Goal: Information Seeking & Learning: Learn about a topic

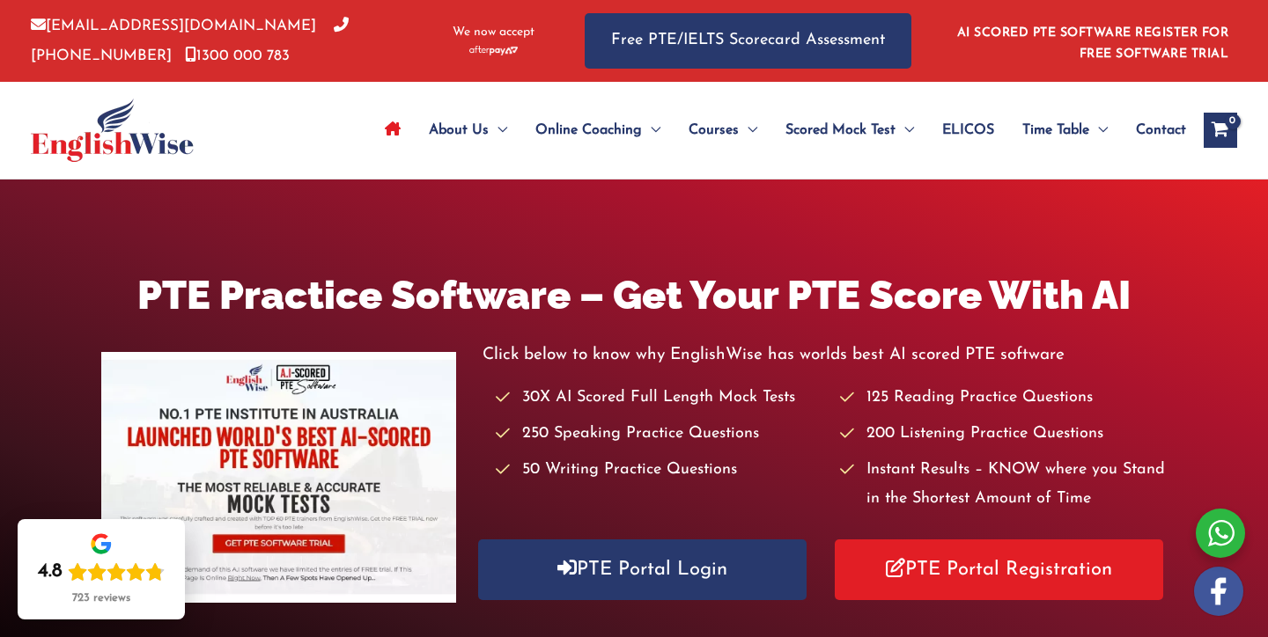
click at [409, 526] on img at bounding box center [278, 477] width 355 height 251
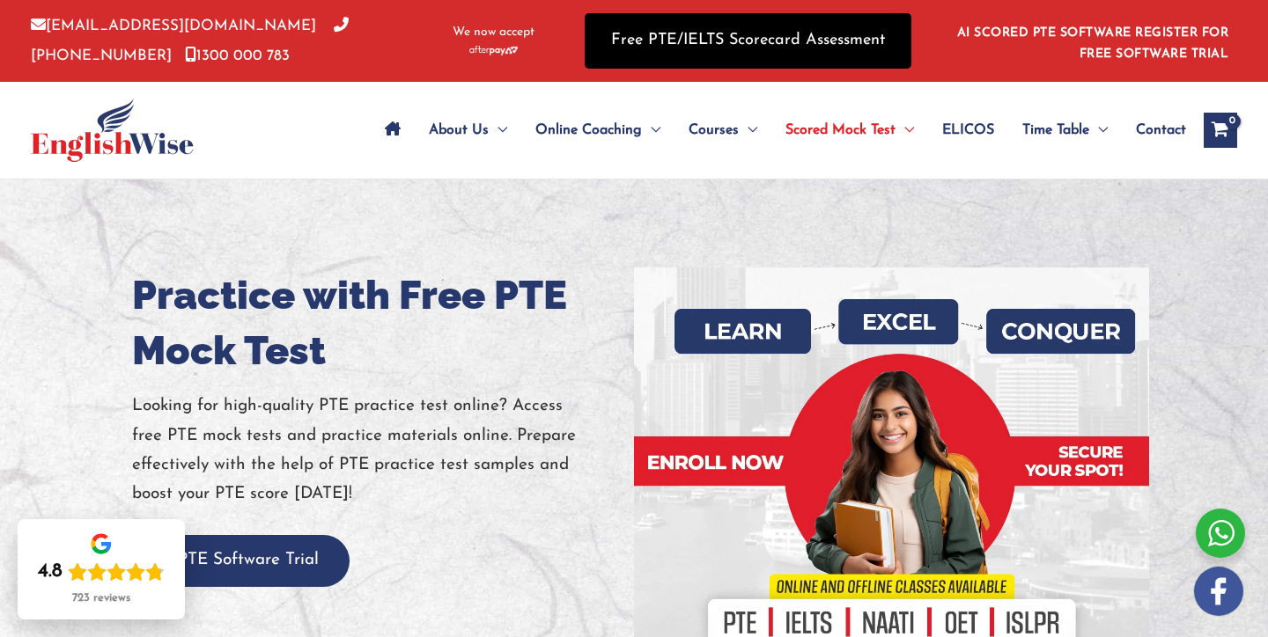
click at [781, 51] on link "Free PTE/IELTS Scorecard Assessment" at bounding box center [748, 40] width 327 height 55
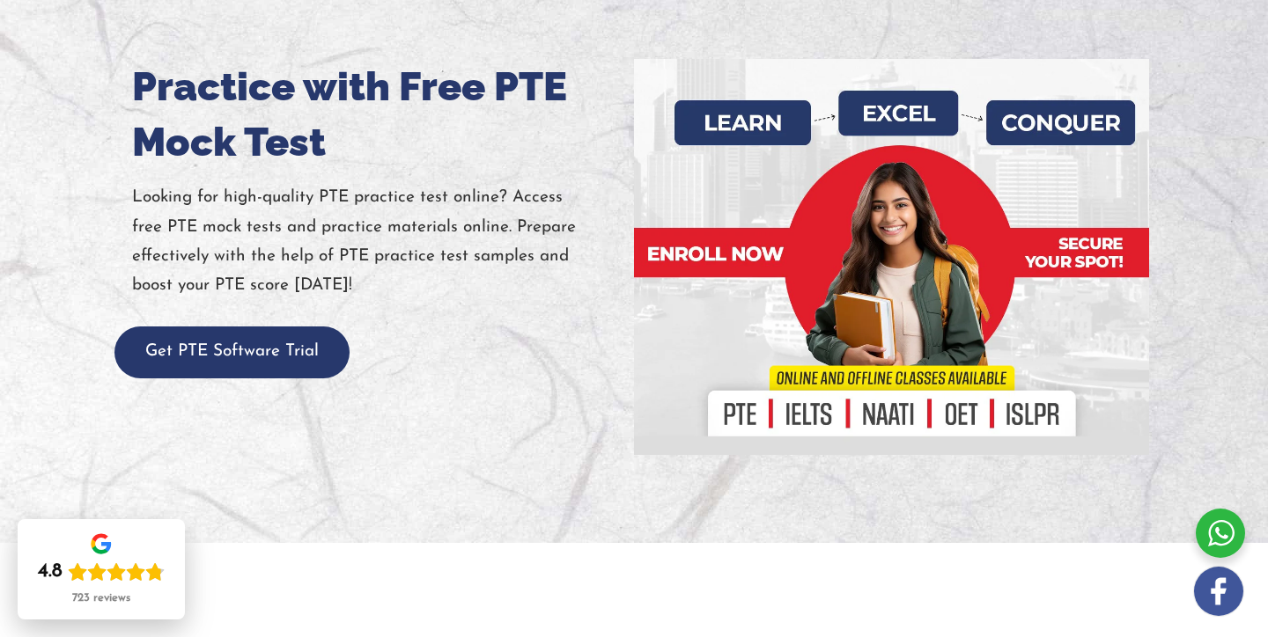
scroll to position [233, 0]
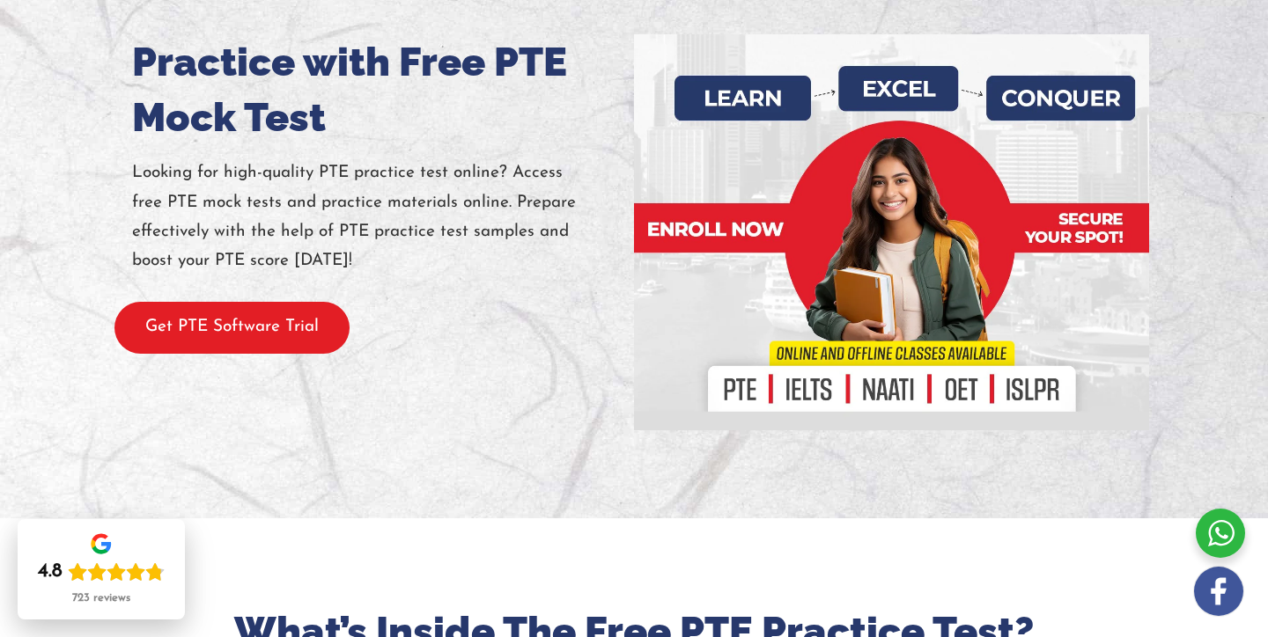
click at [326, 309] on button "Get PTE Software Trial" at bounding box center [231, 328] width 235 height 52
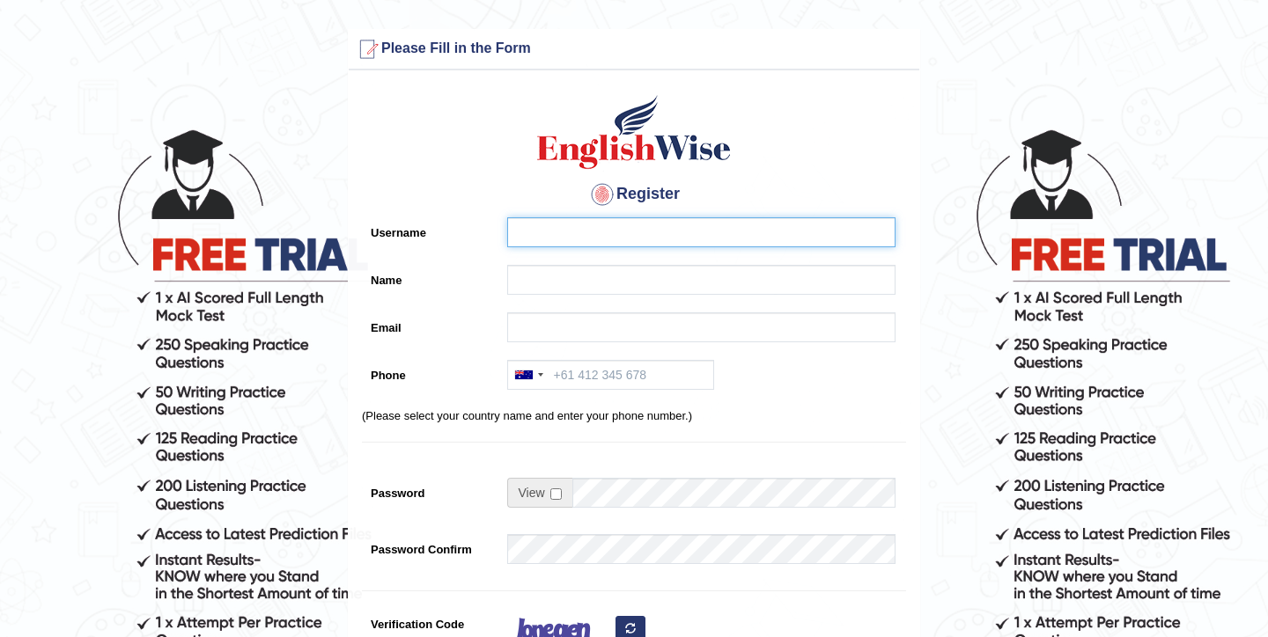
type input "Saurabht119"
click at [647, 232] on input "Saurabht119" at bounding box center [701, 232] width 388 height 30
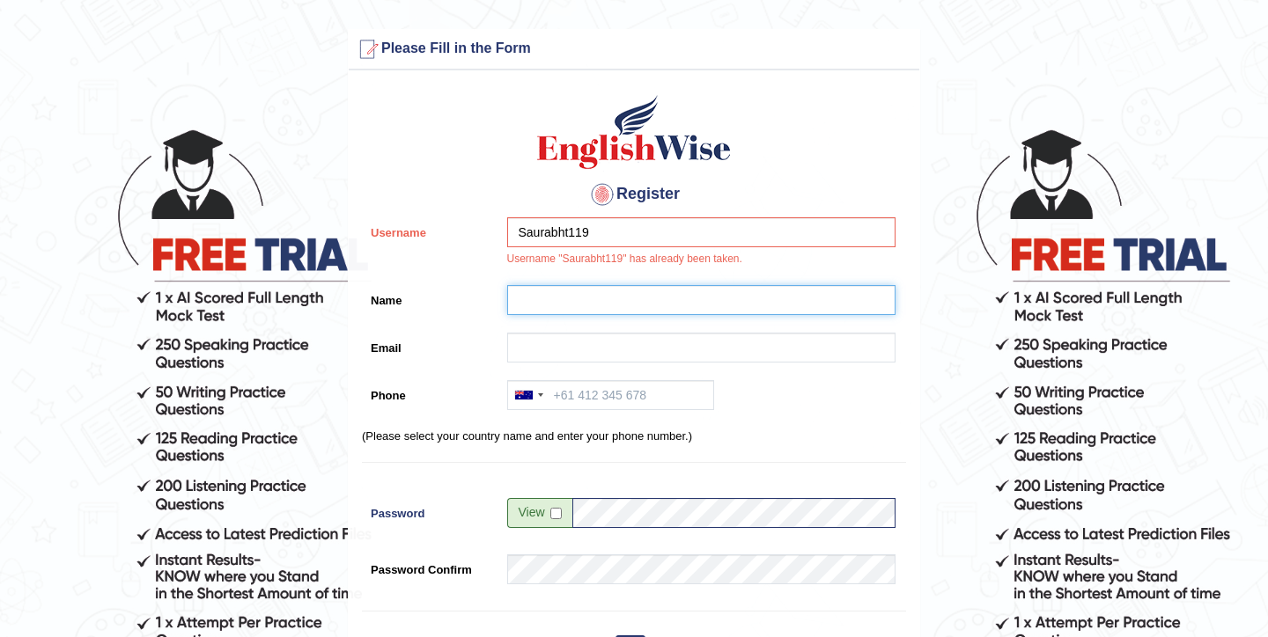
click at [549, 290] on input "Name" at bounding box center [701, 300] width 388 height 30
type input "Saurabh"
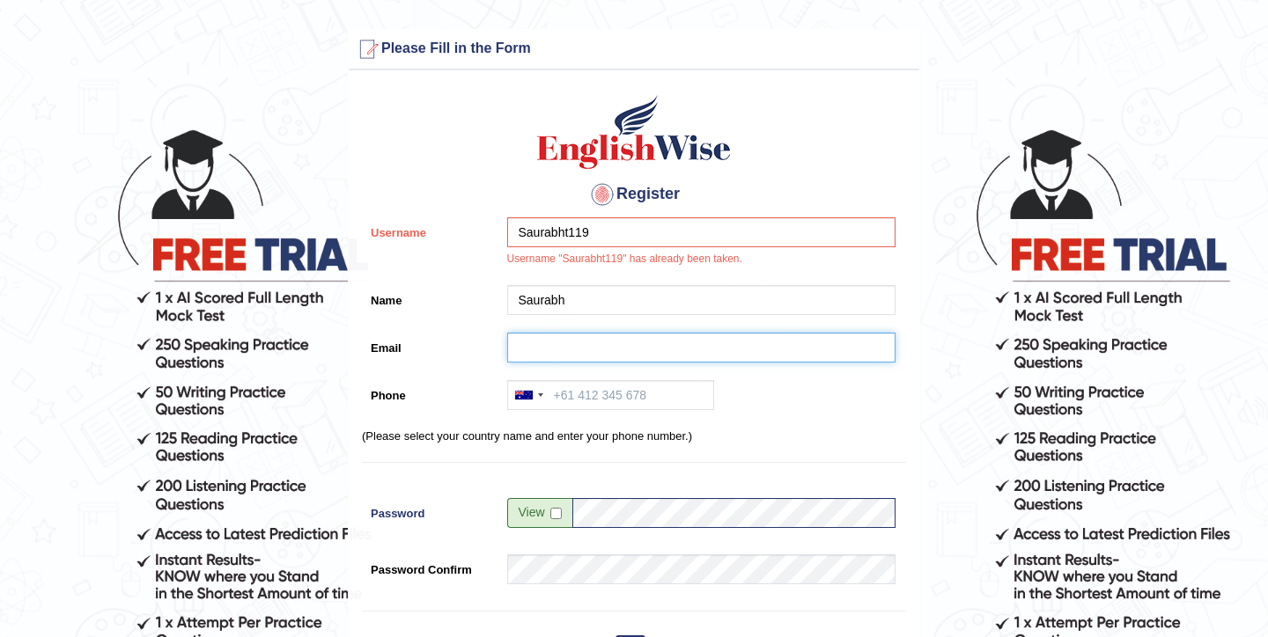
click at [613, 340] on input "Email" at bounding box center [701, 348] width 388 height 30
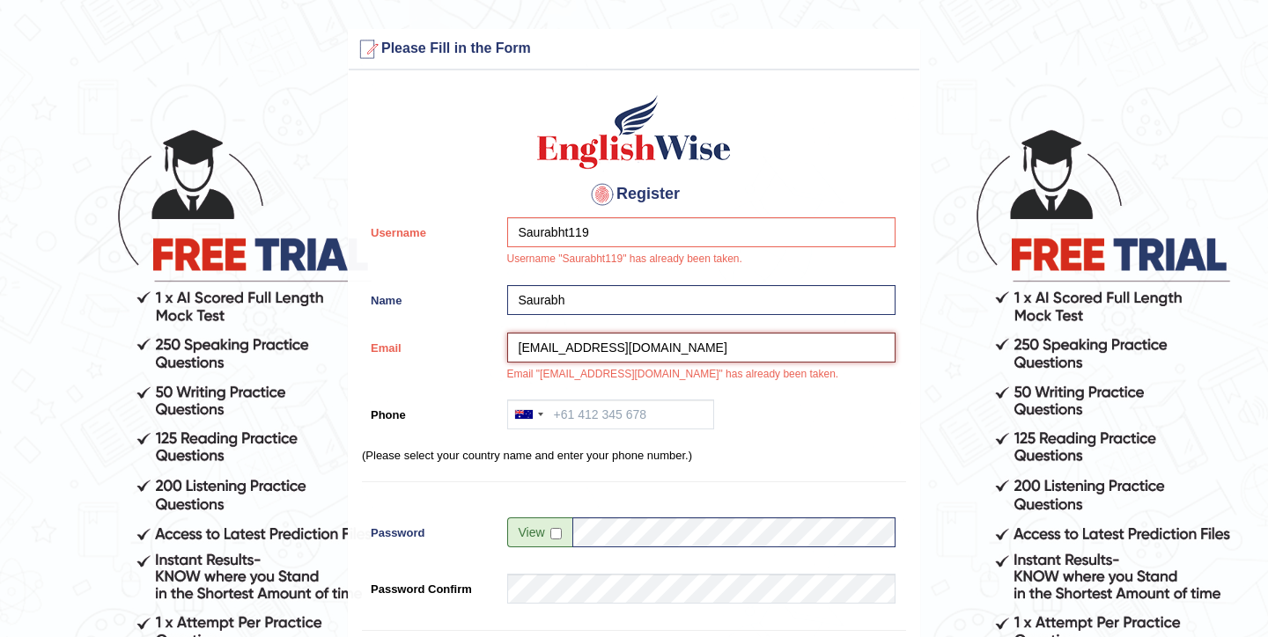
paste input "saurabh.trailhead"
type input "saurabh.trailhead@gmail.com"
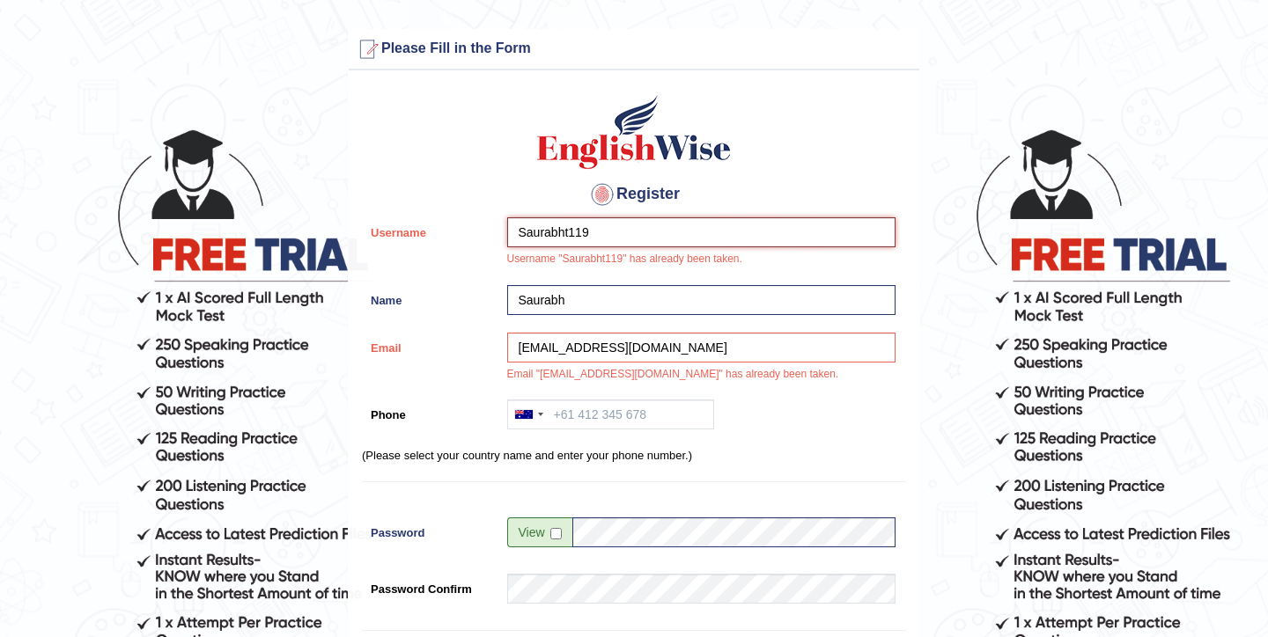
click at [619, 232] on input "Saurabht119" at bounding box center [701, 232] width 388 height 30
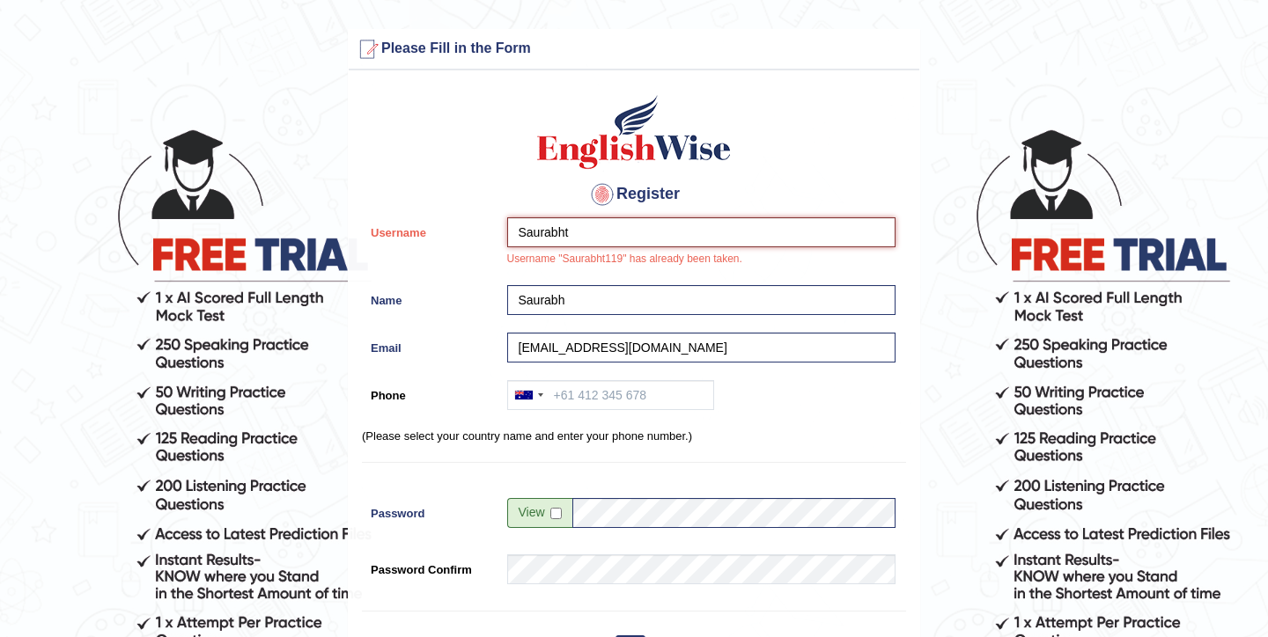
type input "Saurabht"
click at [761, 409] on div "Australia +61 India (भारत) +91 New Zealand +64 United States +1 Canada +1 Unite…" at bounding box center [696, 399] width 397 height 39
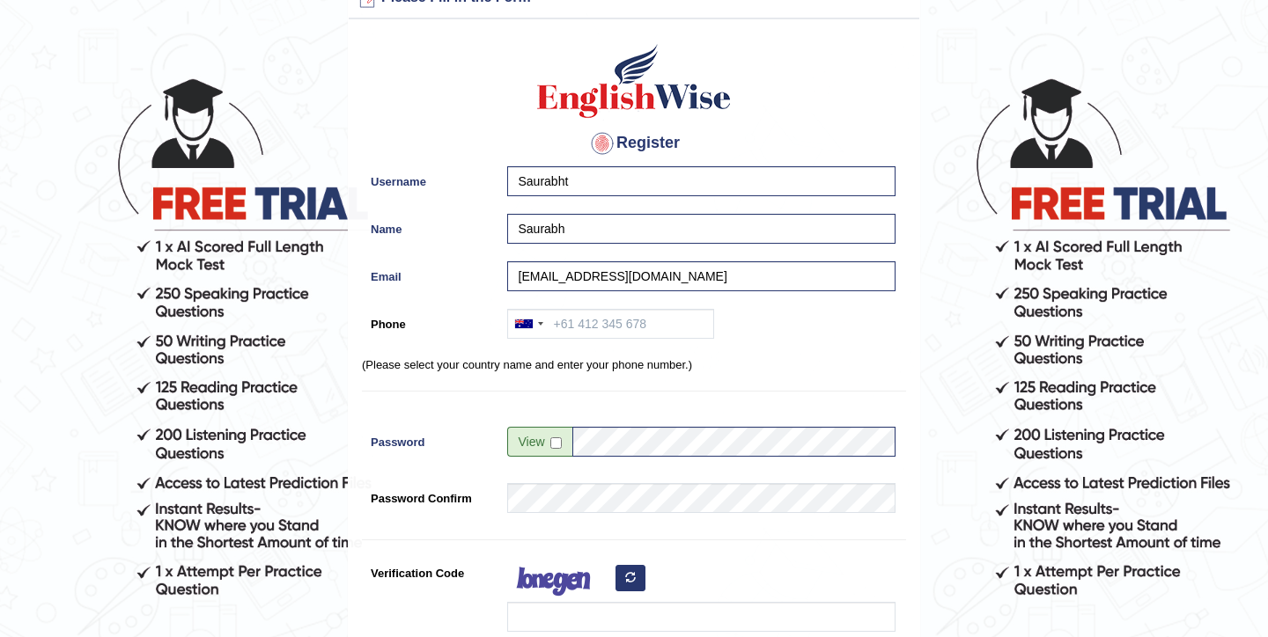
scroll to position [76, 0]
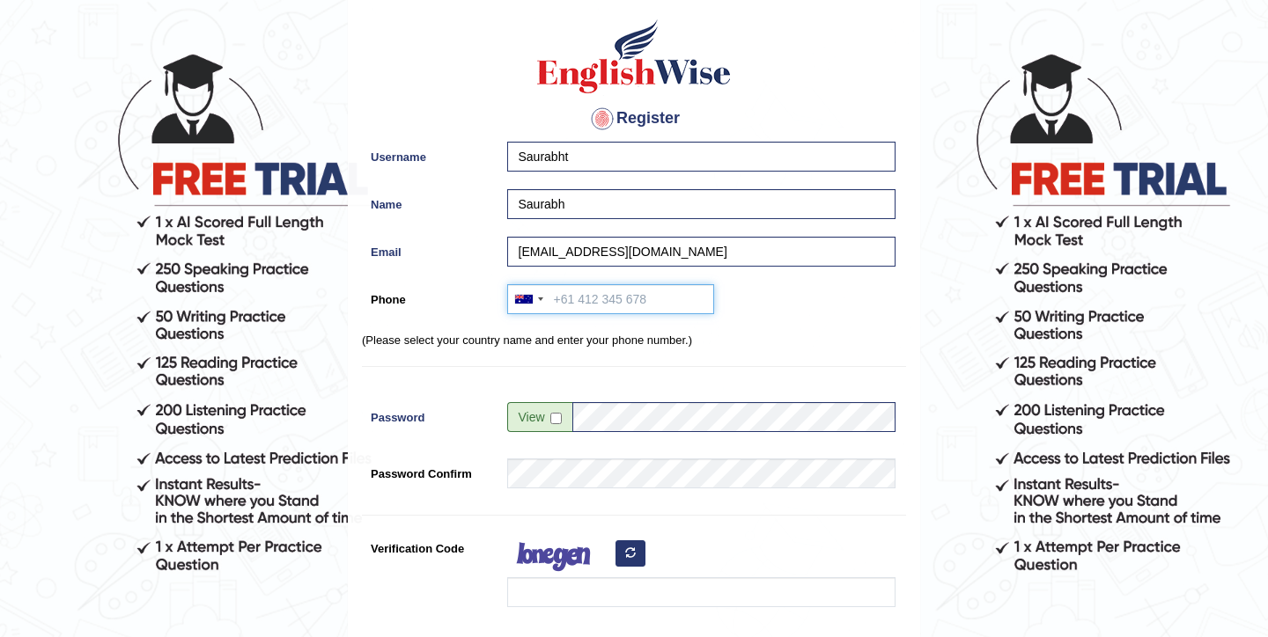
click at [632, 291] on input "Phone" at bounding box center [610, 299] width 207 height 30
type input "0420201567"
click at [763, 366] on hr at bounding box center [634, 366] width 544 height 1
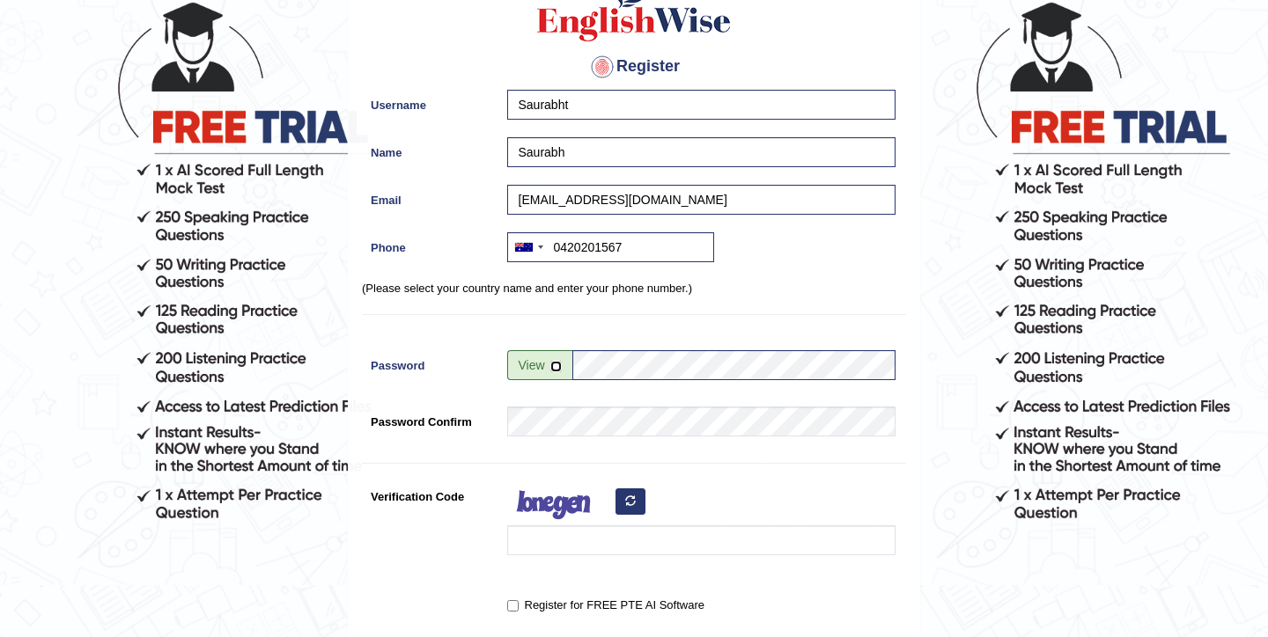
click at [557, 364] on input "checkbox" at bounding box center [555, 366] width 11 height 11
click at [636, 365] on input "PTE@2109#!11" at bounding box center [733, 365] width 323 height 30
click at [553, 364] on input "checkbox" at bounding box center [555, 366] width 11 height 11
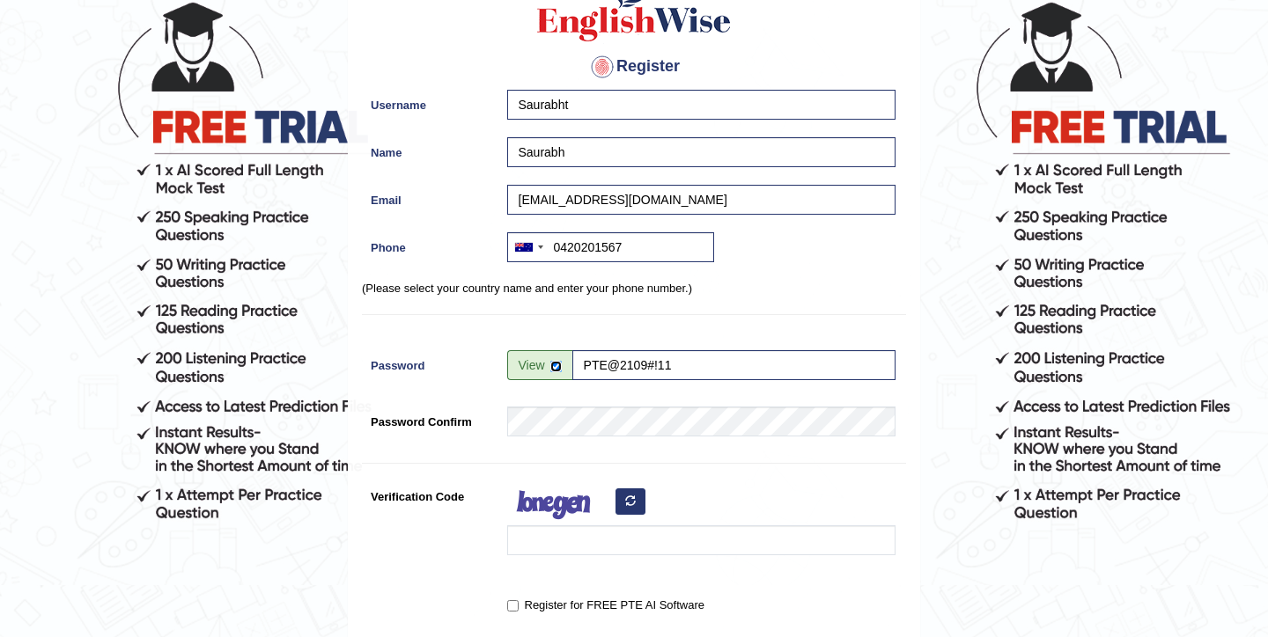
checkbox input "false"
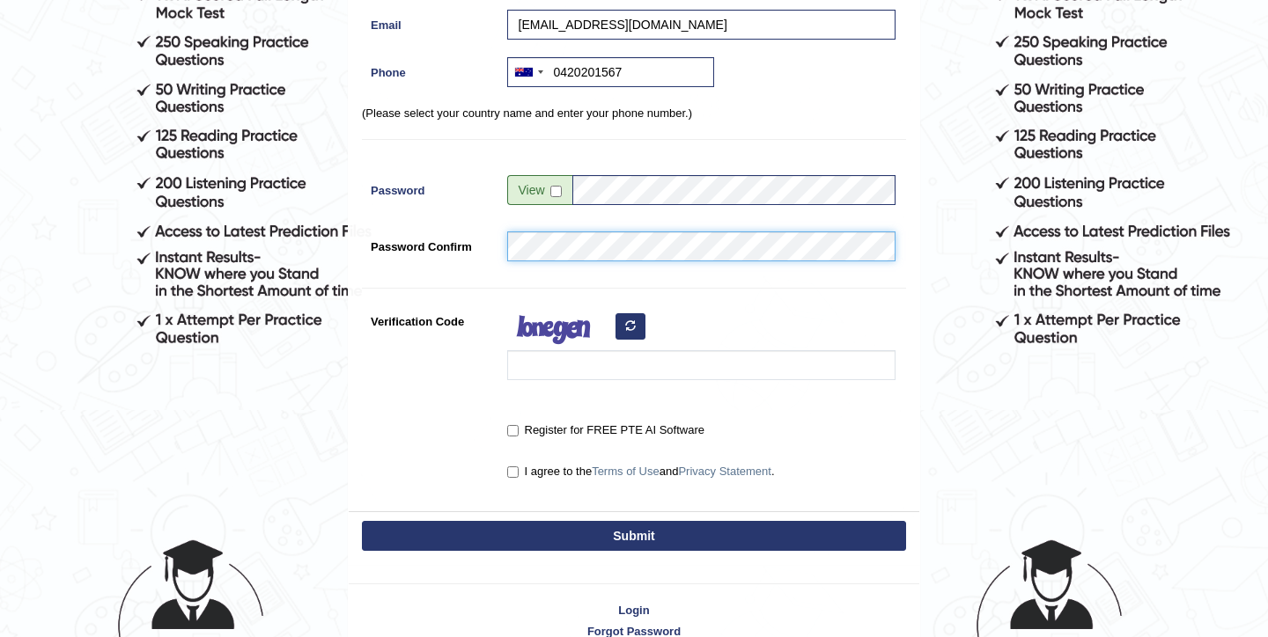
scroll to position [342, 0]
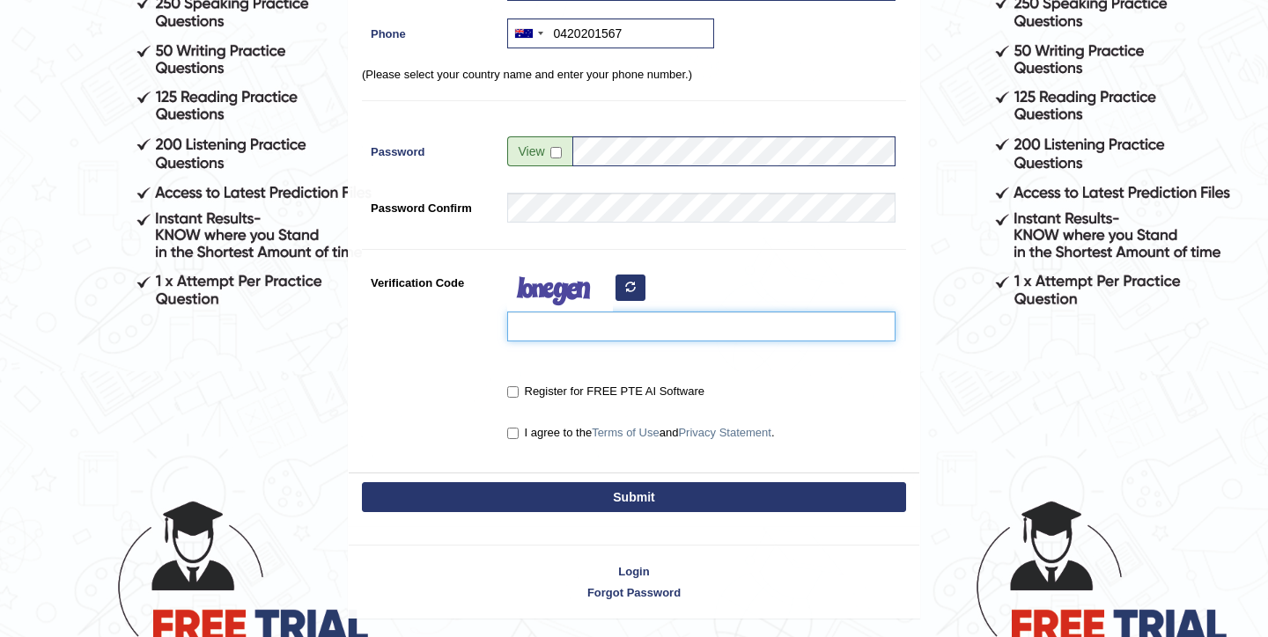
click at [608, 327] on input "Verification Code" at bounding box center [701, 327] width 388 height 30
type input "hokawfp"
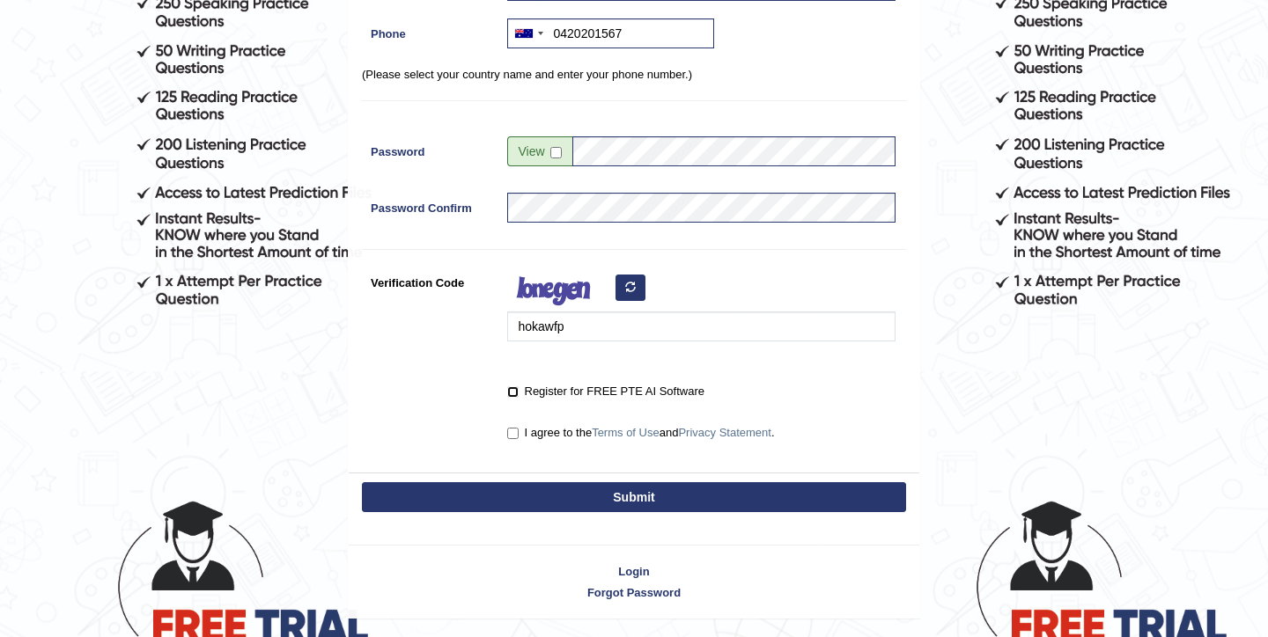
click at [515, 393] on input "Register for FREE PTE AI Software" at bounding box center [512, 391] width 11 height 11
checkbox input "true"
click at [516, 430] on input "I agree to the Terms of Use and Privacy Statement ." at bounding box center [512, 433] width 11 height 11
checkbox input "true"
click at [540, 483] on button "Submit" at bounding box center [634, 497] width 544 height 30
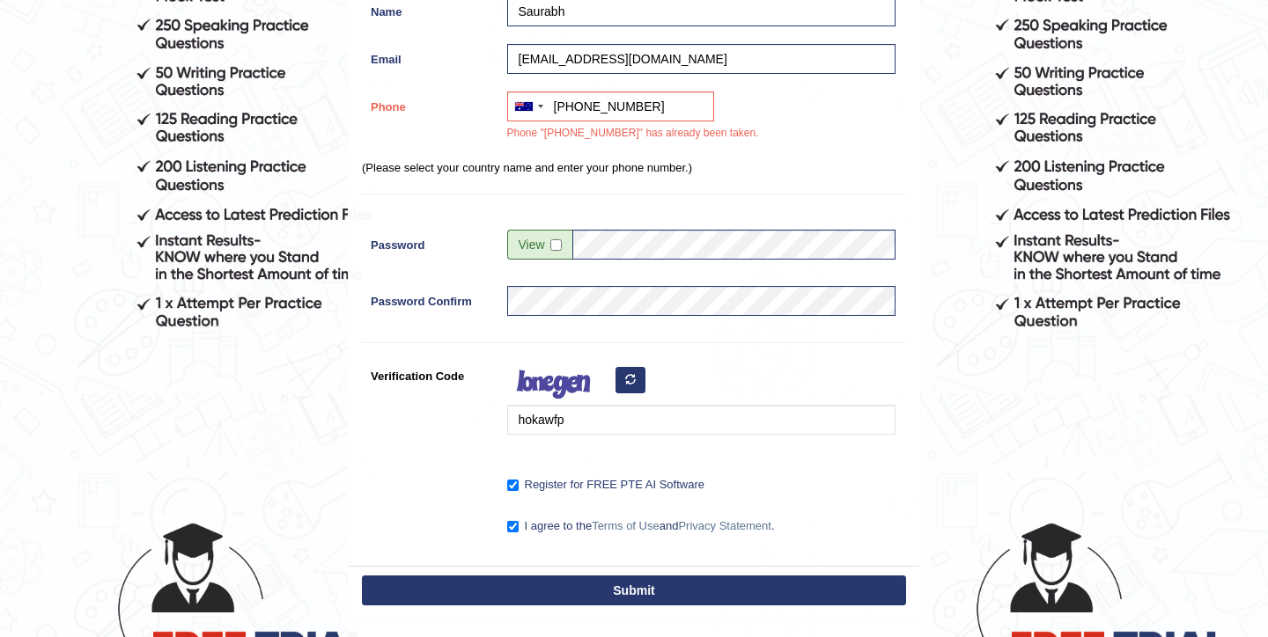
scroll to position [263, 0]
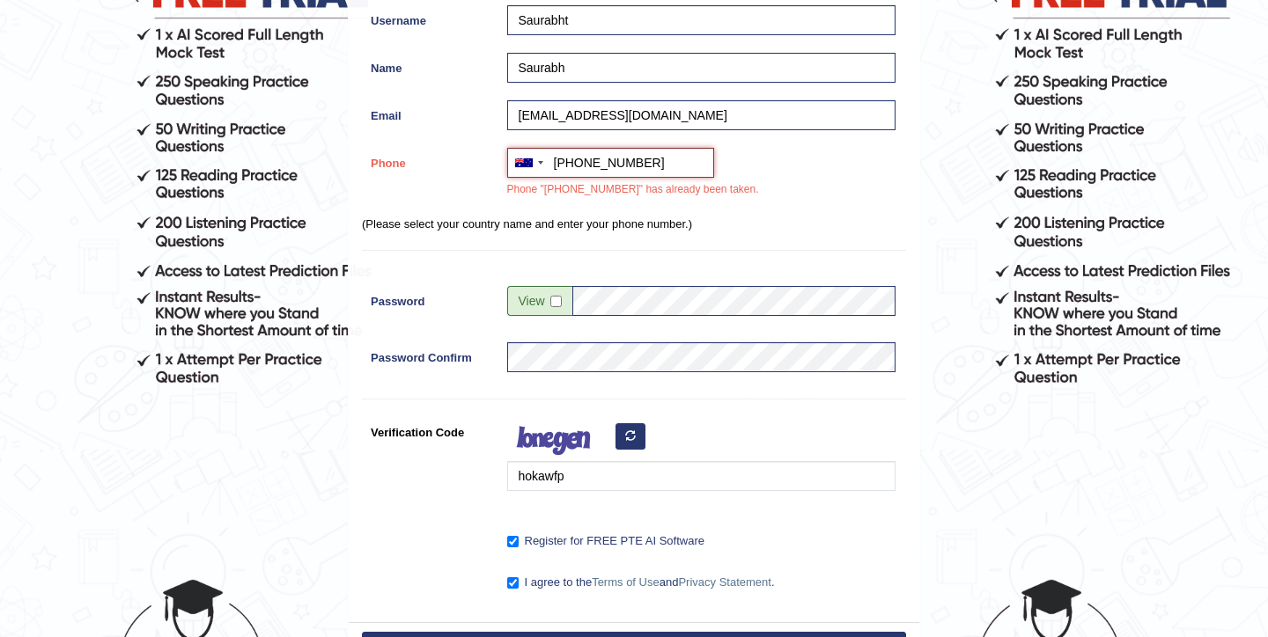
drag, startPoint x: 585, startPoint y: 165, endPoint x: 644, endPoint y: 165, distance: 59.0
click at [644, 165] on input "+61420201567" at bounding box center [610, 163] width 207 height 30
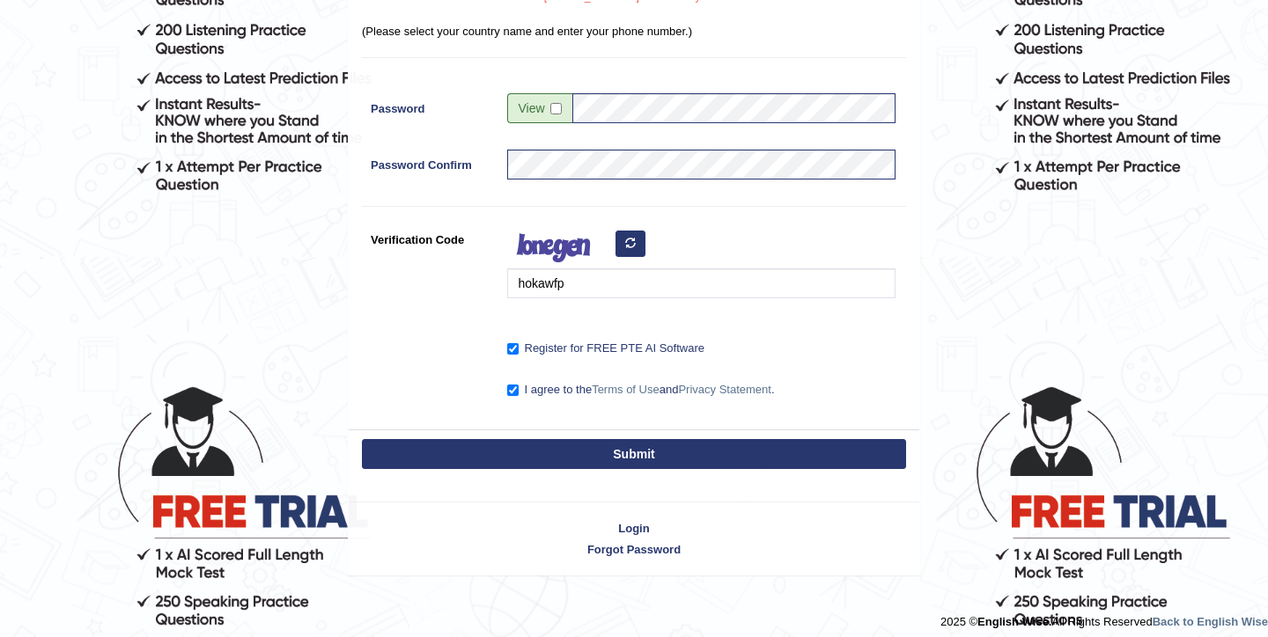
scroll to position [466, 0]
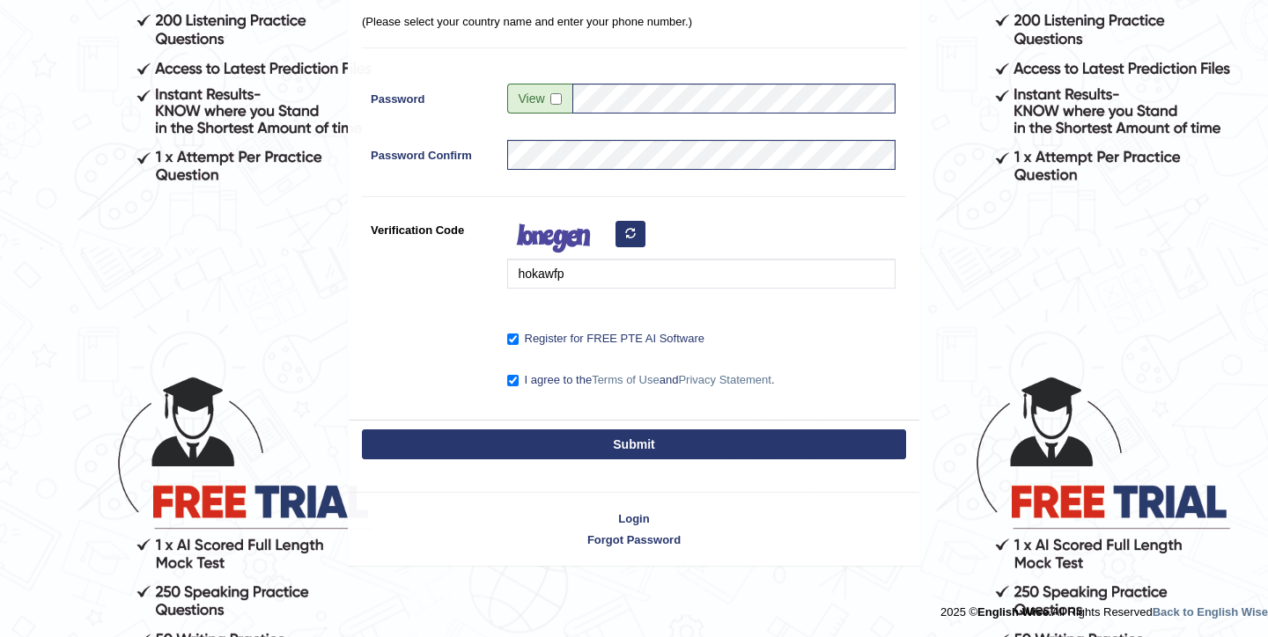
type input "+61466664325"
click at [602, 449] on button "Submit" at bounding box center [634, 445] width 544 height 30
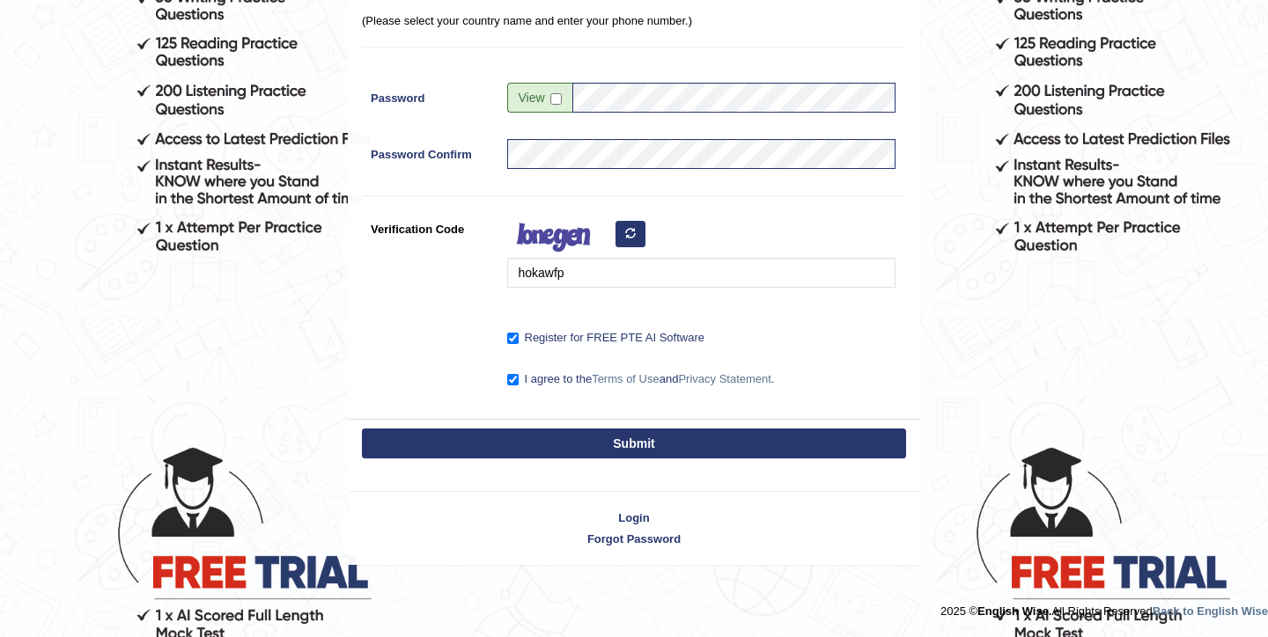
scroll to position [394, 0]
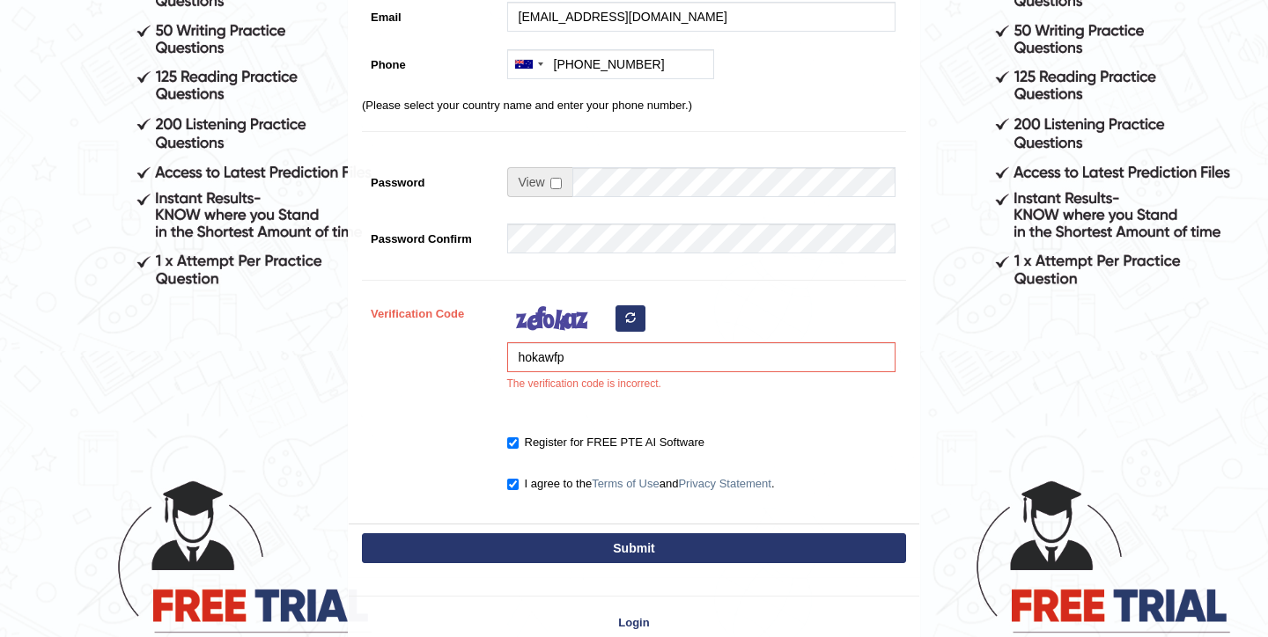
scroll to position [369, 0]
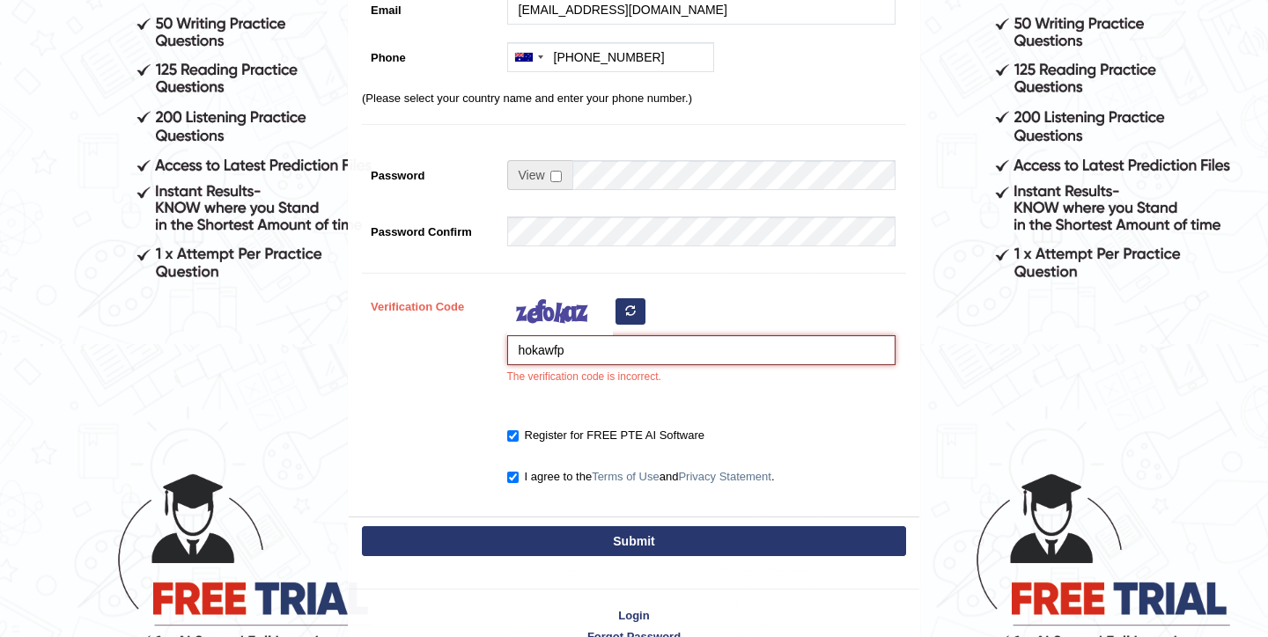
click at [572, 353] on input "hokawfp" at bounding box center [701, 350] width 388 height 30
click at [636, 306] on button "button" at bounding box center [630, 311] width 30 height 26
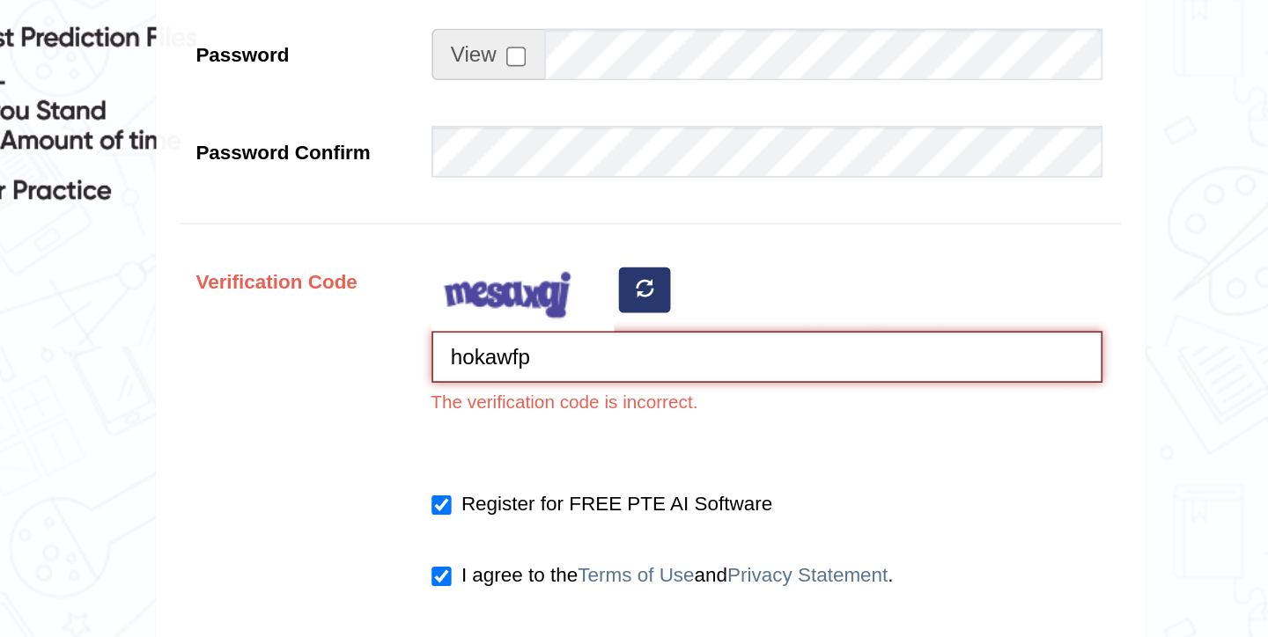
click at [596, 362] on input "hokawfp" at bounding box center [701, 350] width 388 height 30
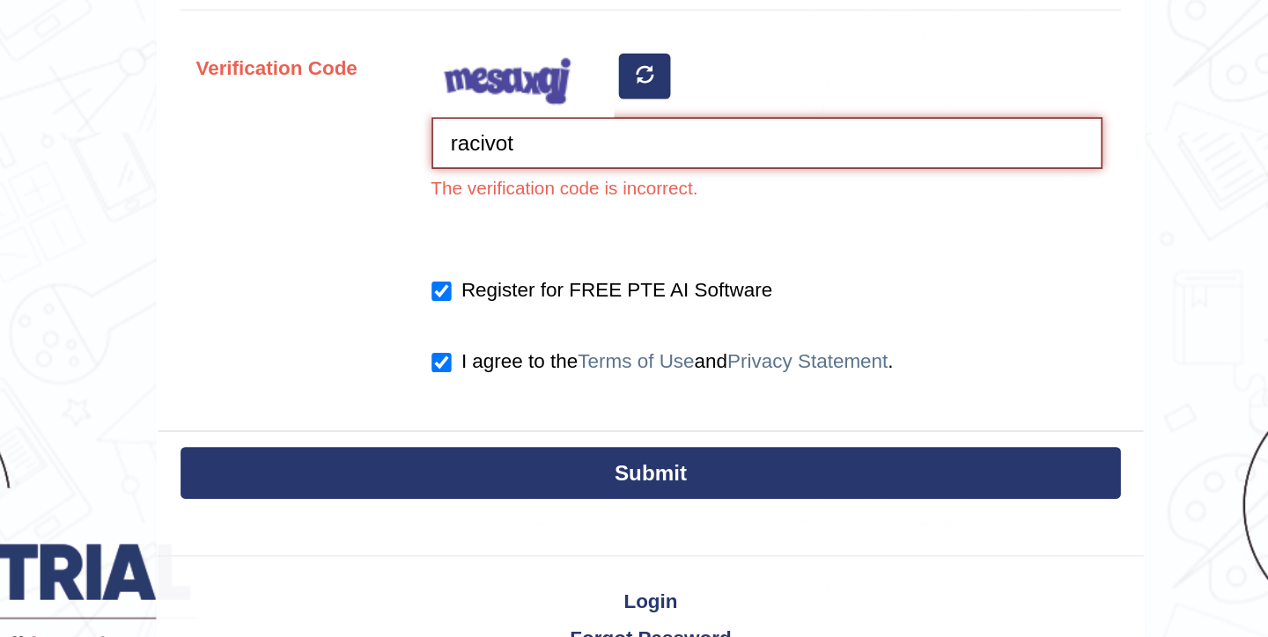
scroll to position [466, 0]
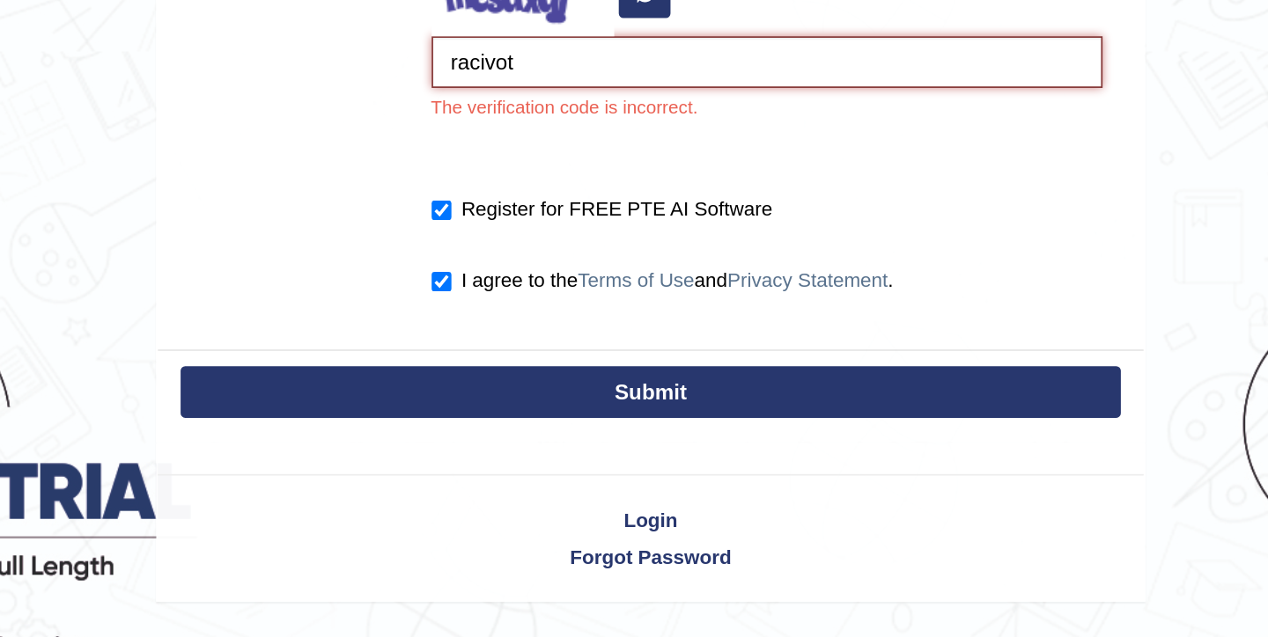
type input "racivot"
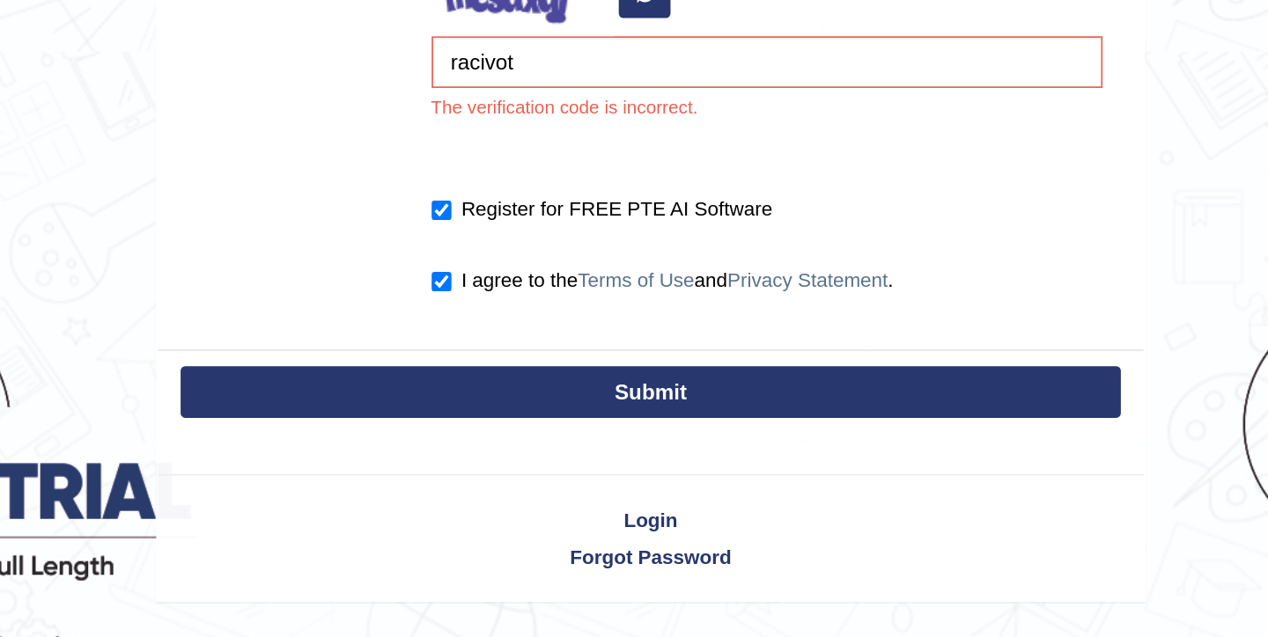
click at [632, 452] on button "Submit" at bounding box center [634, 445] width 544 height 30
type input "+61466664325"
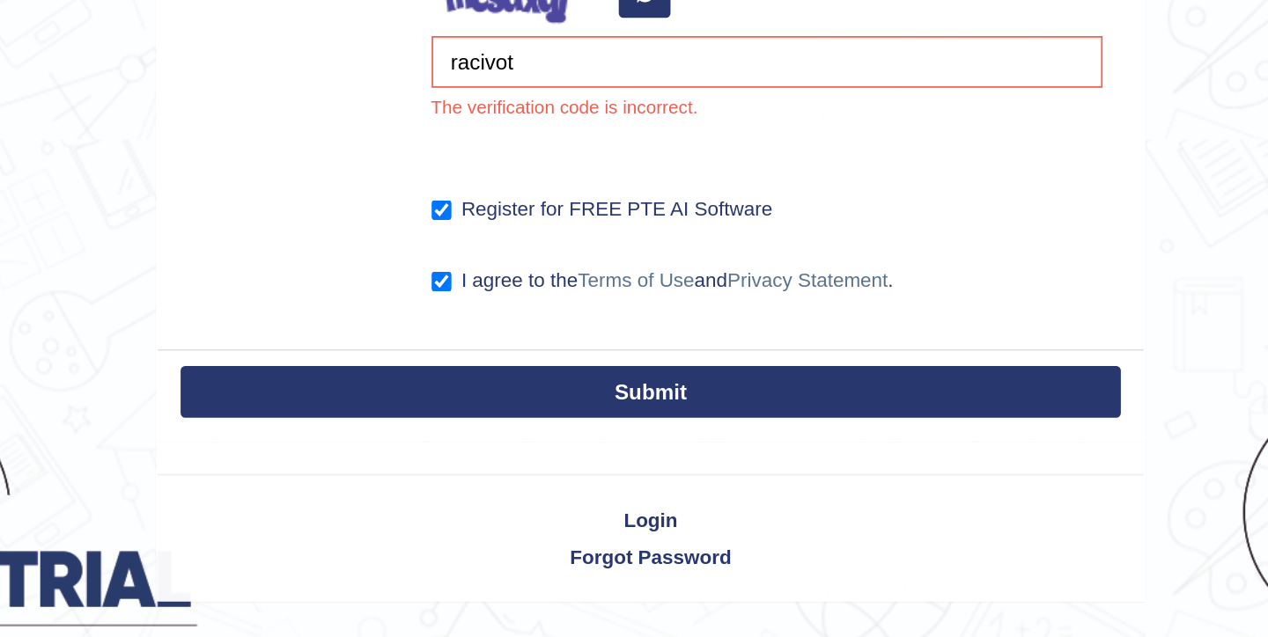
scroll to position [415, 0]
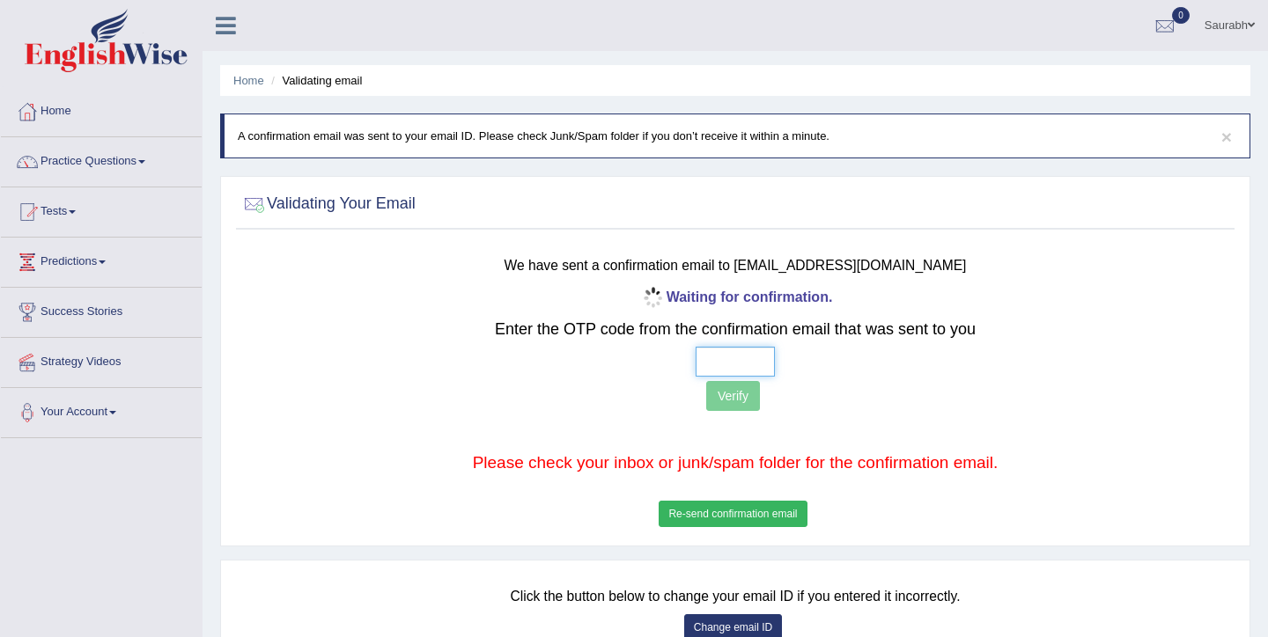
click at [743, 357] on input "text" at bounding box center [734, 362] width 79 height 30
type input "6 2 8 5"
click at [753, 397] on button "Verify" at bounding box center [733, 396] width 54 height 30
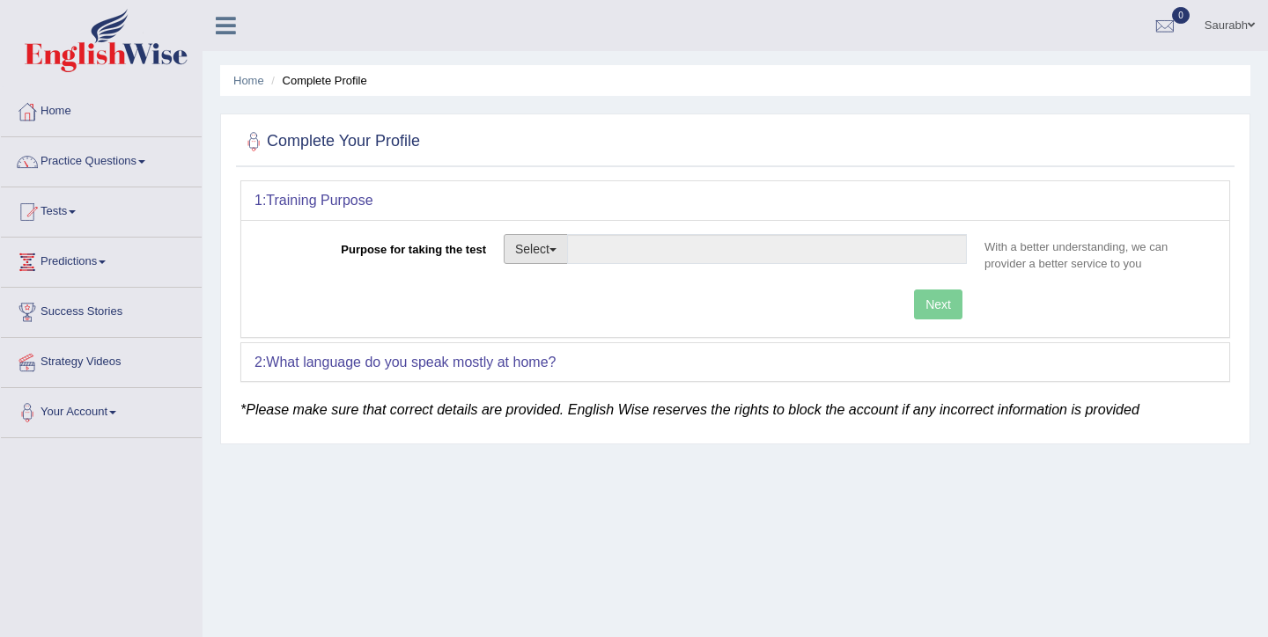
click at [568, 254] on button "Select" at bounding box center [536, 249] width 64 height 30
click at [594, 310] on link "Permanent Residency" at bounding box center [582, 309] width 157 height 23
type input "Permanent Residency"
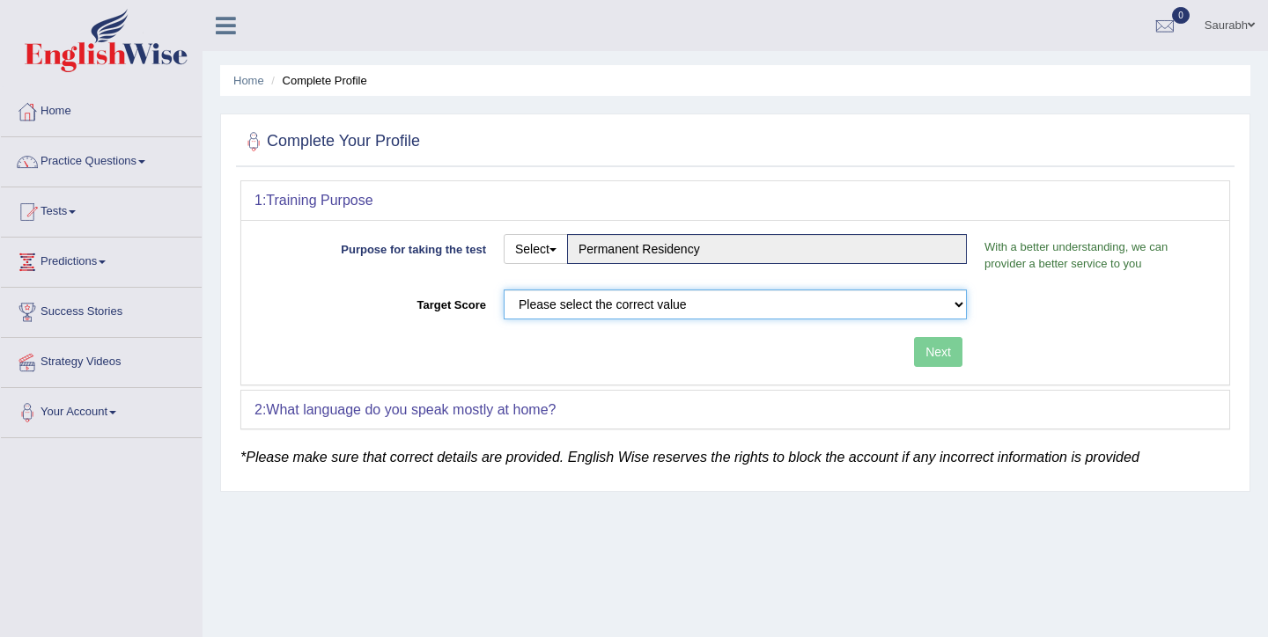
click at [630, 304] on select "Please select the correct value 50 (6 bands) 58 (6.5 bands) 65 (7 bands) 79 (8 …" at bounding box center [735, 305] width 463 height 30
select select "65"
click at [504, 290] on select "Please select the correct value 50 (6 bands) 58 (6.5 bands) 65 (7 bands) 79 (8 …" at bounding box center [735, 305] width 463 height 30
click at [957, 353] on button "Next" at bounding box center [938, 352] width 48 height 30
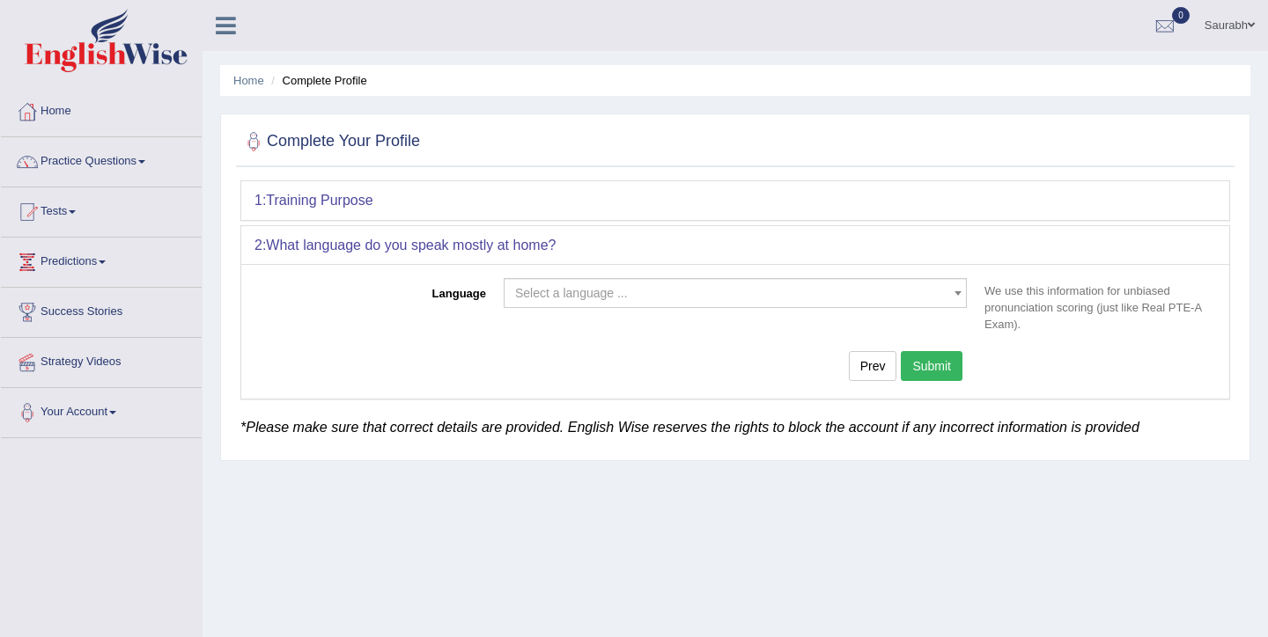
click at [921, 299] on span "Select a language ..." at bounding box center [730, 293] width 430 height 18
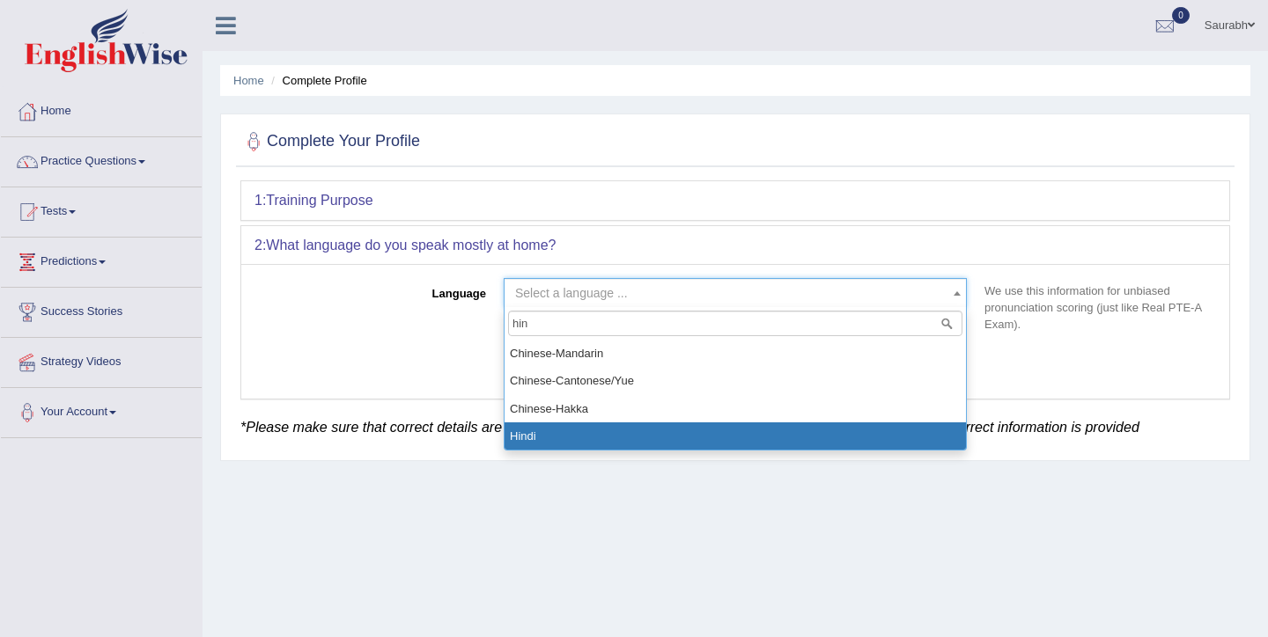
type input "hin"
select select "Hindi"
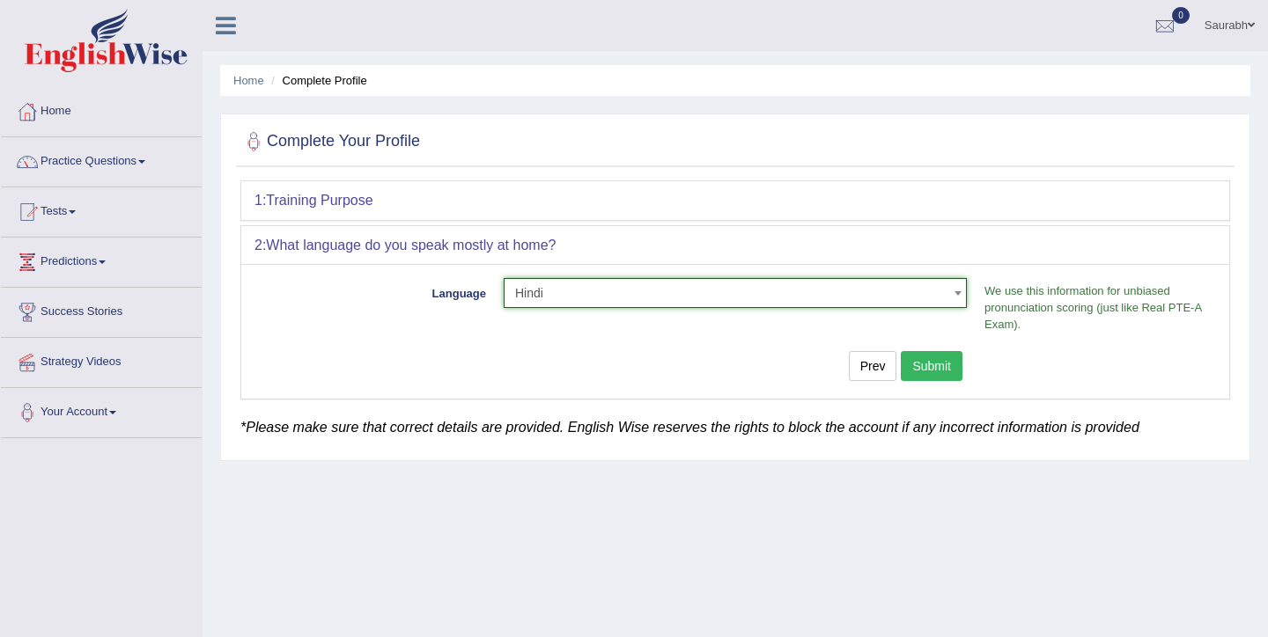
click at [931, 364] on button "Submit" at bounding box center [932, 366] width 62 height 30
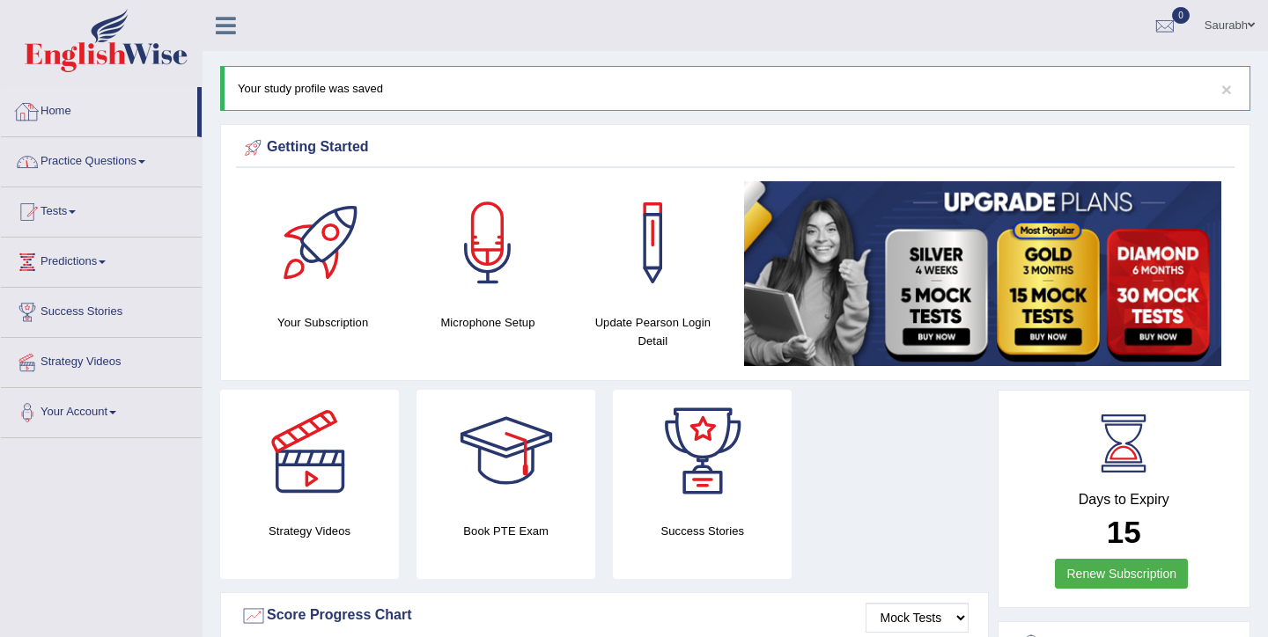
click at [122, 166] on link "Practice Questions" at bounding box center [101, 159] width 201 height 44
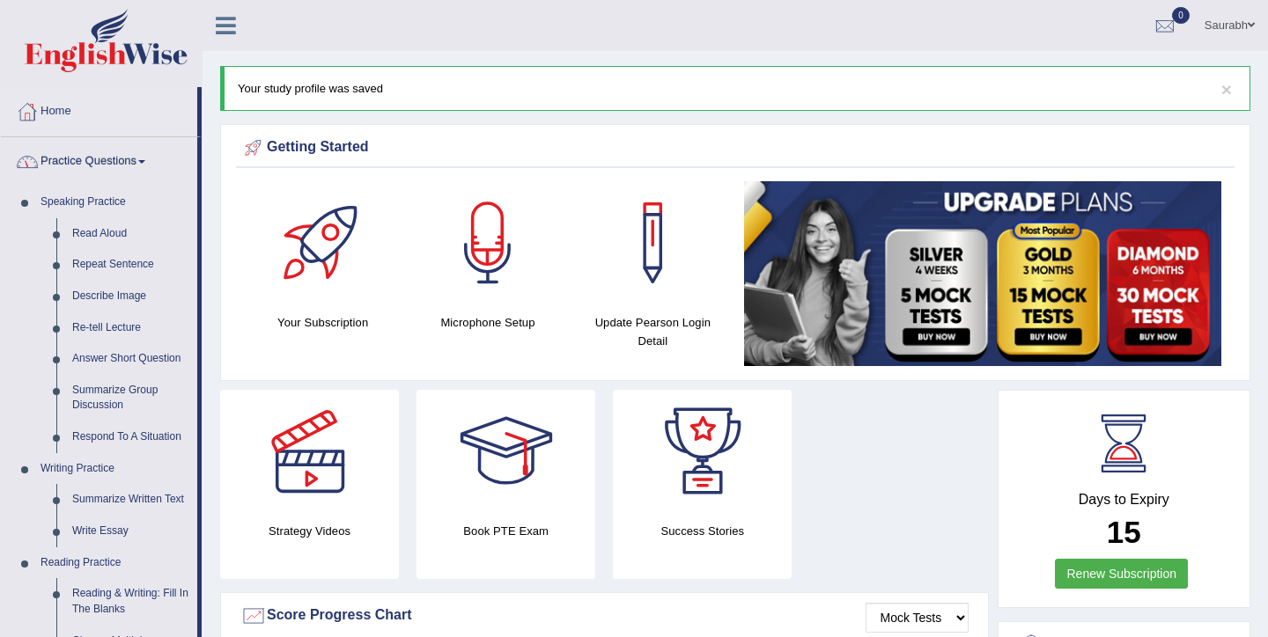
click at [122, 166] on link "Practice Questions" at bounding box center [99, 159] width 196 height 44
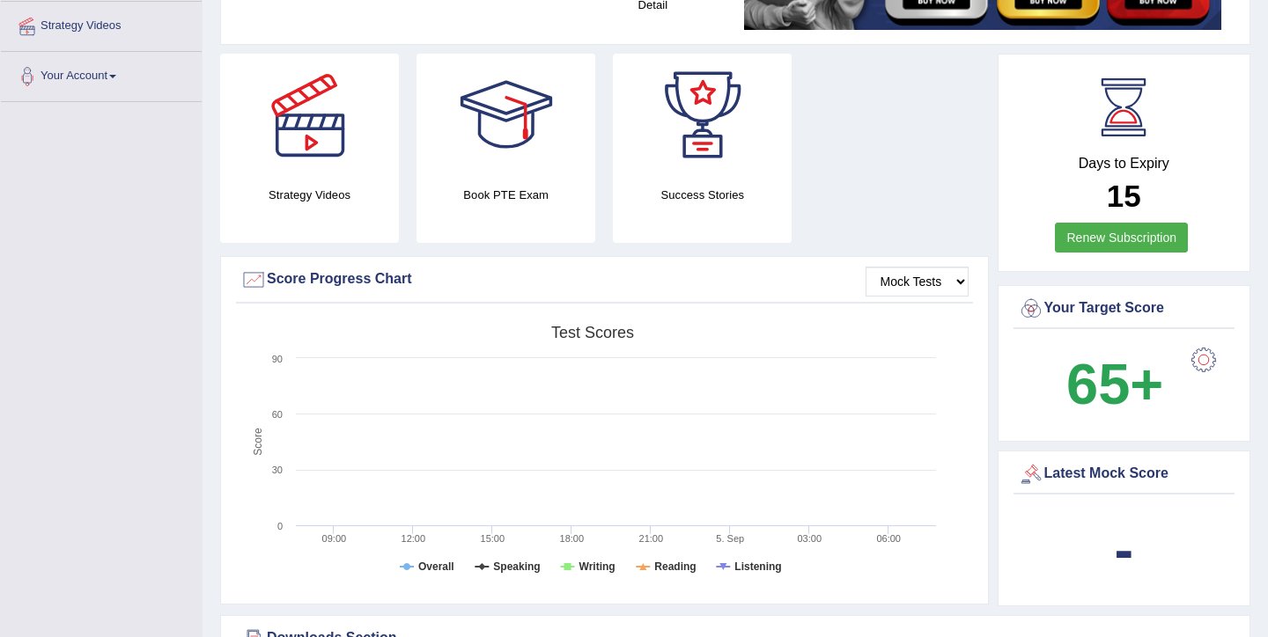
scroll to position [335, 0]
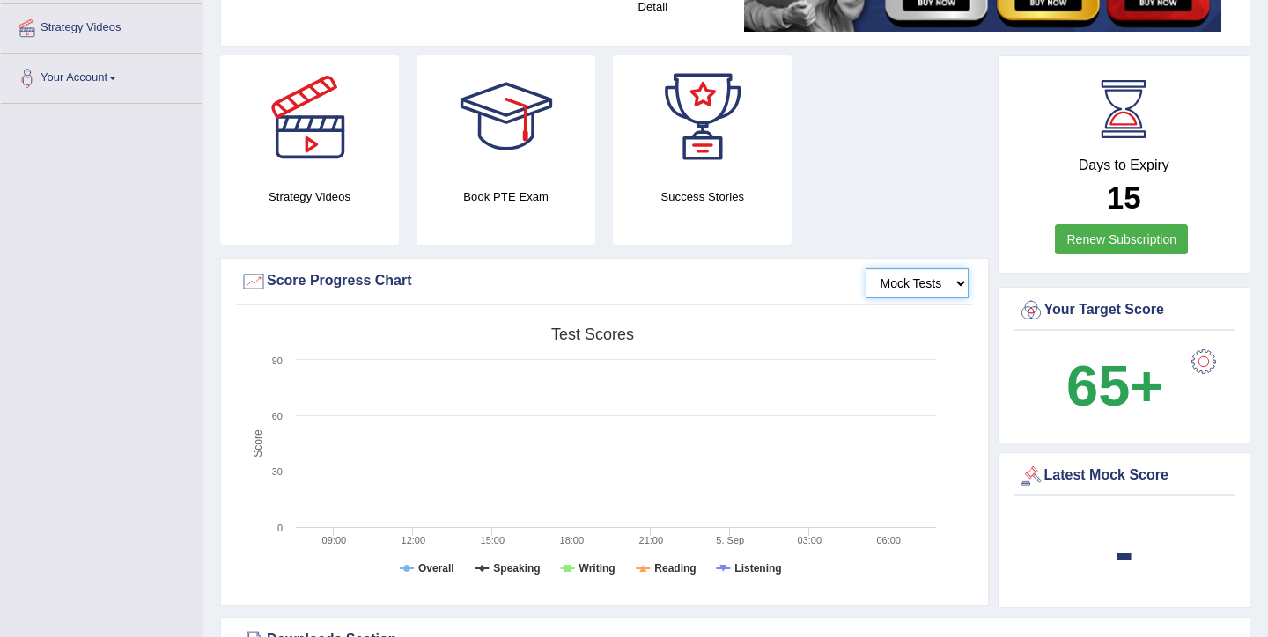
click at [946, 293] on select "Mock Tests" at bounding box center [916, 284] width 103 height 30
click at [865, 269] on select "Mock Tests" at bounding box center [916, 284] width 103 height 30
click at [886, 145] on div "Strategy Videos Book PTE Exam Success Stories" at bounding box center [604, 156] width 786 height 202
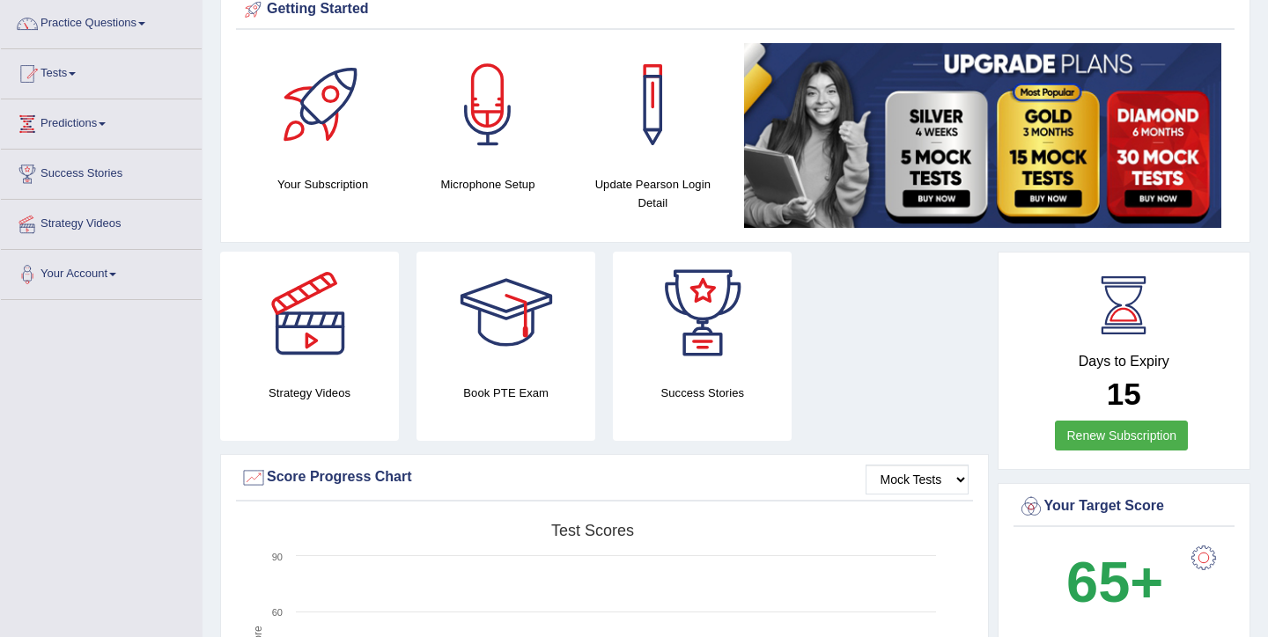
scroll to position [0, 0]
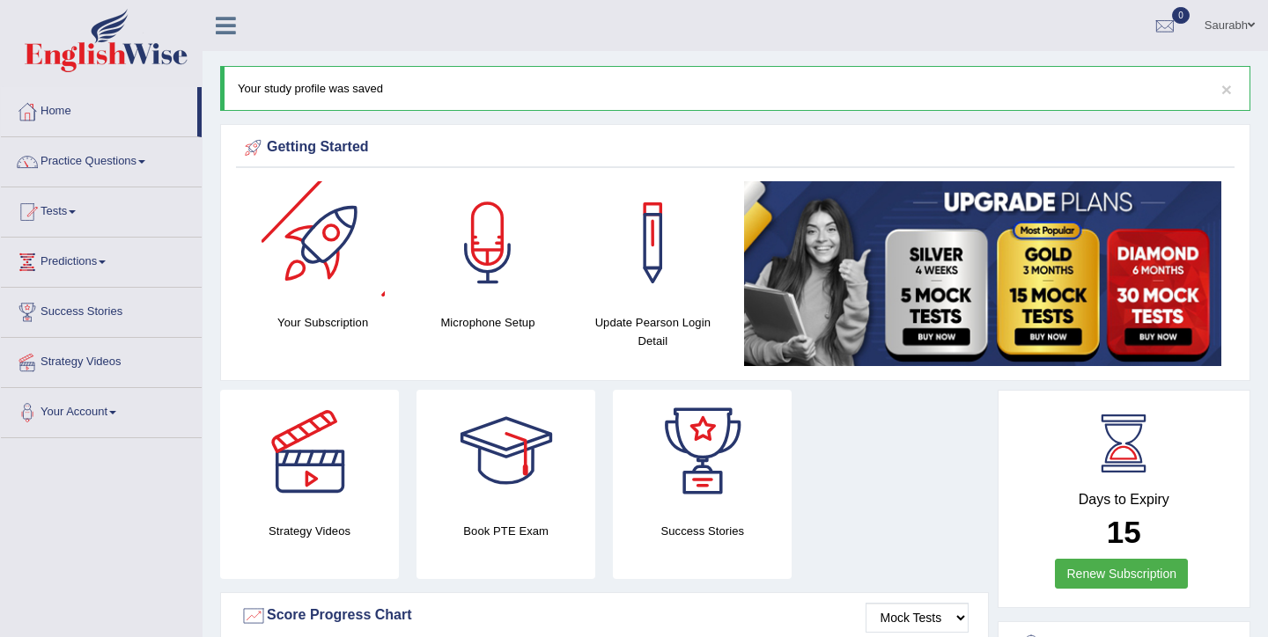
click at [344, 242] on div at bounding box center [322, 242] width 123 height 123
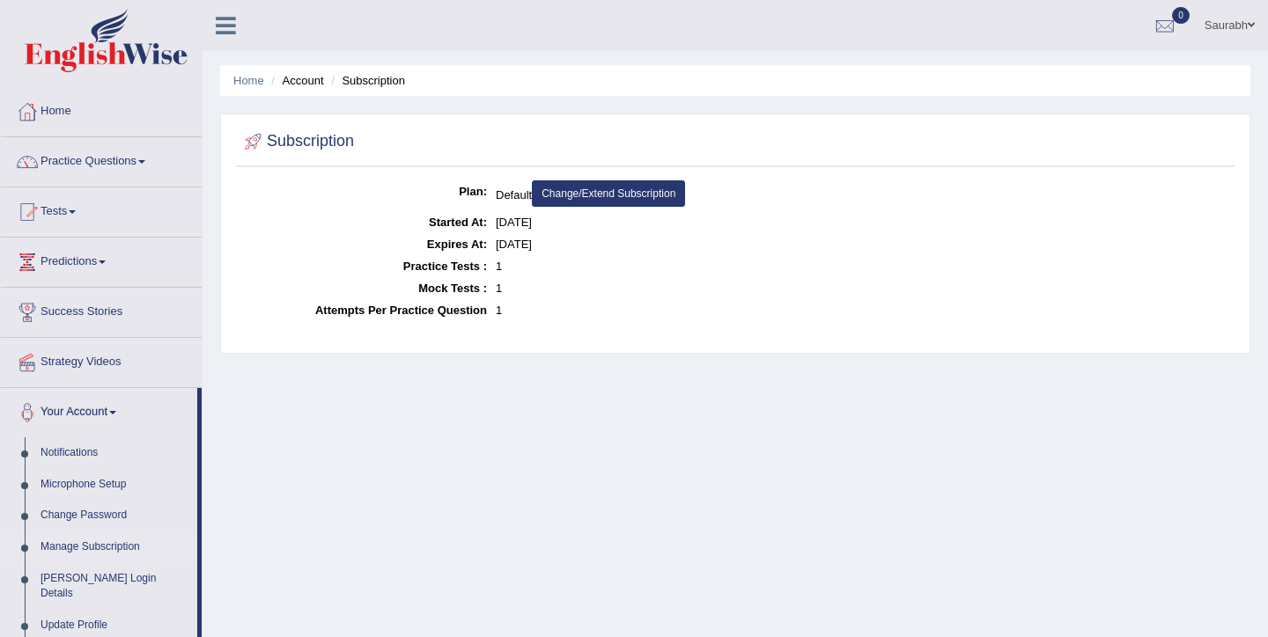
click at [105, 253] on link "Predictions" at bounding box center [101, 260] width 201 height 44
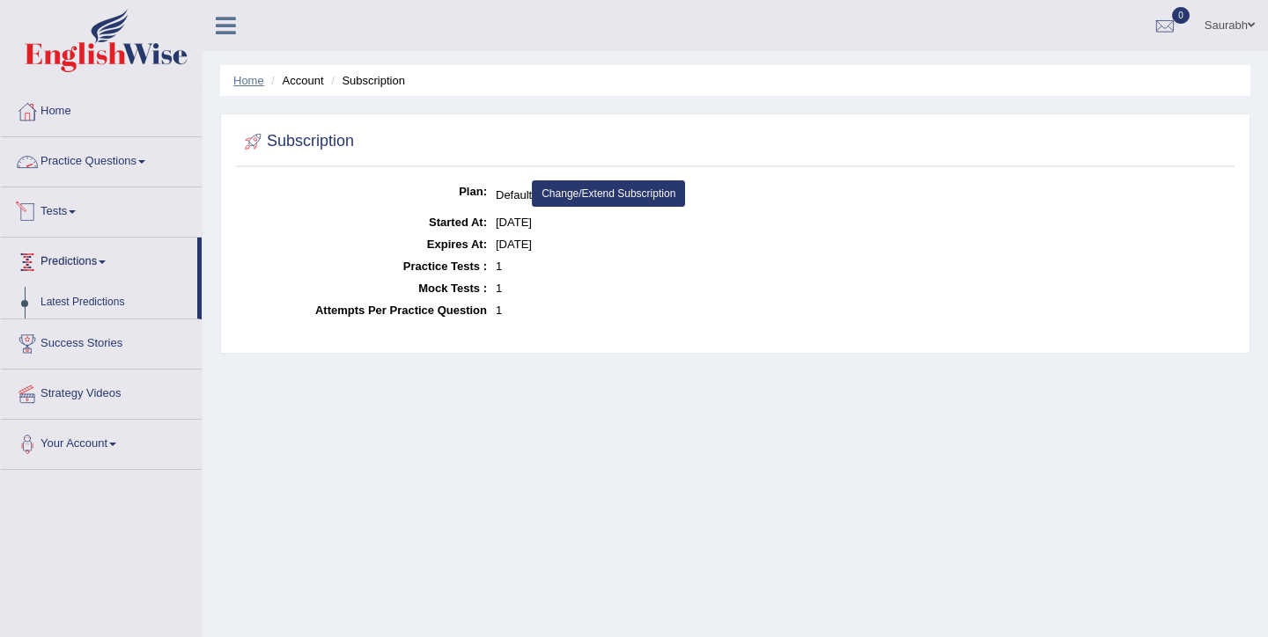
click at [249, 79] on link "Home" at bounding box center [248, 80] width 31 height 13
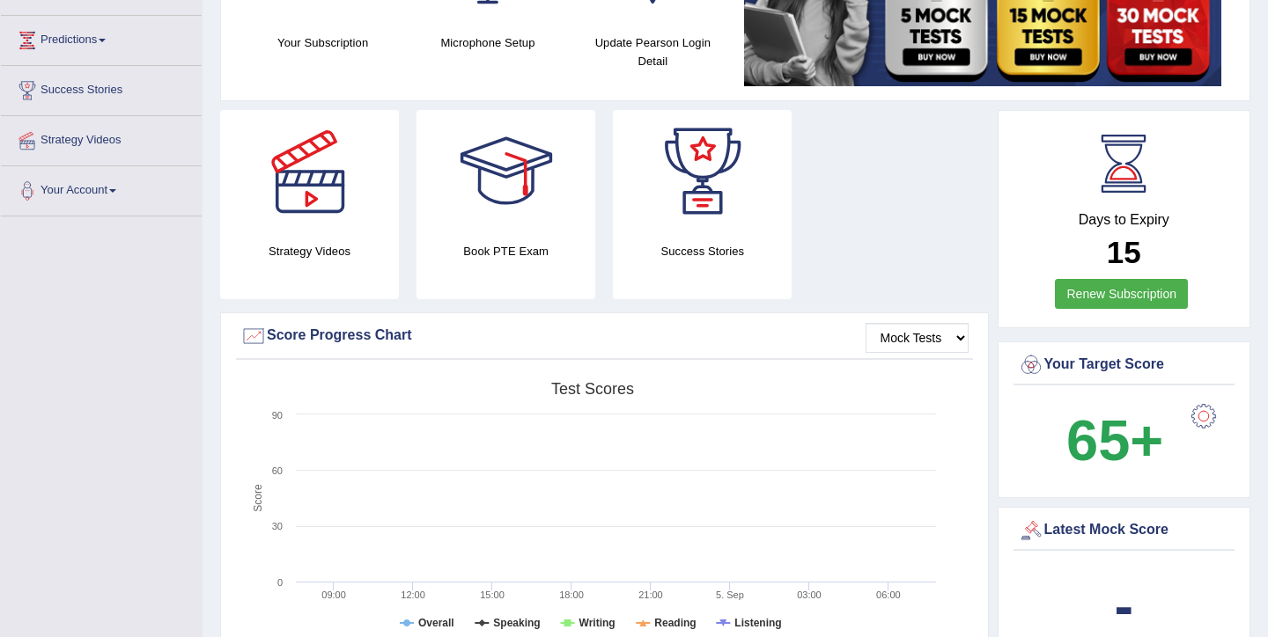
scroll to position [215, 0]
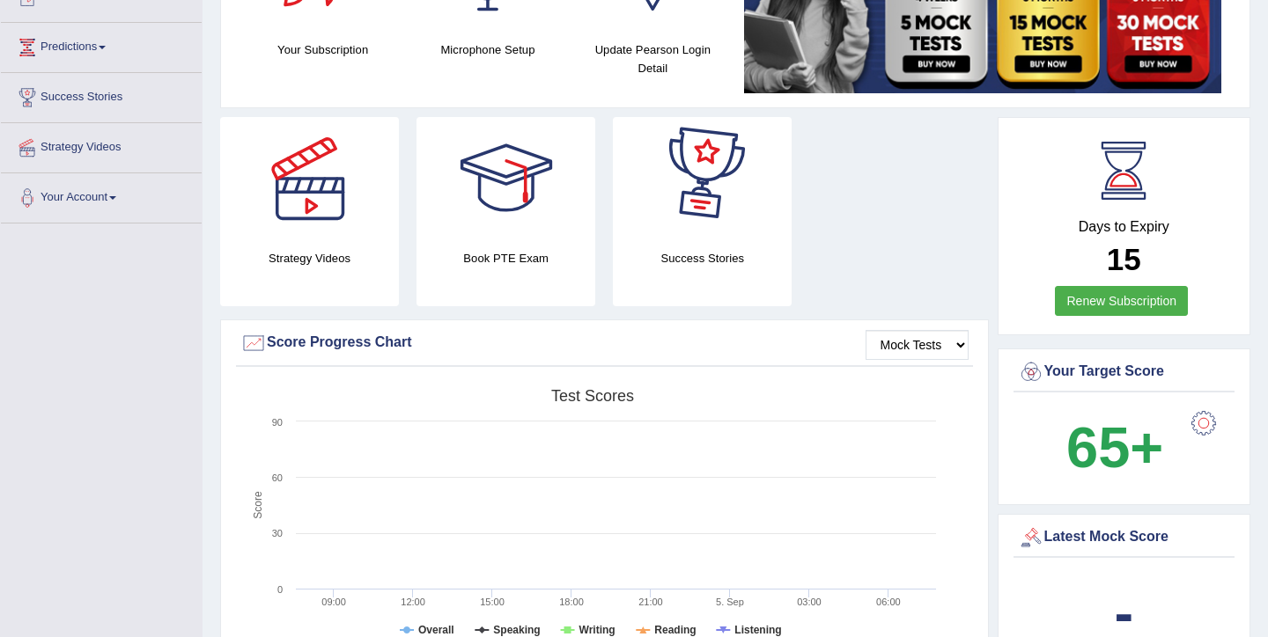
click at [693, 213] on div at bounding box center [702, 178] width 123 height 123
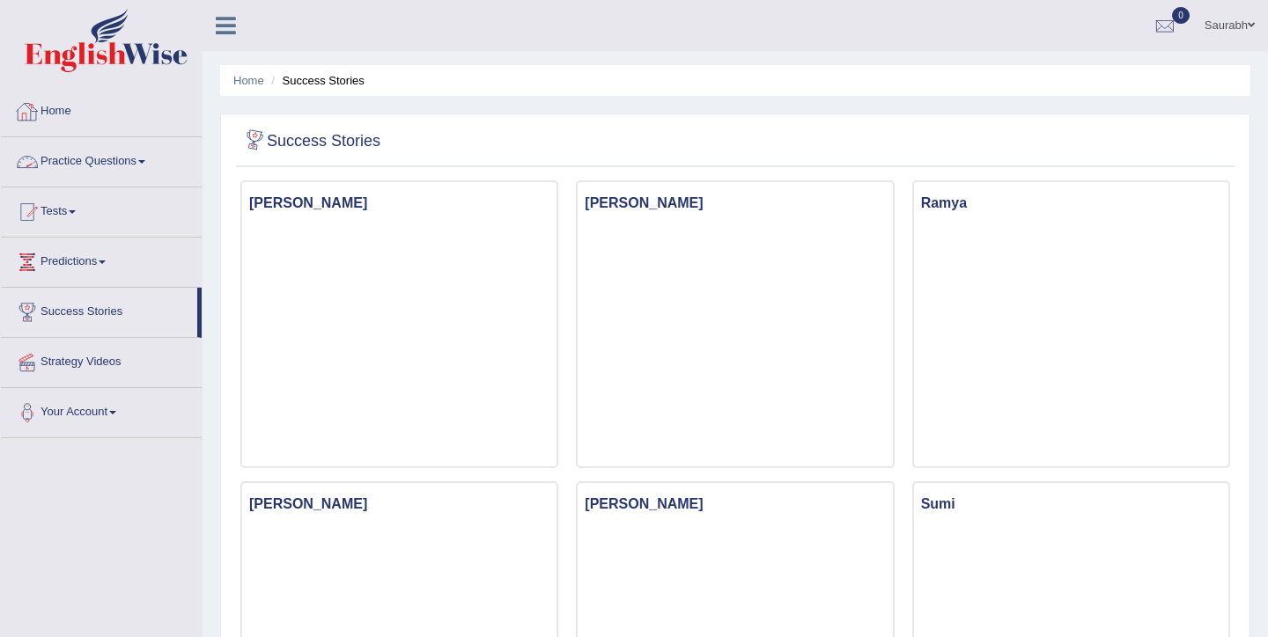
click at [77, 117] on link "Home" at bounding box center [101, 109] width 201 height 44
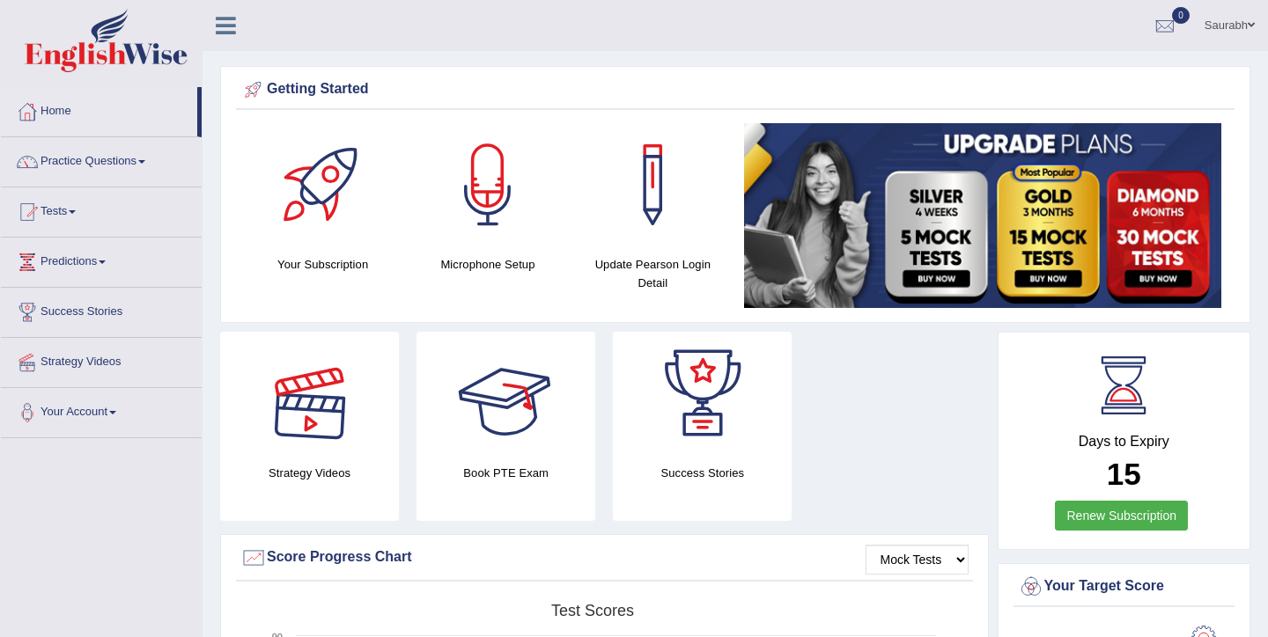
click at [360, 445] on div at bounding box center [309, 393] width 123 height 123
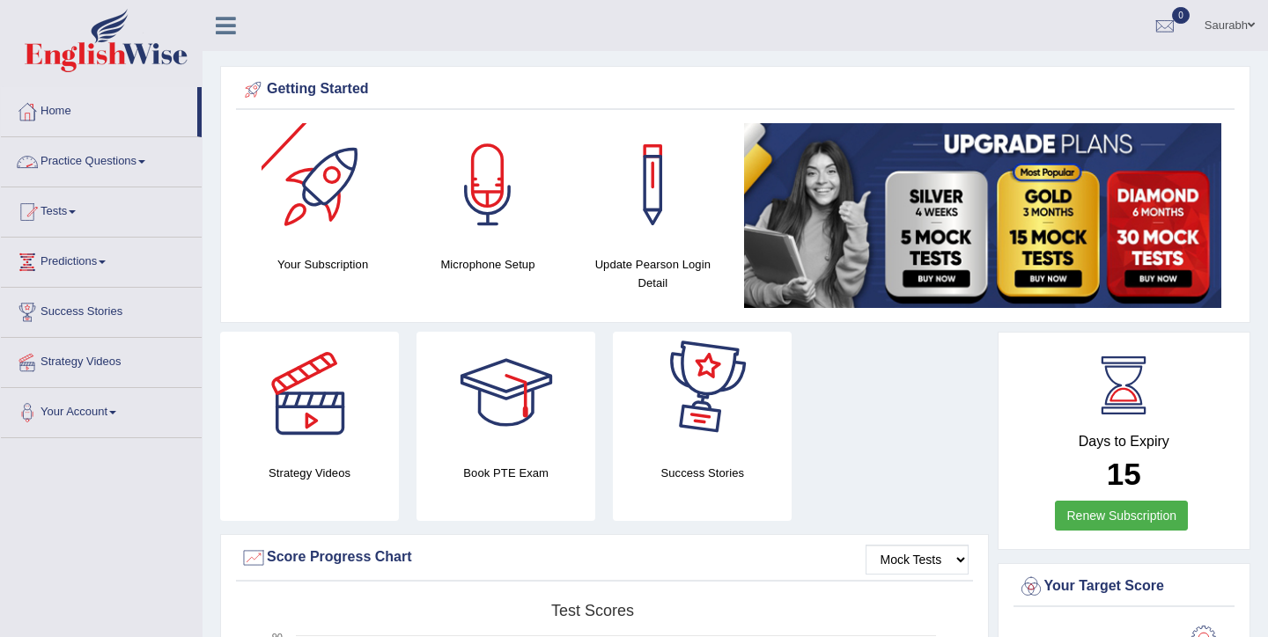
click at [100, 164] on link "Practice Questions" at bounding box center [101, 159] width 201 height 44
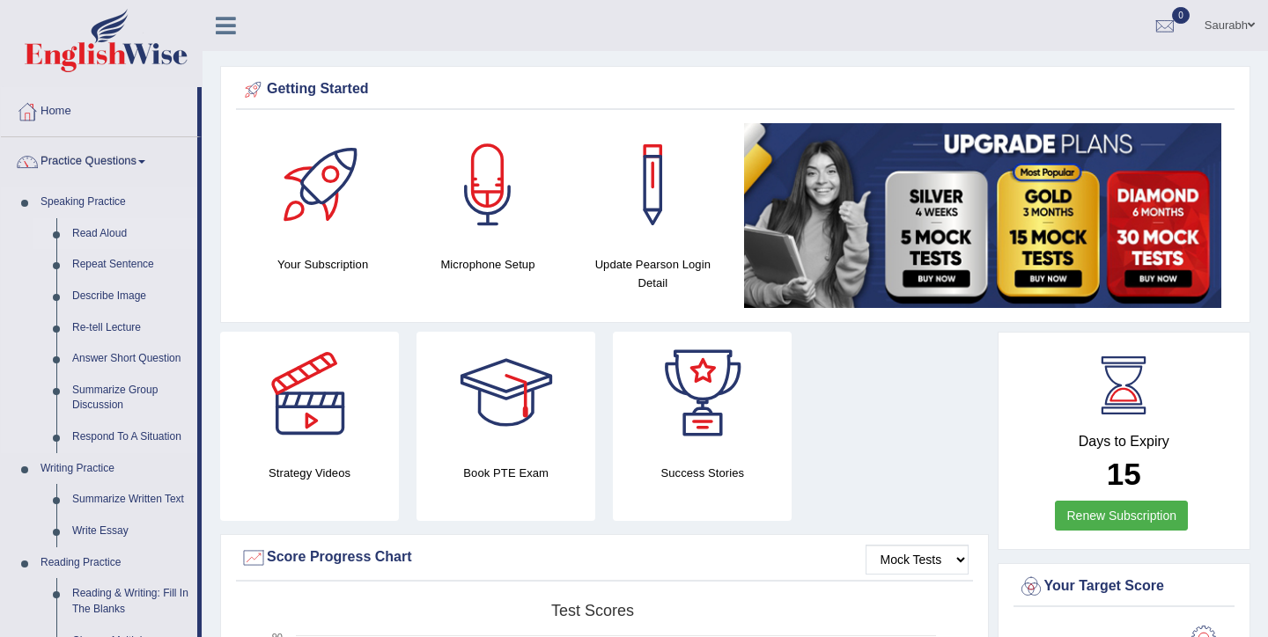
click at [107, 235] on link "Read Aloud" at bounding box center [130, 234] width 133 height 32
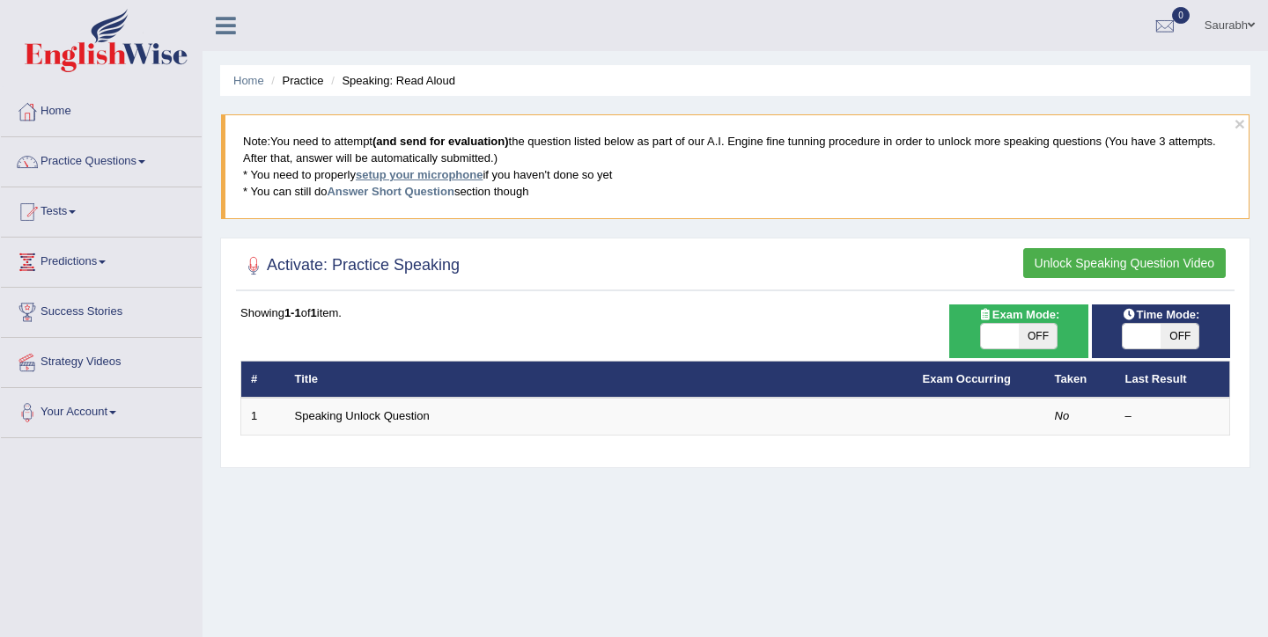
click at [401, 180] on link "setup your microphone" at bounding box center [419, 174] width 127 height 13
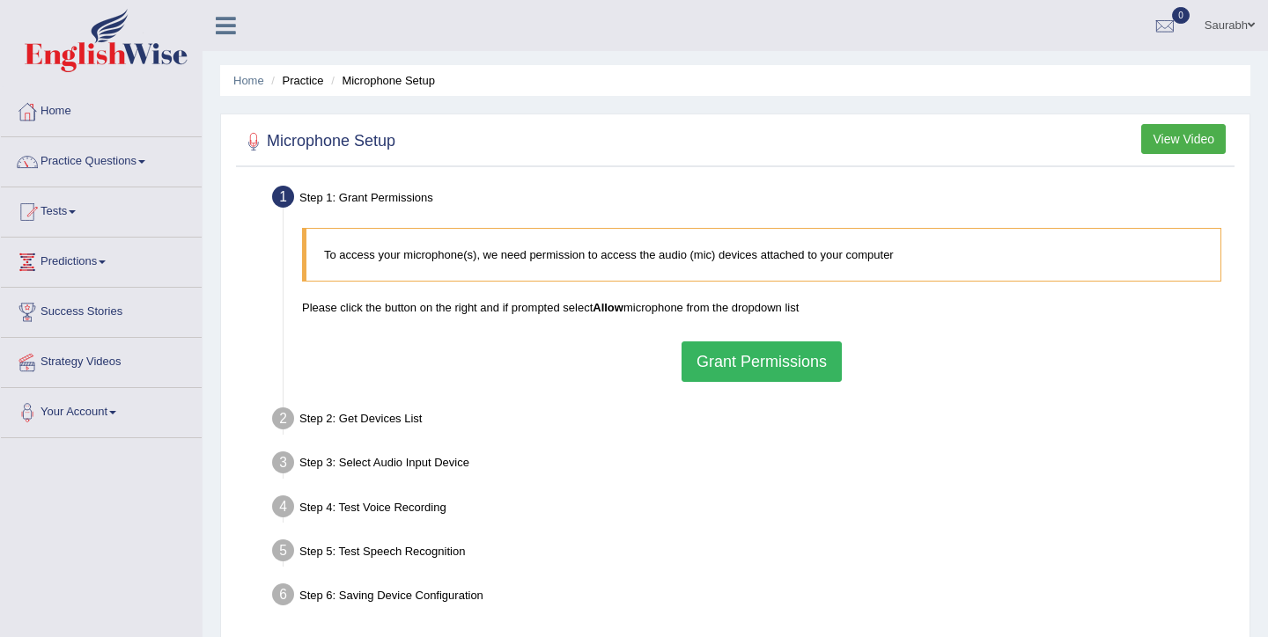
click at [720, 378] on button "Grant Permissions" at bounding box center [761, 362] width 160 height 40
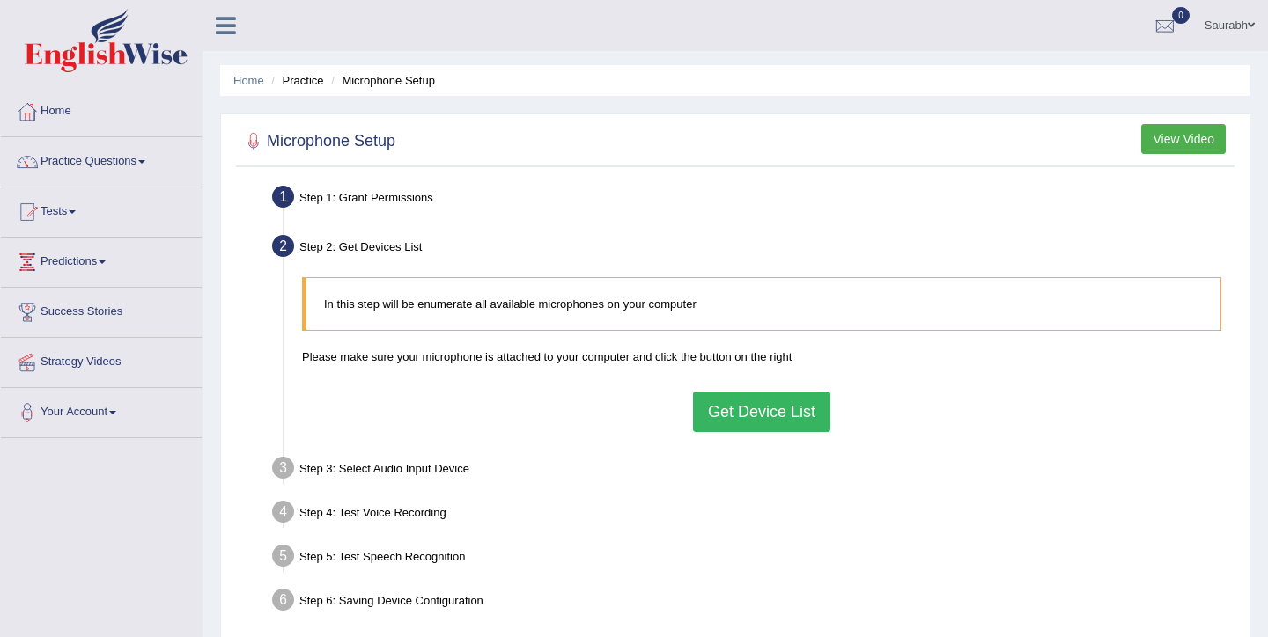
click at [730, 423] on button "Get Device List" at bounding box center [761, 412] width 137 height 40
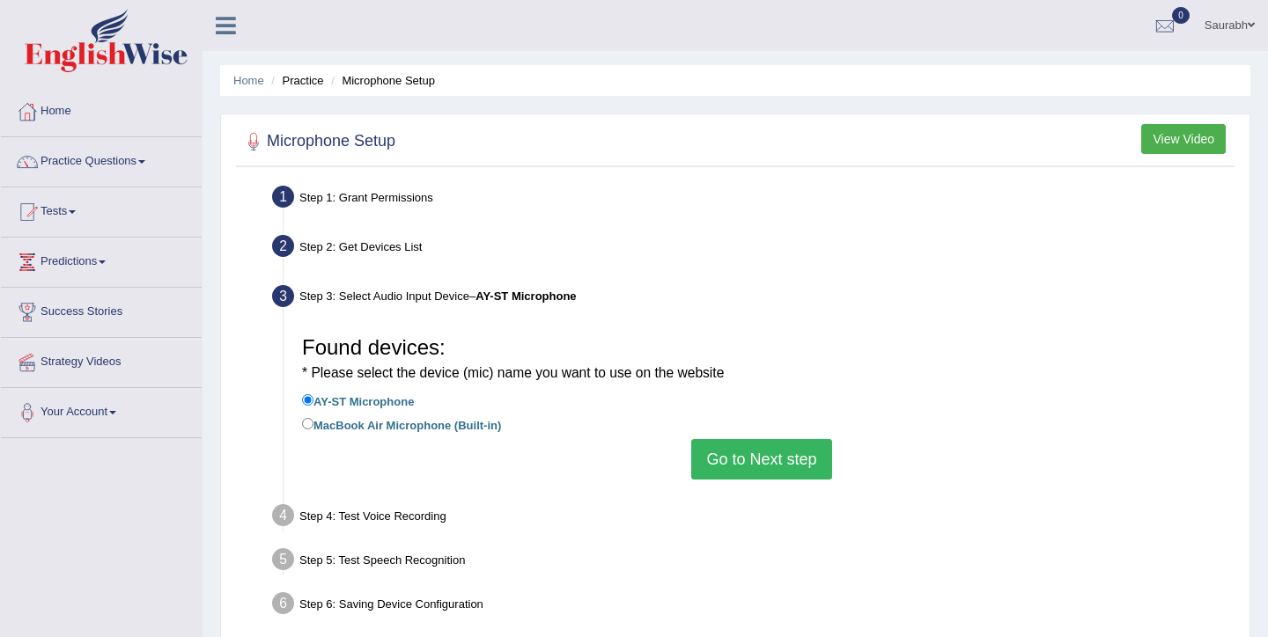
click at [437, 430] on label "MacBook Air Microphone (Built-in)" at bounding box center [401, 424] width 199 height 19
click at [313, 430] on input "MacBook Air Microphone (Built-in)" at bounding box center [307, 423] width 11 height 11
radio input "true"
click at [776, 463] on button "Go to Next step" at bounding box center [761, 459] width 140 height 40
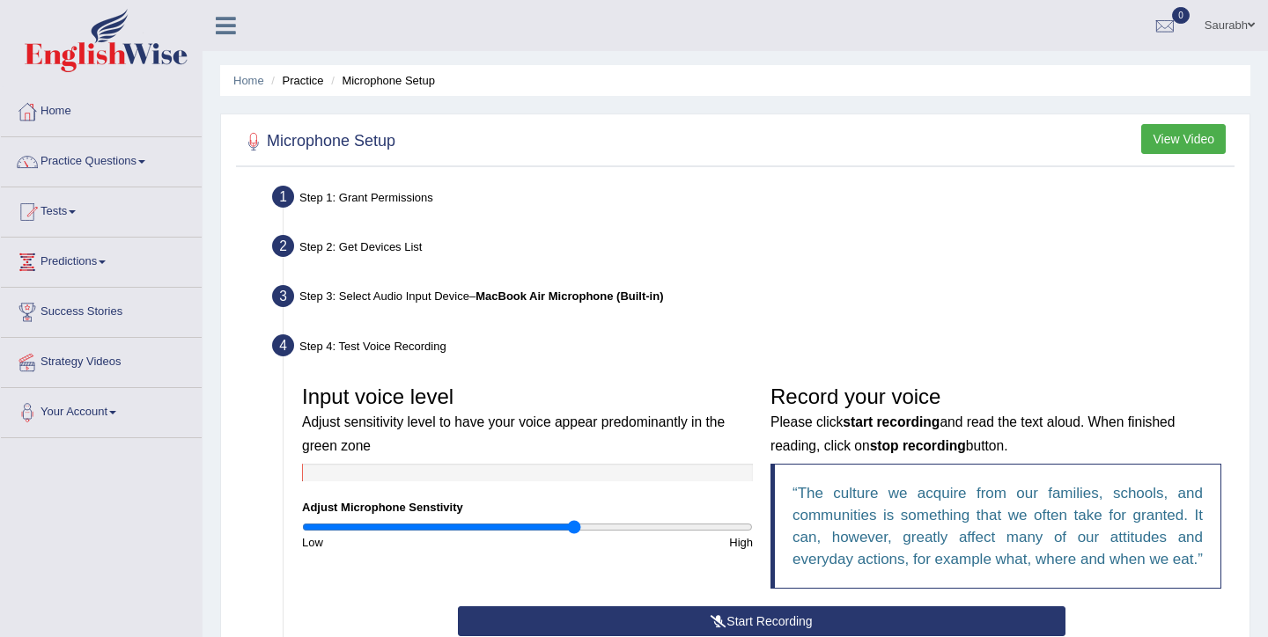
click at [576, 521] on input "range" at bounding box center [527, 527] width 451 height 14
click at [638, 532] on input "range" at bounding box center [527, 527] width 451 height 14
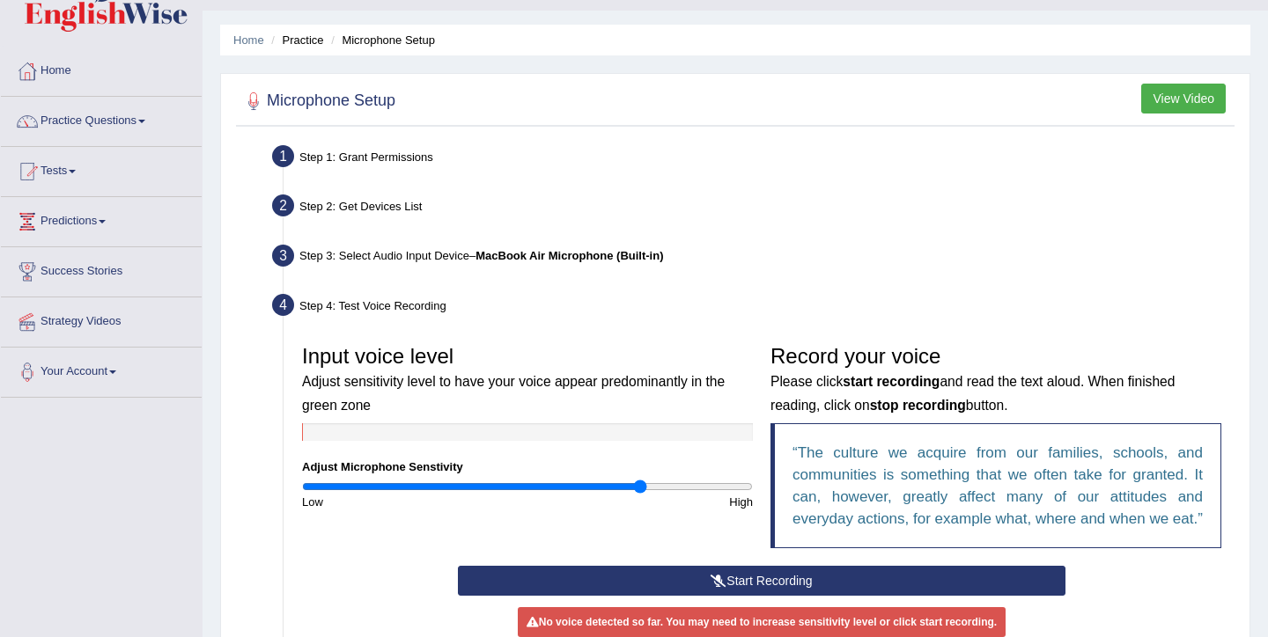
scroll to position [42, 0]
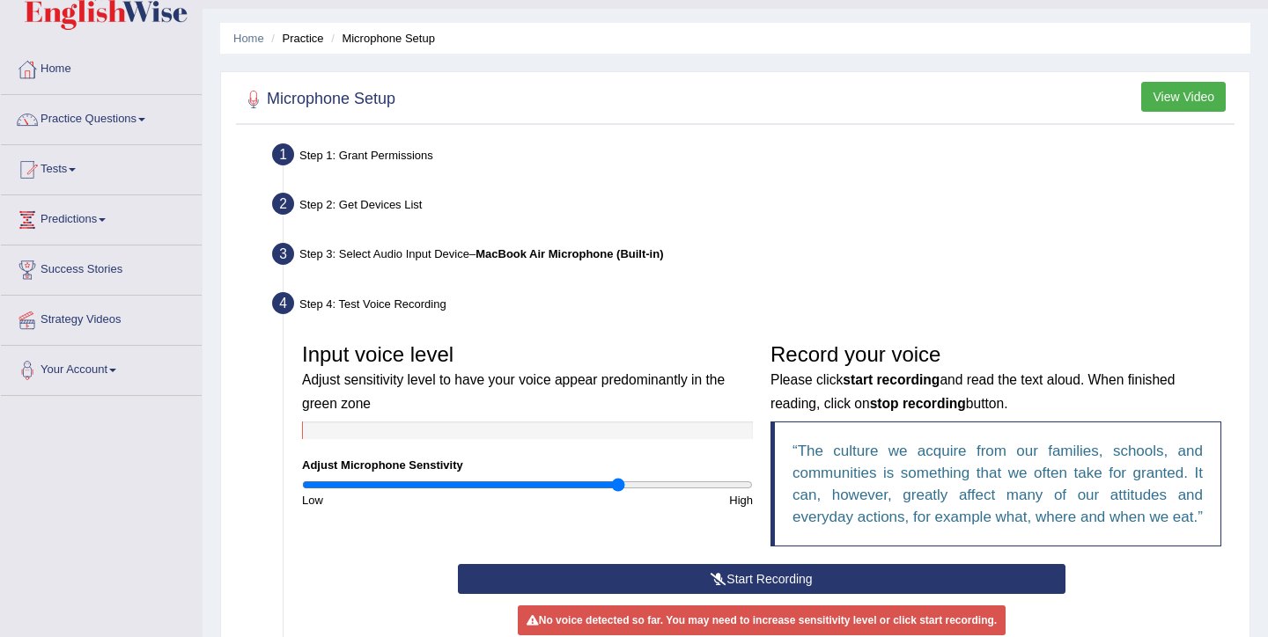
click at [616, 484] on input "range" at bounding box center [527, 485] width 451 height 14
click at [639, 480] on input "range" at bounding box center [527, 485] width 451 height 14
click at [745, 483] on input "range" at bounding box center [527, 485] width 451 height 14
click at [304, 487] on input "range" at bounding box center [527, 485] width 451 height 14
click at [324, 483] on input "range" at bounding box center [527, 485] width 451 height 14
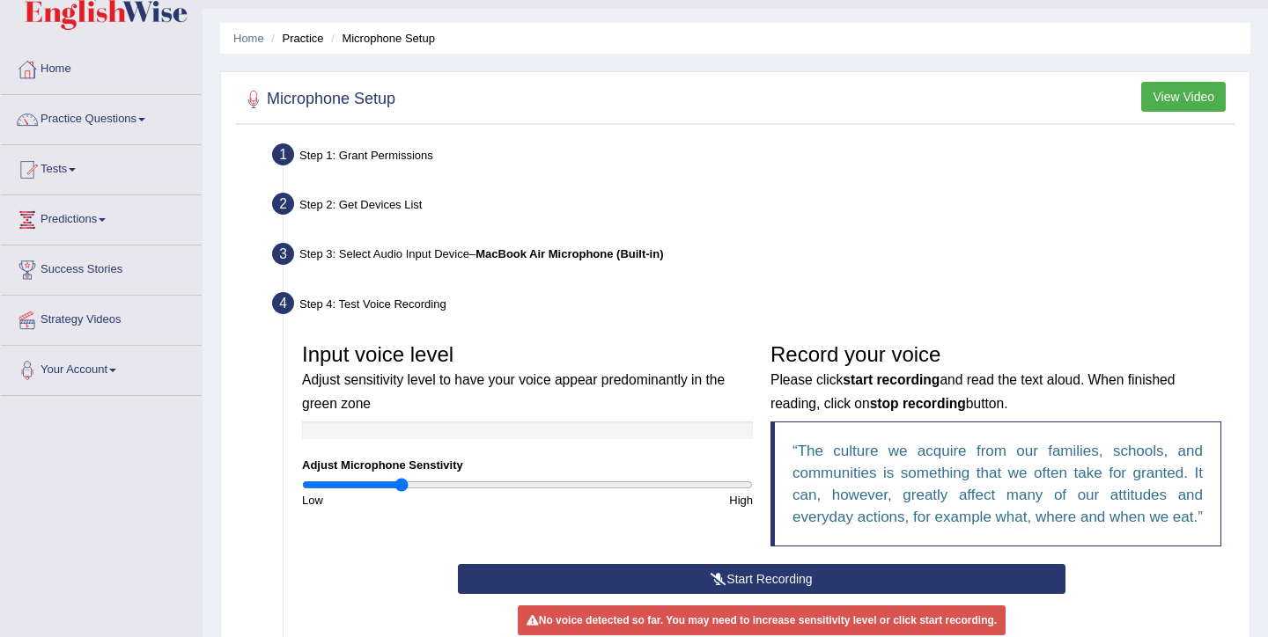
drag, startPoint x: 323, startPoint y: 483, endPoint x: 401, endPoint y: 483, distance: 77.5
click at [401, 483] on input "range" at bounding box center [527, 485] width 451 height 14
drag, startPoint x: 401, startPoint y: 483, endPoint x: 445, endPoint y: 482, distance: 44.1
click at [445, 482] on input "range" at bounding box center [527, 485] width 451 height 14
drag, startPoint x: 445, startPoint y: 482, endPoint x: 492, endPoint y: 482, distance: 47.5
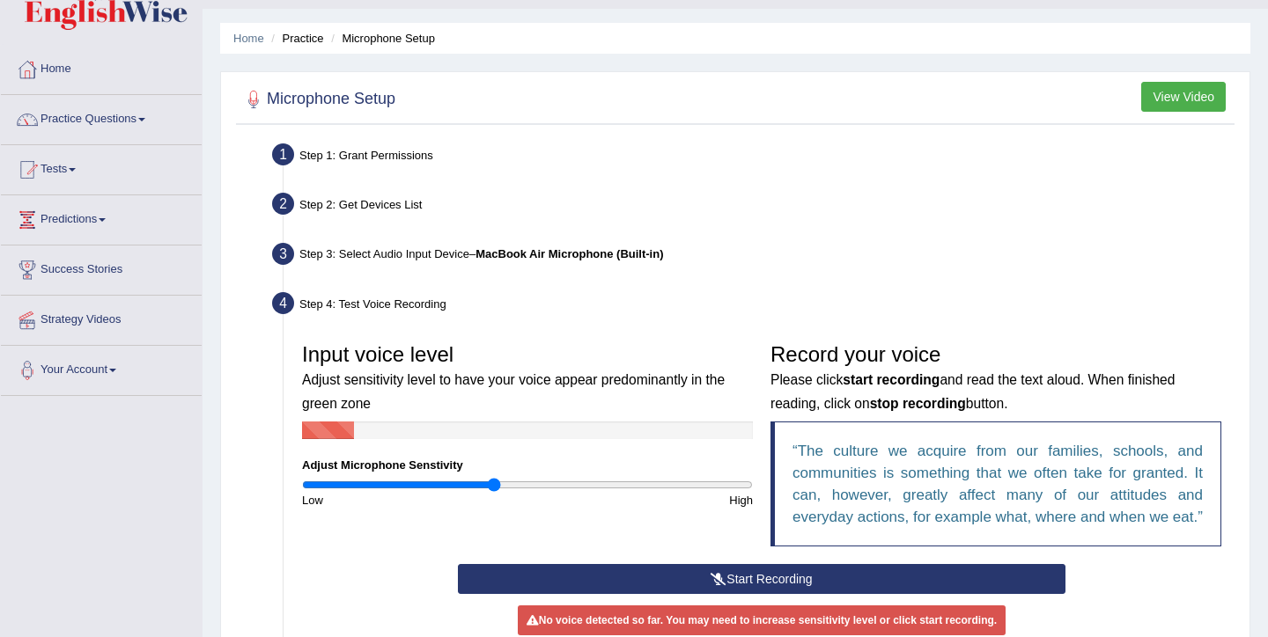
click at [492, 482] on input "range" at bounding box center [527, 485] width 451 height 14
drag, startPoint x: 493, startPoint y: 482, endPoint x: 547, endPoint y: 487, distance: 54.0
click at [547, 487] on input "range" at bounding box center [527, 485] width 451 height 14
drag, startPoint x: 547, startPoint y: 487, endPoint x: 604, endPoint y: 484, distance: 57.3
click at [604, 484] on input "range" at bounding box center [527, 485] width 451 height 14
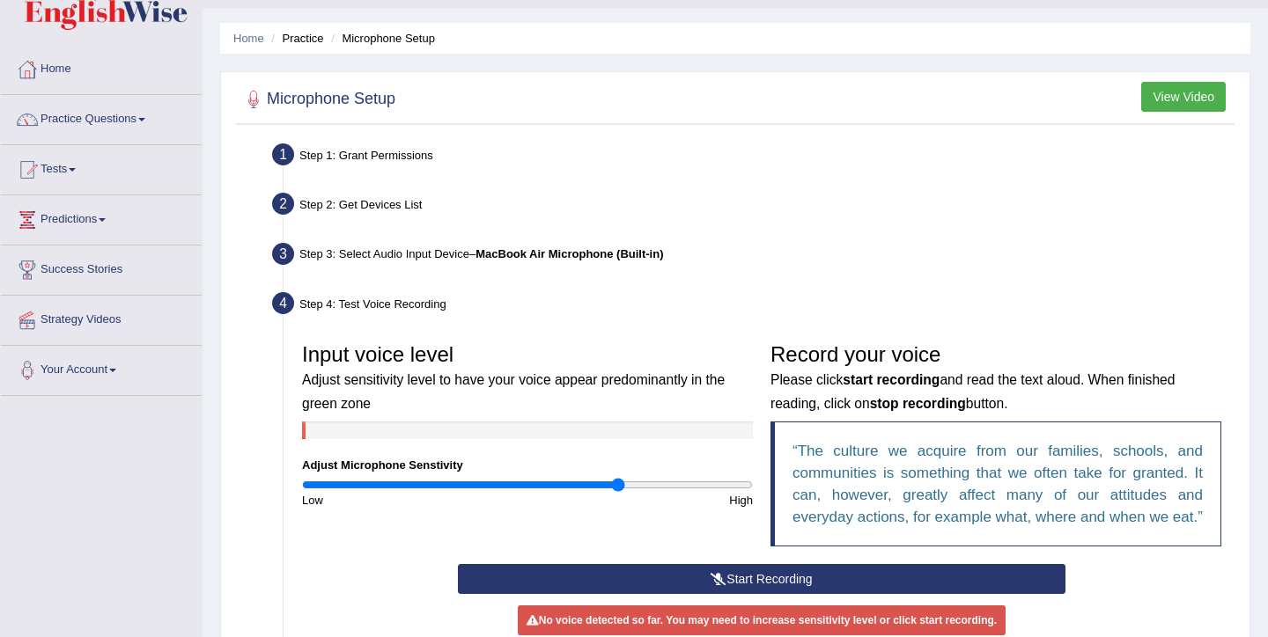
drag, startPoint x: 604, startPoint y: 484, endPoint x: 617, endPoint y: 482, distance: 13.5
click at [617, 482] on input "range" at bounding box center [527, 485] width 451 height 14
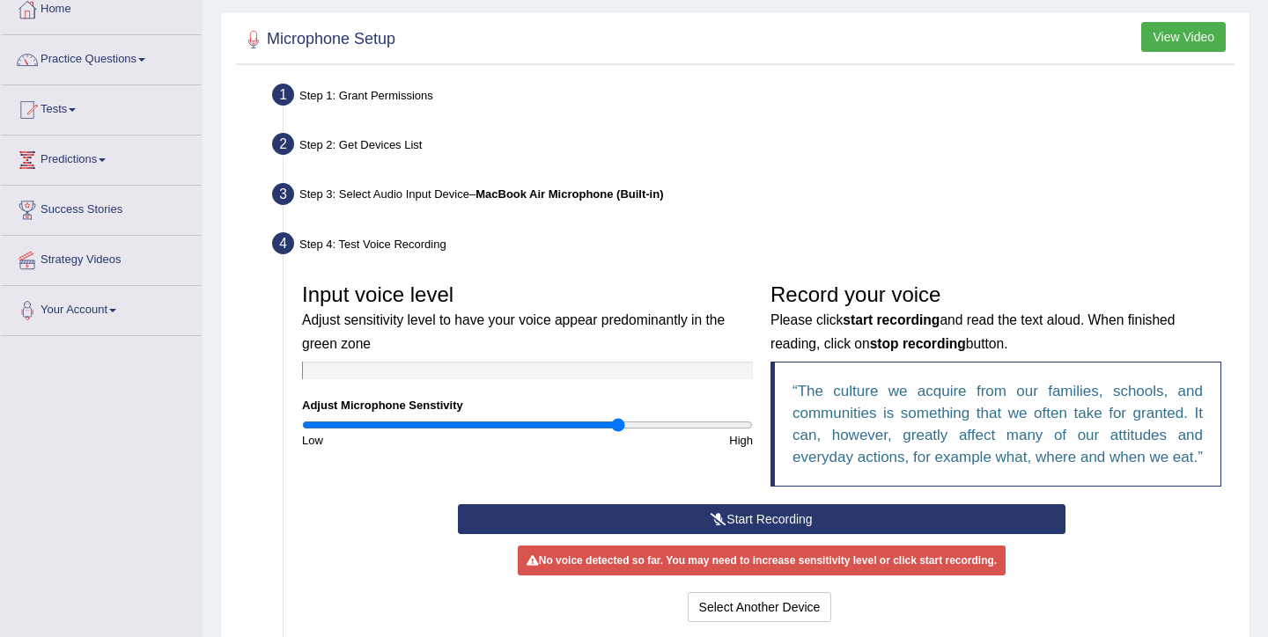
scroll to position [83, 0]
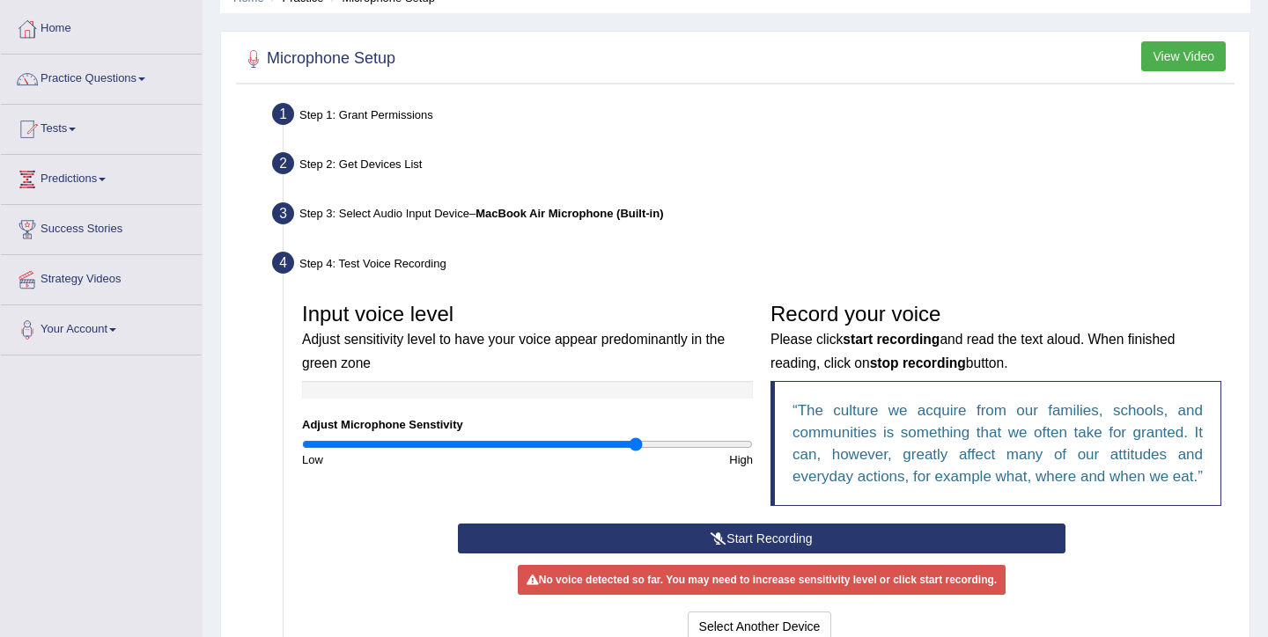
click at [635, 444] on input "range" at bounding box center [527, 445] width 451 height 14
click at [677, 450] on input "range" at bounding box center [527, 445] width 451 height 14
click at [722, 449] on input "range" at bounding box center [527, 445] width 451 height 14
click at [746, 444] on input "range" at bounding box center [527, 445] width 451 height 14
click at [780, 554] on button "Start Recording" at bounding box center [761, 539] width 607 height 30
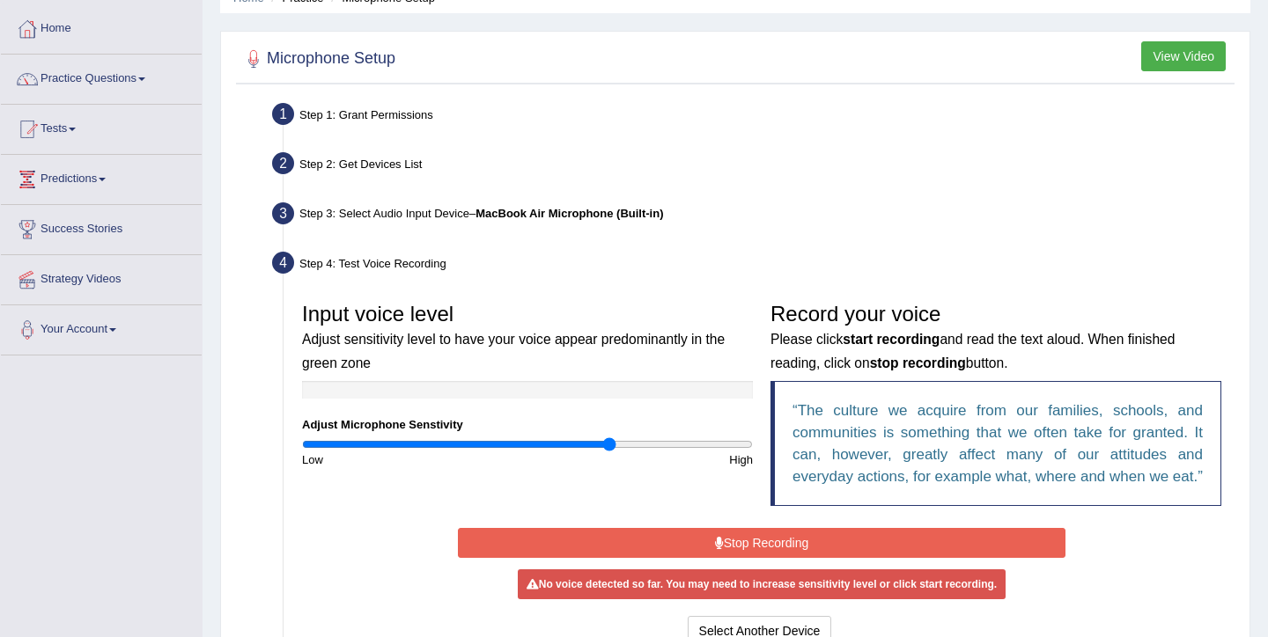
click at [607, 442] on input "range" at bounding box center [527, 445] width 451 height 14
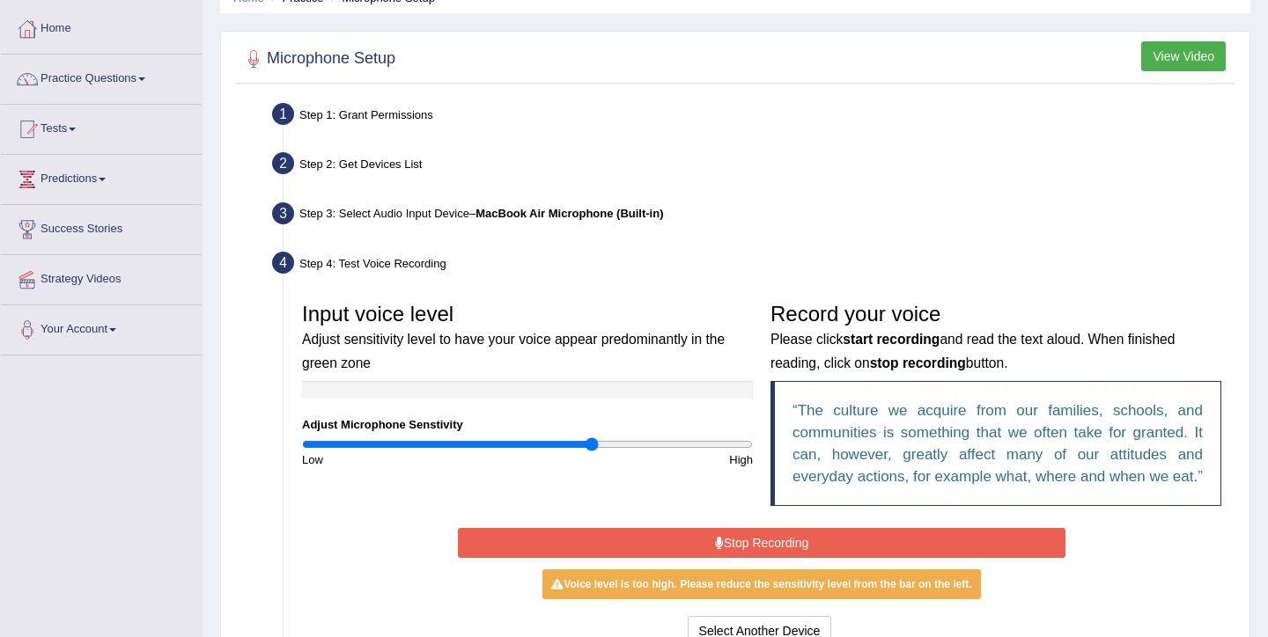
click at [592, 445] on input "range" at bounding box center [527, 445] width 451 height 14
click at [566, 443] on input "range" at bounding box center [527, 445] width 451 height 14
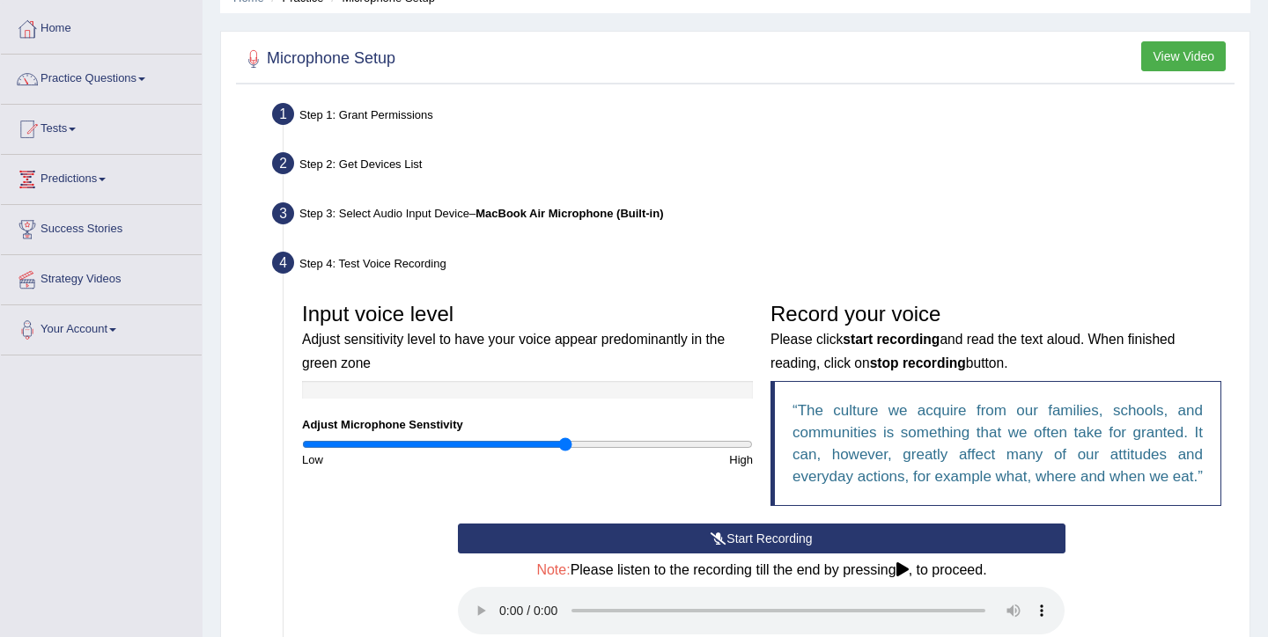
click at [649, 553] on button "Start Recording" at bounding box center [761, 539] width 607 height 30
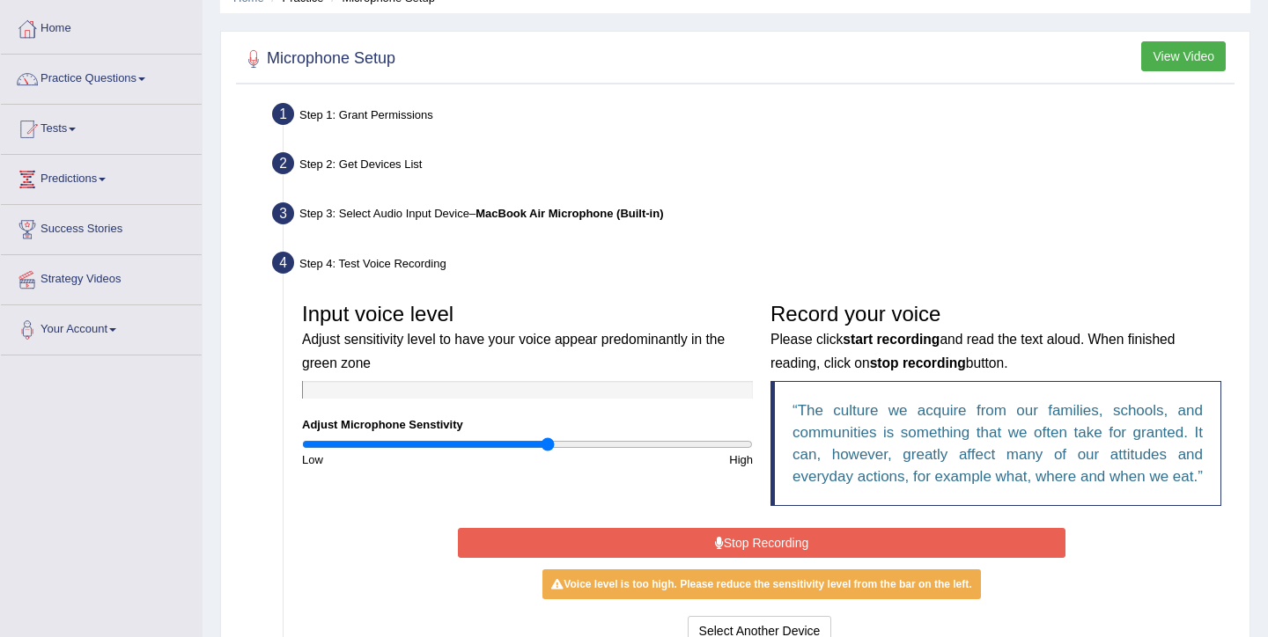
click at [546, 439] on input "range" at bounding box center [527, 445] width 451 height 14
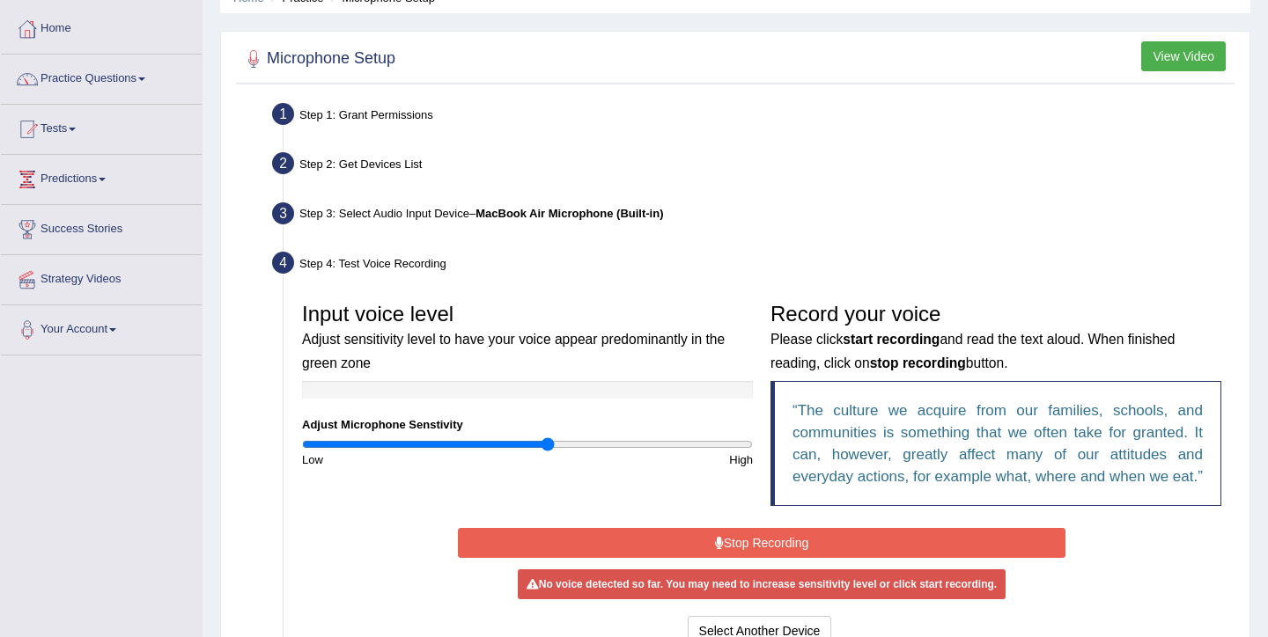
click at [707, 558] on button "Stop Recording" at bounding box center [761, 543] width 607 height 30
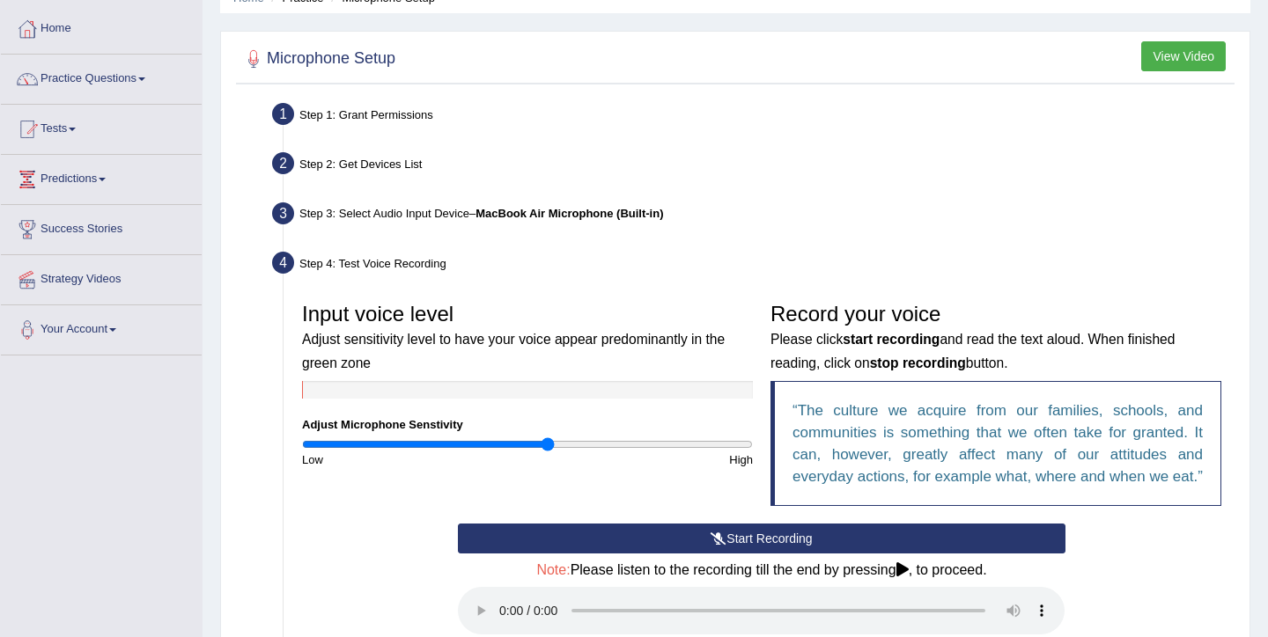
click at [701, 554] on button "Start Recording" at bounding box center [761, 539] width 607 height 30
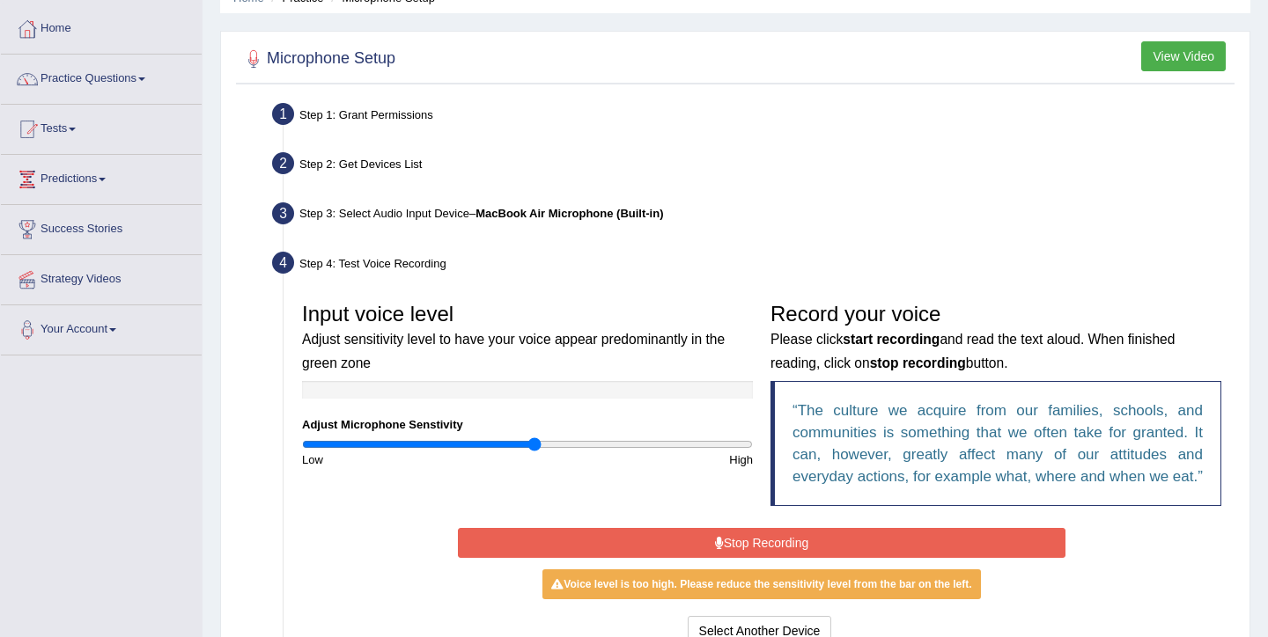
type input "1.04"
click at [532, 445] on input "range" at bounding box center [527, 445] width 451 height 14
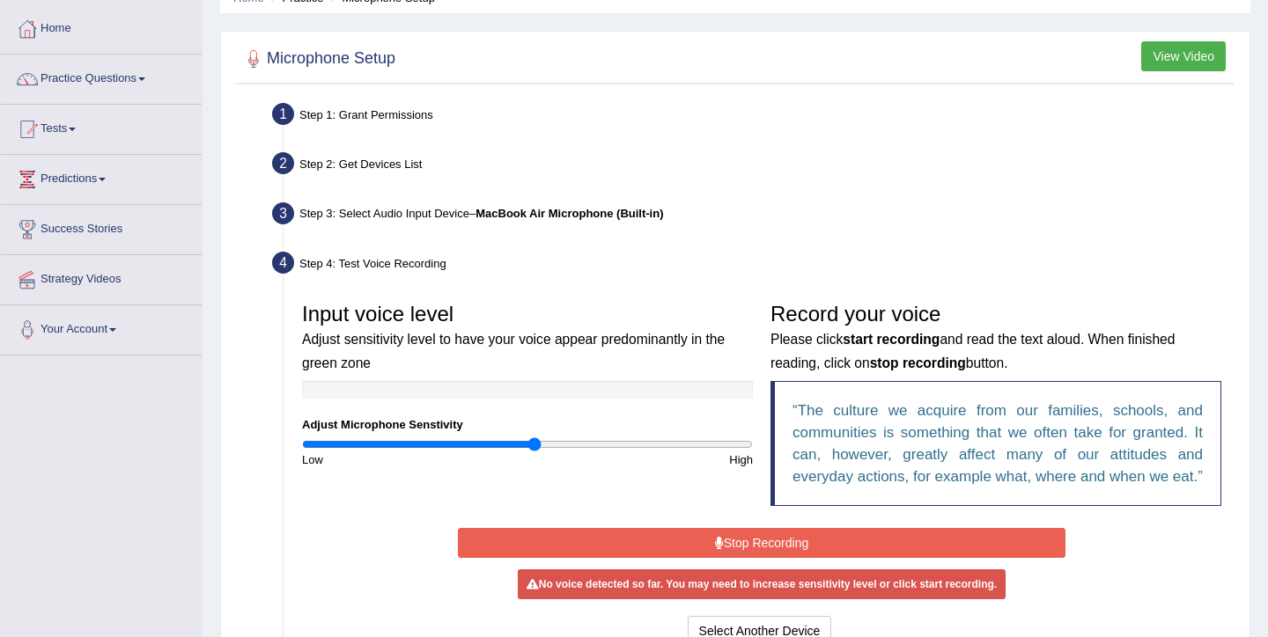
click at [651, 555] on button "Stop Recording" at bounding box center [761, 543] width 607 height 30
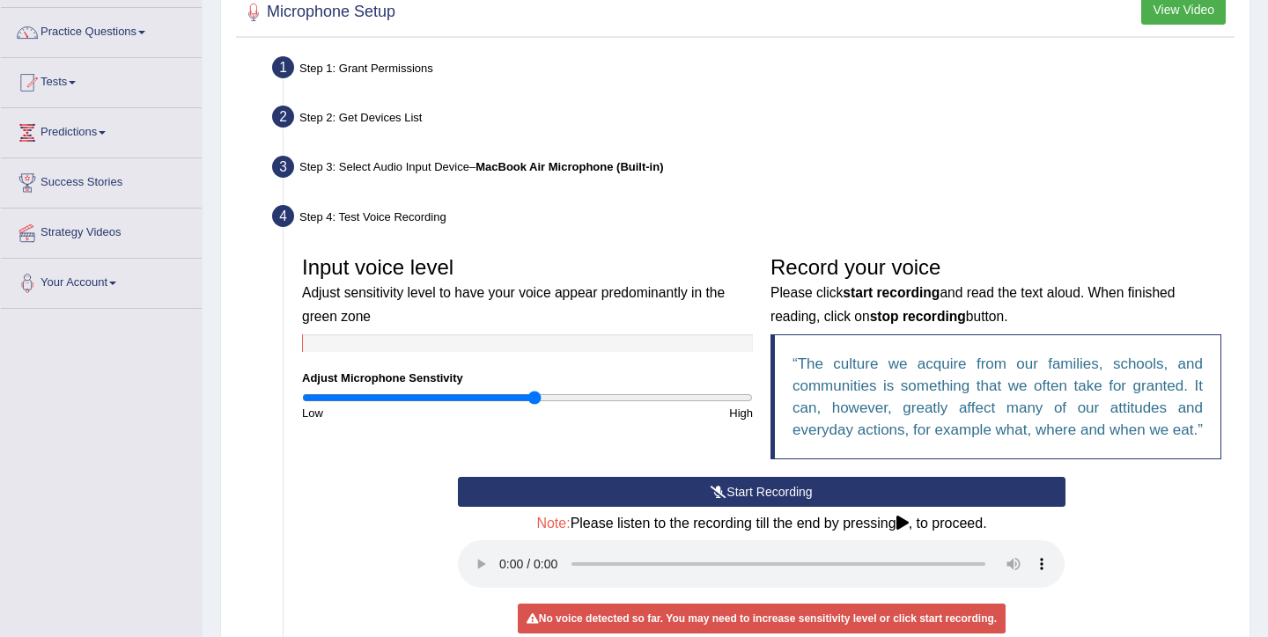
scroll to position [121, 0]
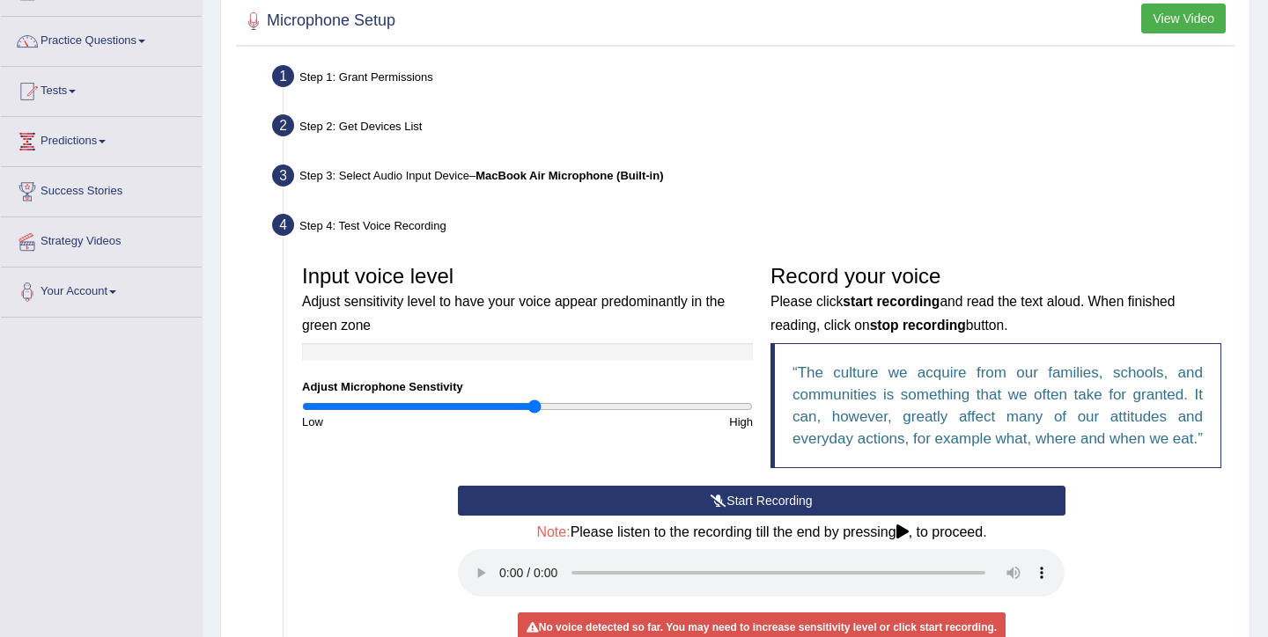
click at [800, 516] on button "Start Recording" at bounding box center [761, 501] width 607 height 30
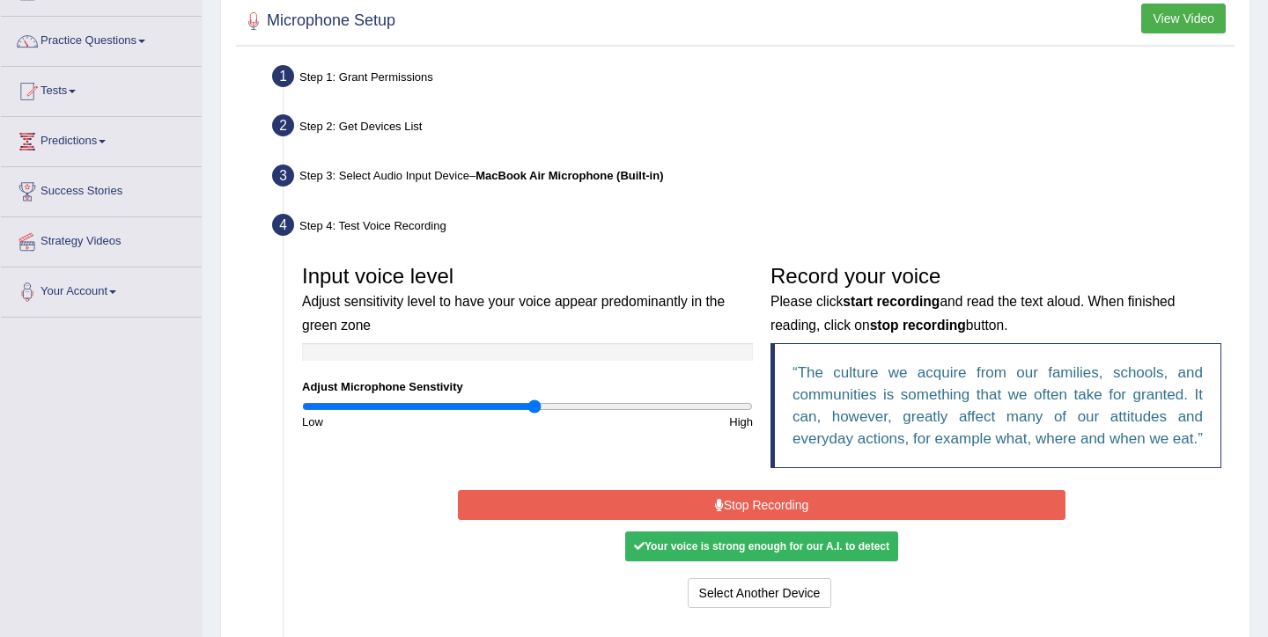
click at [724, 520] on button "Stop Recording" at bounding box center [761, 505] width 607 height 30
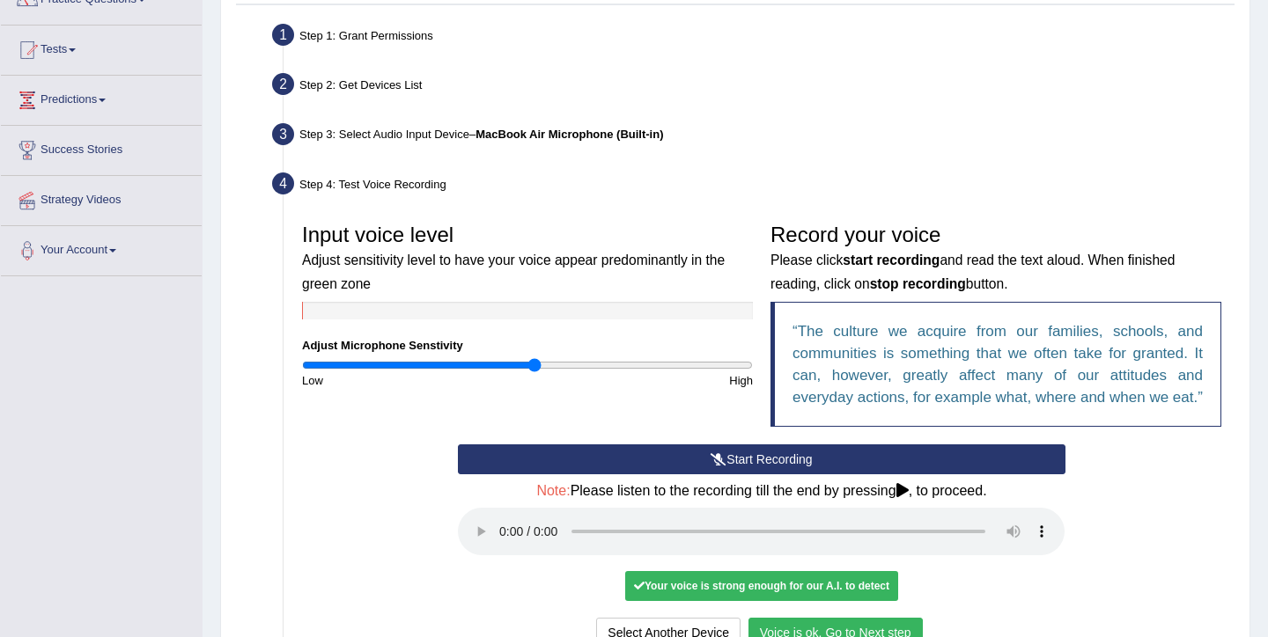
scroll to position [0, 0]
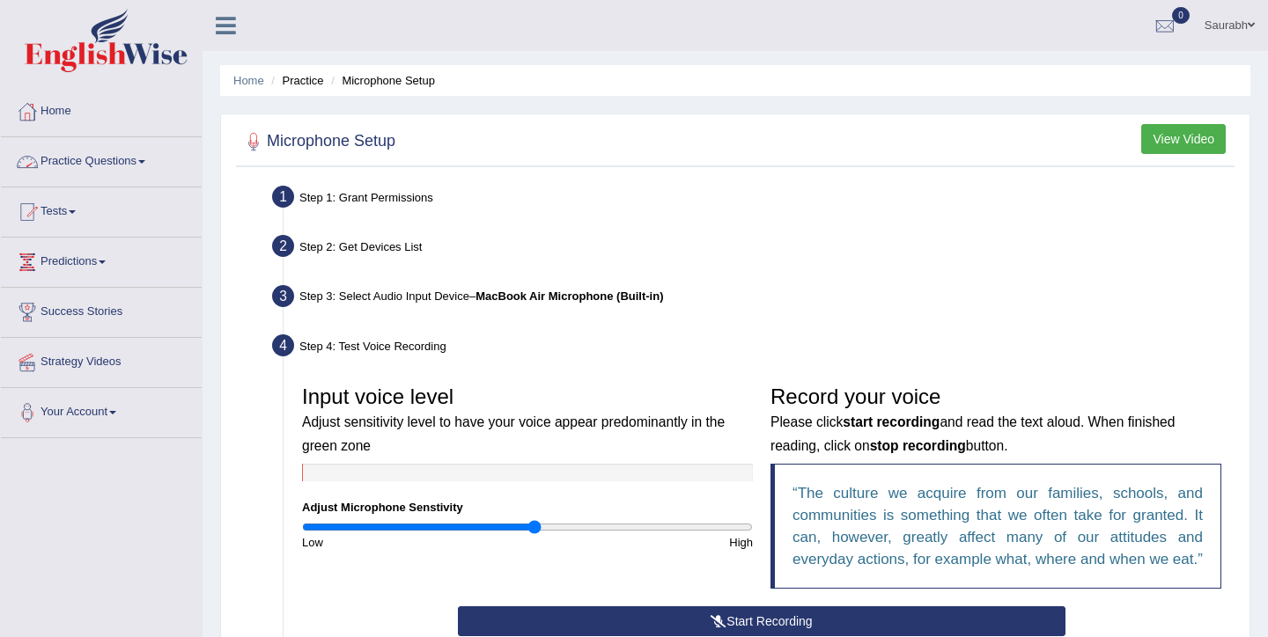
click at [123, 153] on link "Practice Questions" at bounding box center [101, 159] width 201 height 44
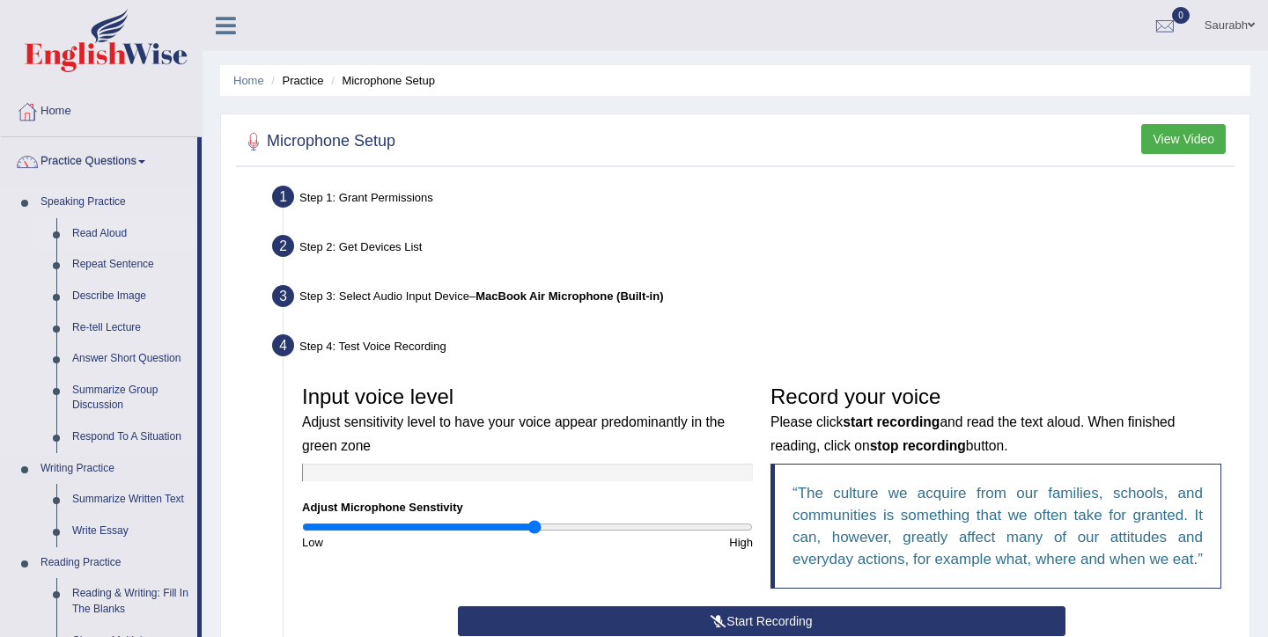
click at [100, 235] on link "Read Aloud" at bounding box center [130, 234] width 133 height 32
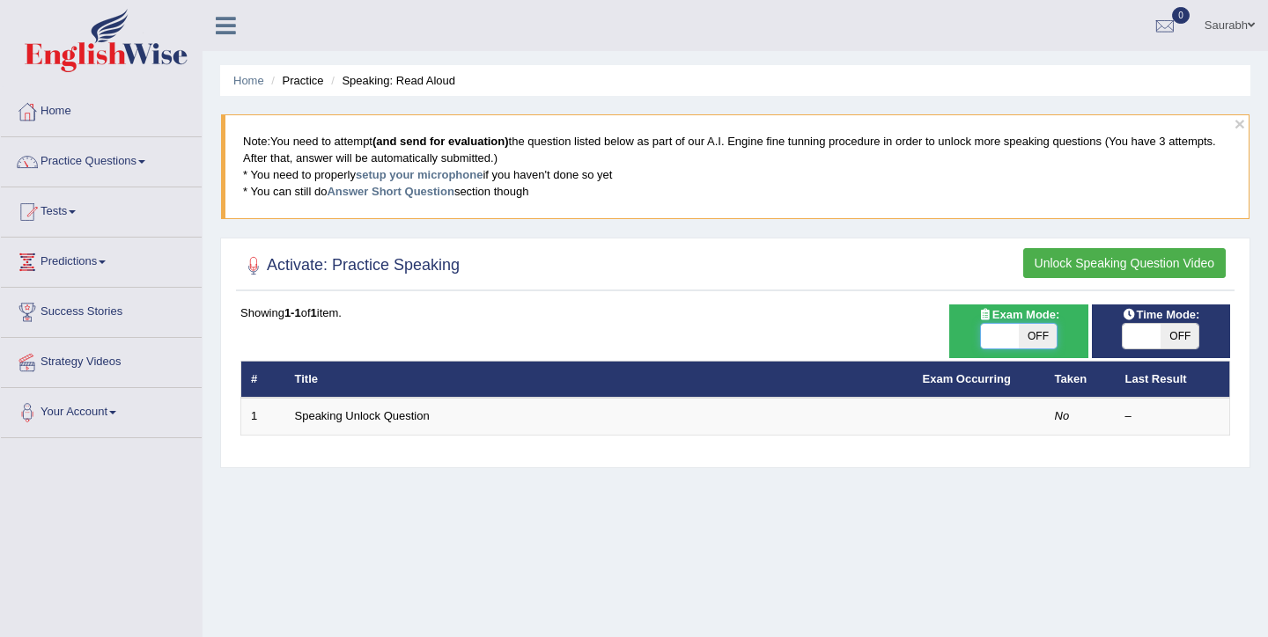
click at [1002, 336] on span at bounding box center [1000, 336] width 38 height 25
checkbox input "true"
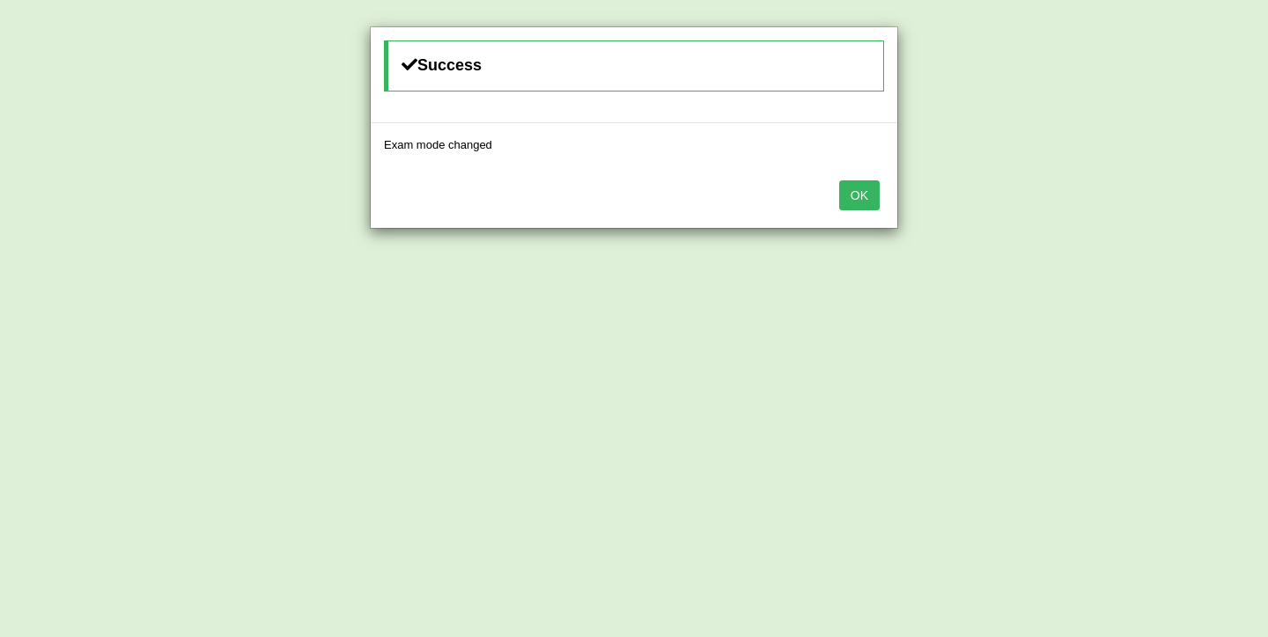
click at [869, 197] on button "OK" at bounding box center [859, 195] width 40 height 30
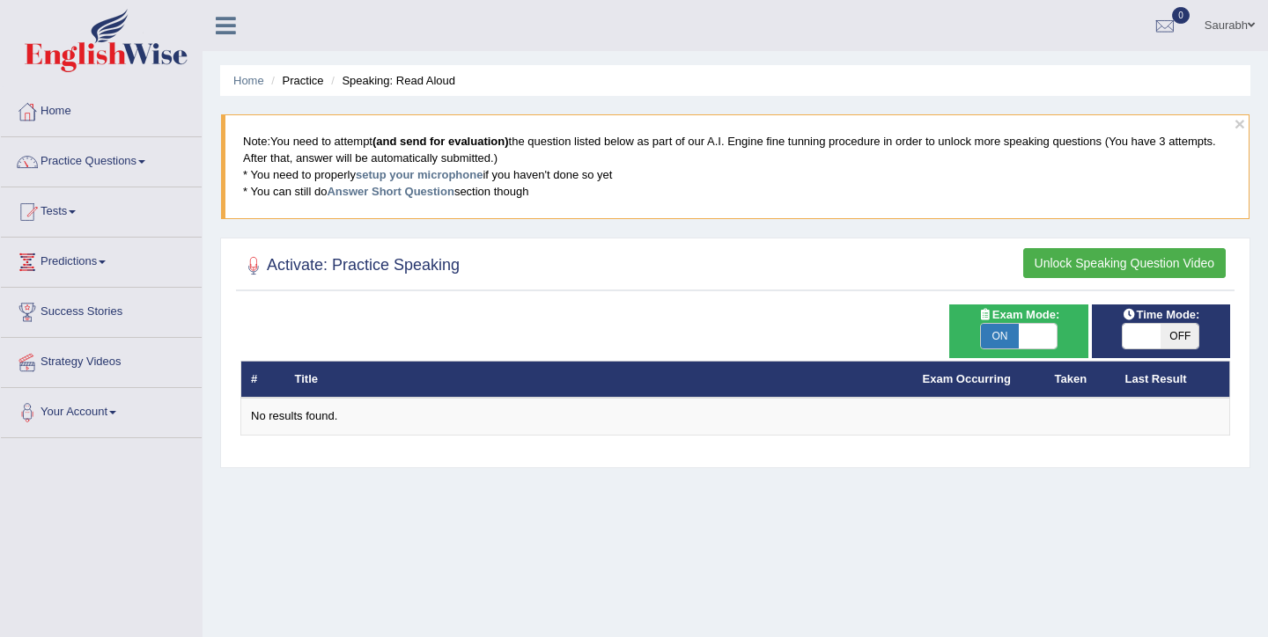
click at [1068, 260] on button "Unlock Speaking Question Video" at bounding box center [1124, 263] width 202 height 30
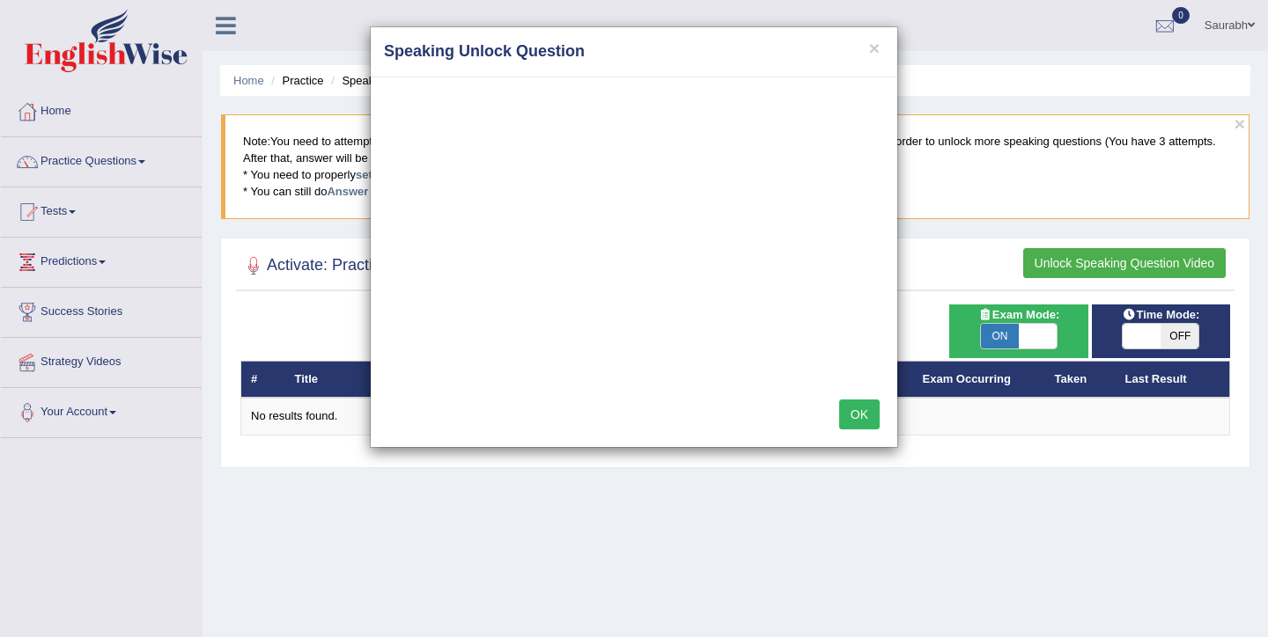
click at [861, 423] on button "OK" at bounding box center [859, 415] width 40 height 30
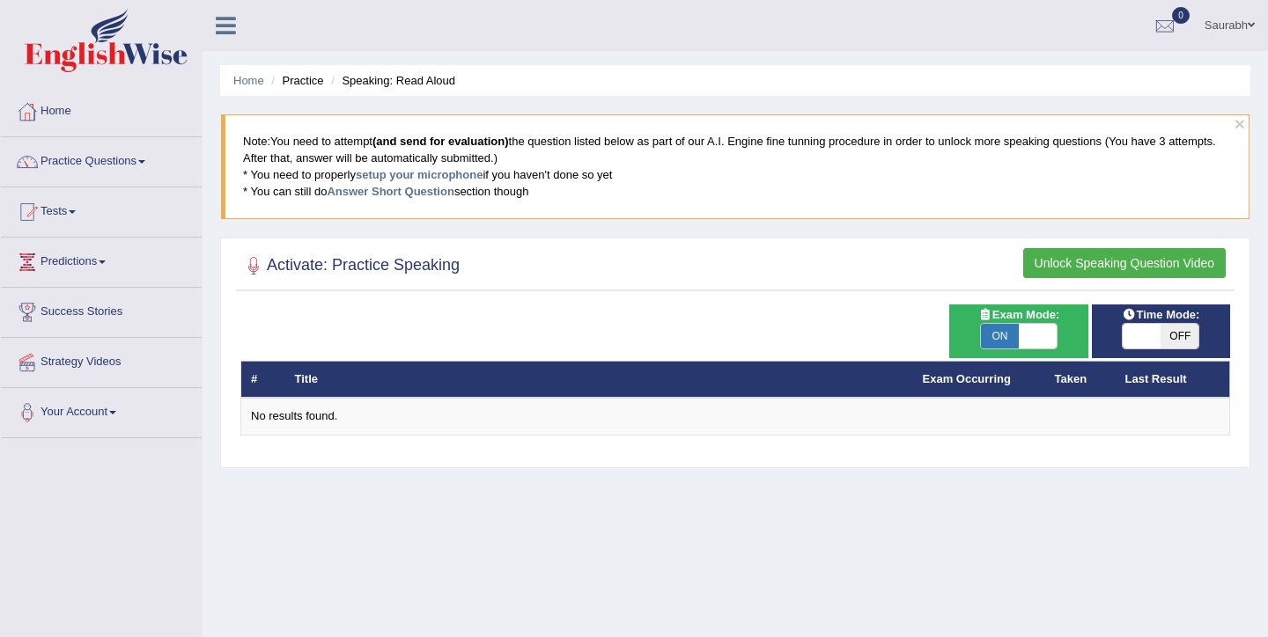
click at [1110, 254] on button "Unlock Speaking Question Video" at bounding box center [1124, 263] width 202 height 30
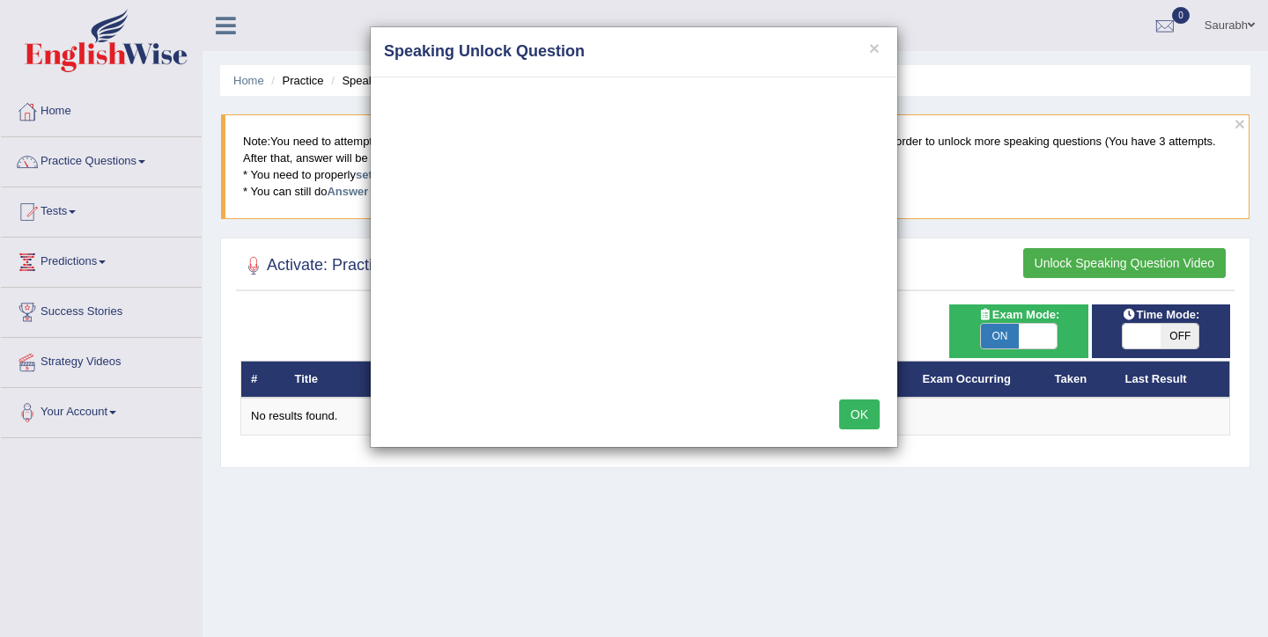
click at [857, 425] on button "OK" at bounding box center [859, 415] width 40 height 30
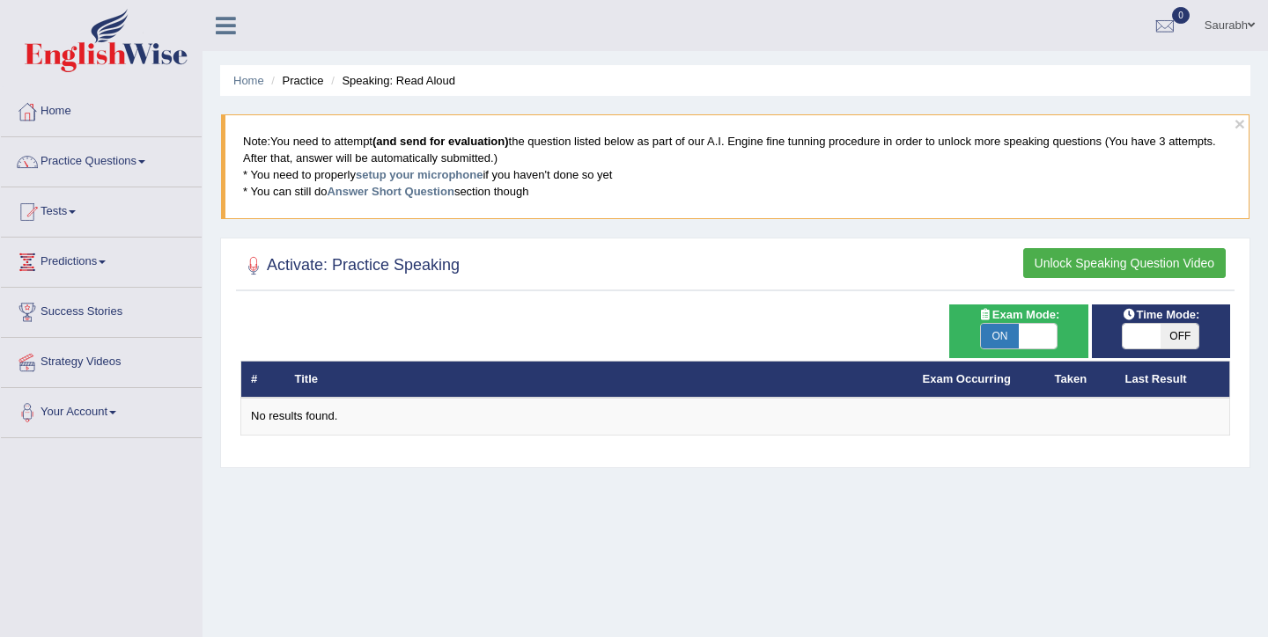
click at [1011, 334] on span "ON" at bounding box center [1000, 336] width 38 height 25
checkbox input "false"
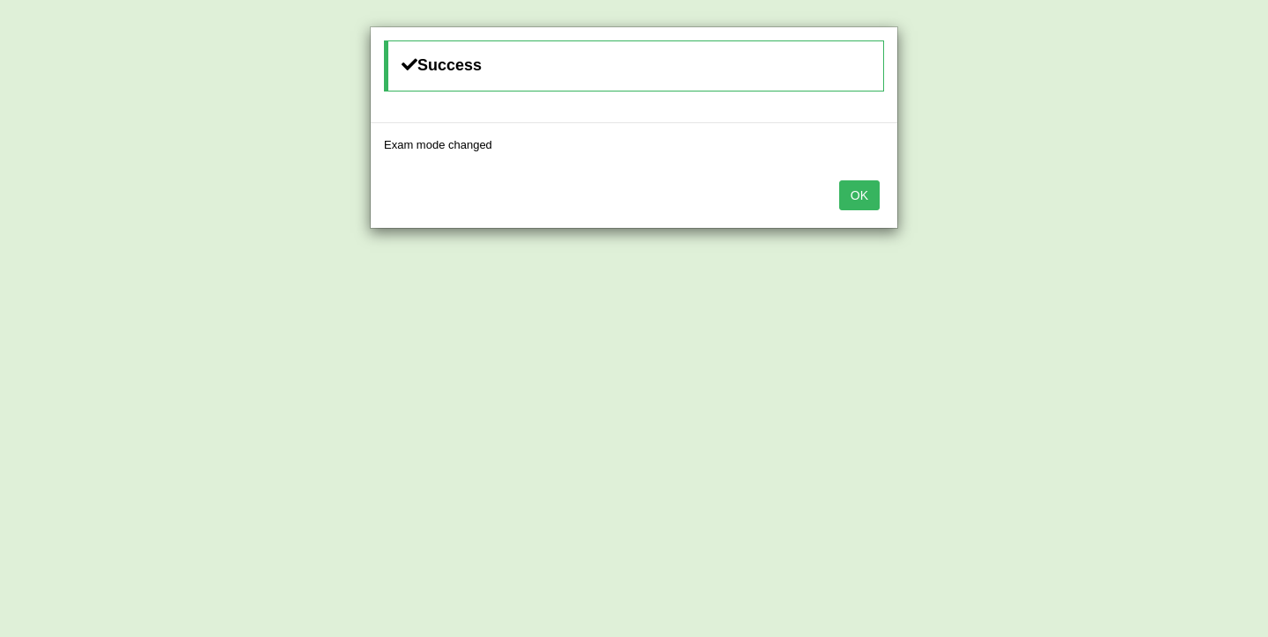
click at [835, 192] on div "OK" at bounding box center [634, 197] width 526 height 62
click at [854, 192] on button "OK" at bounding box center [859, 195] width 40 height 30
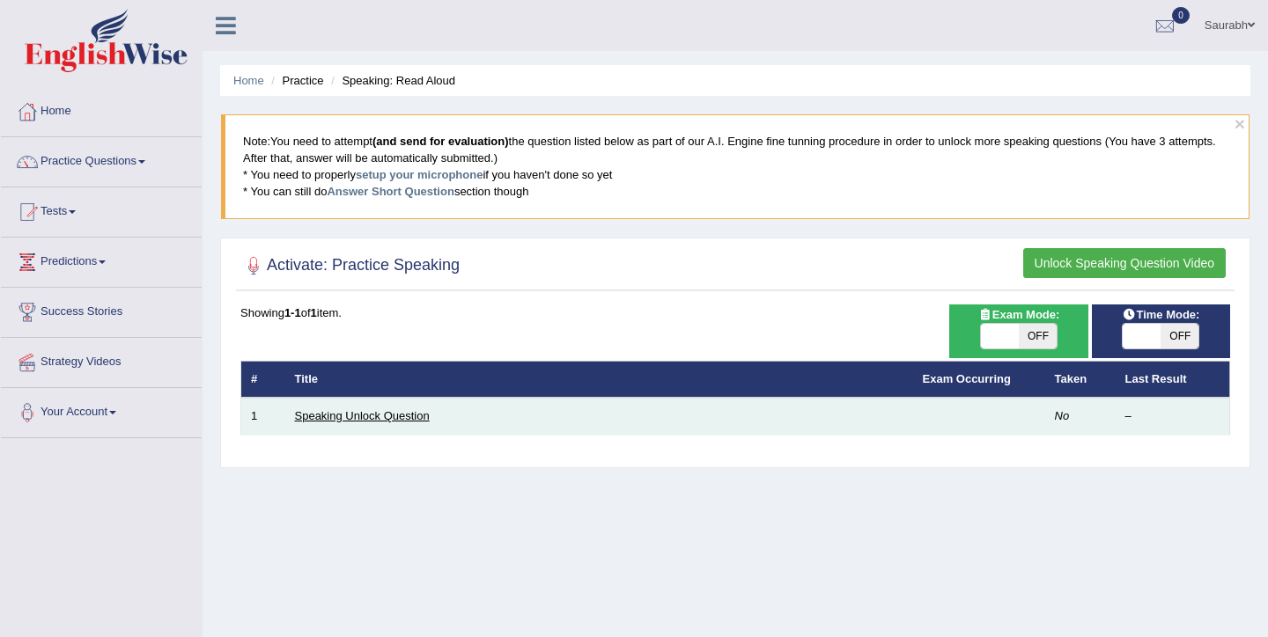
click at [387, 416] on link "Speaking Unlock Question" at bounding box center [362, 415] width 135 height 13
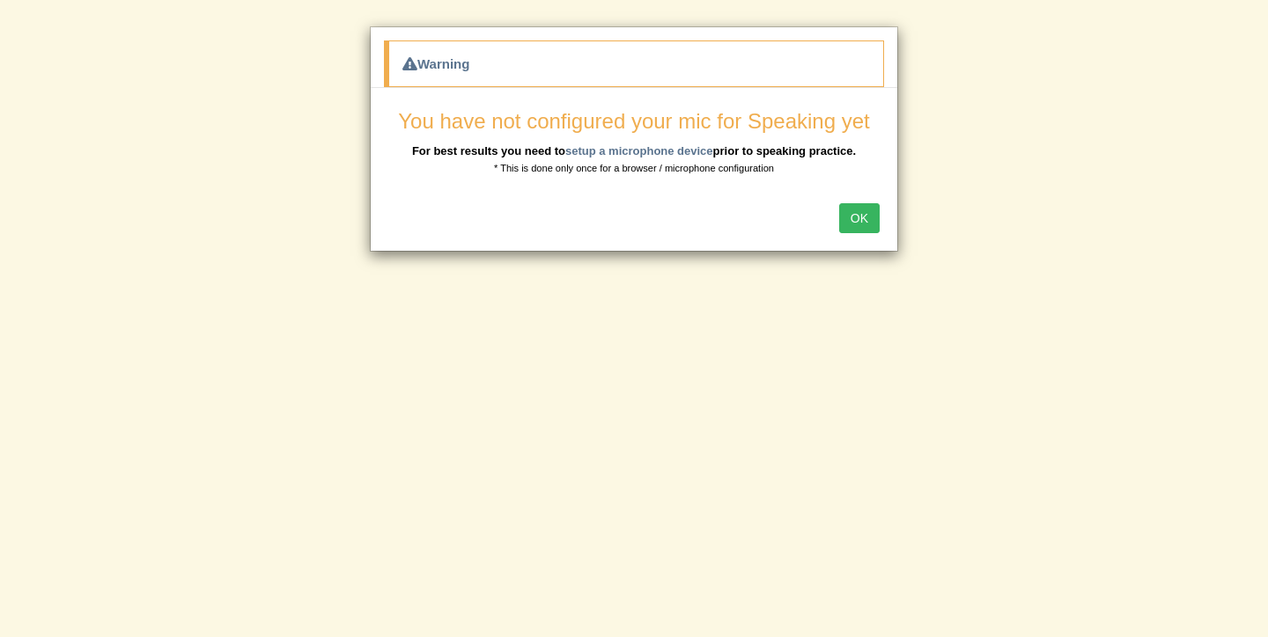
click at [866, 210] on button "OK" at bounding box center [859, 218] width 40 height 30
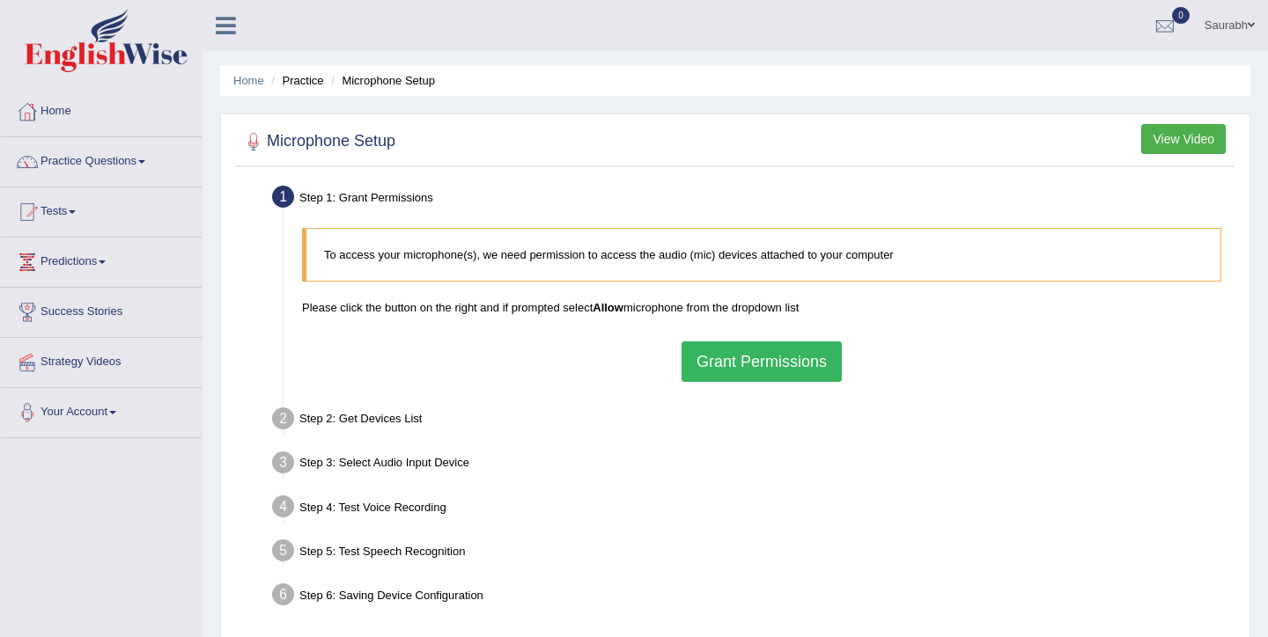
click at [767, 354] on button "Grant Permissions" at bounding box center [761, 362] width 160 height 40
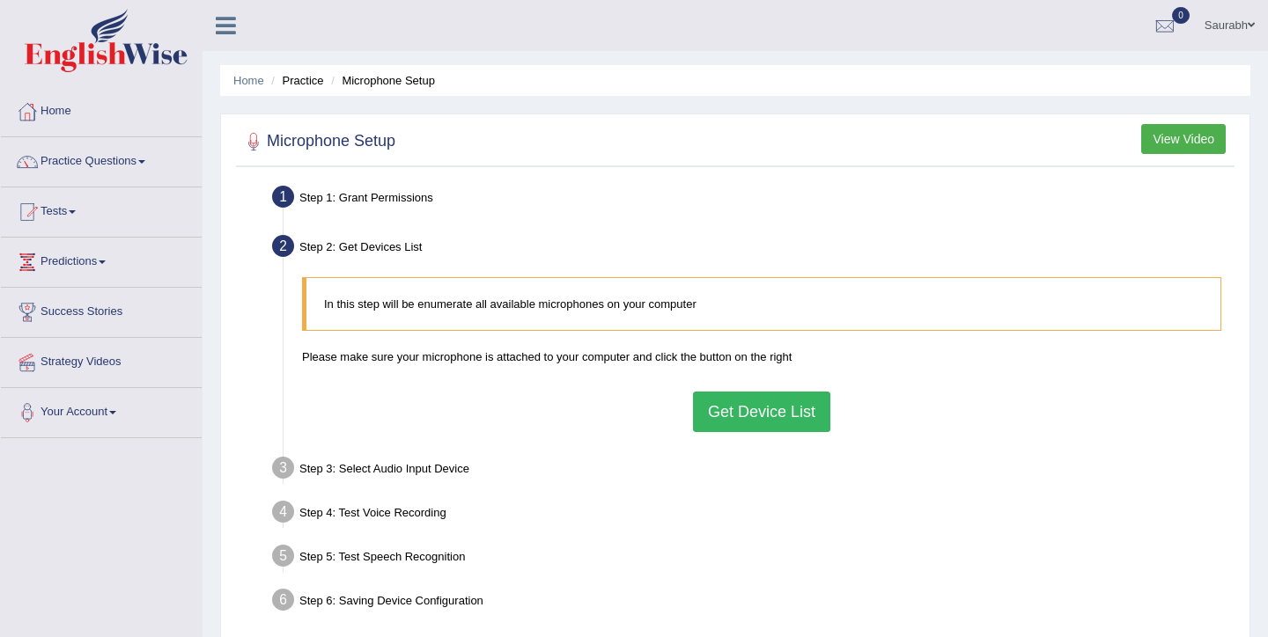
click at [754, 423] on button "Get Device List" at bounding box center [761, 412] width 137 height 40
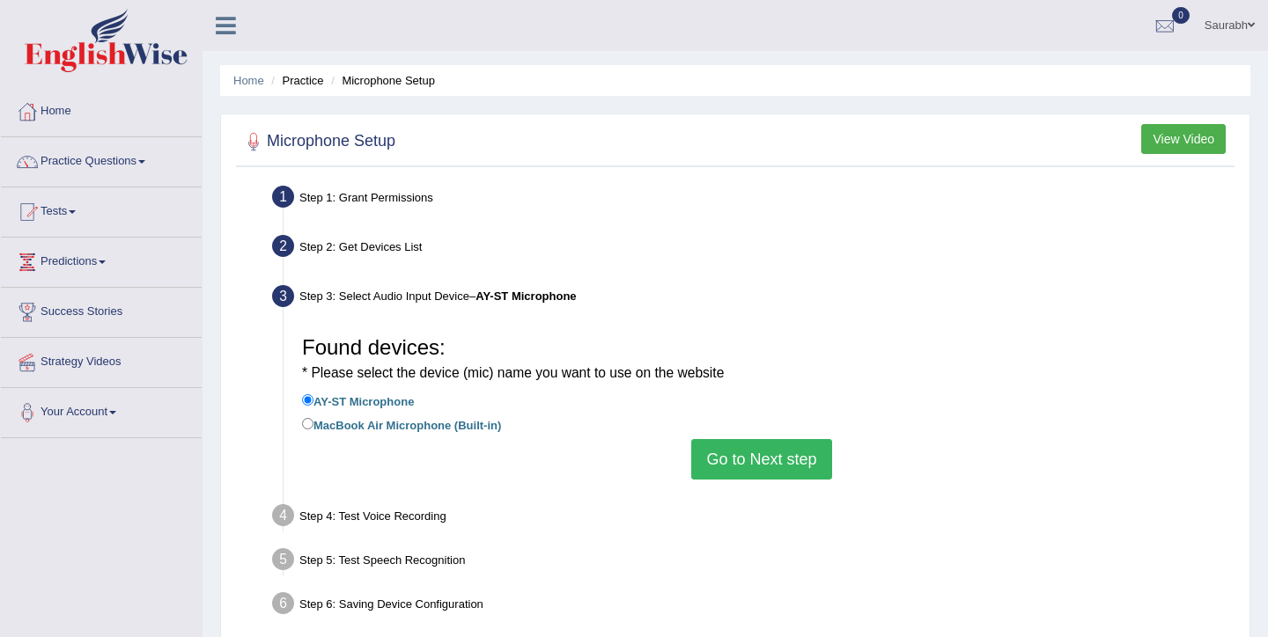
click at [760, 468] on button "Go to Next step" at bounding box center [761, 459] width 140 height 40
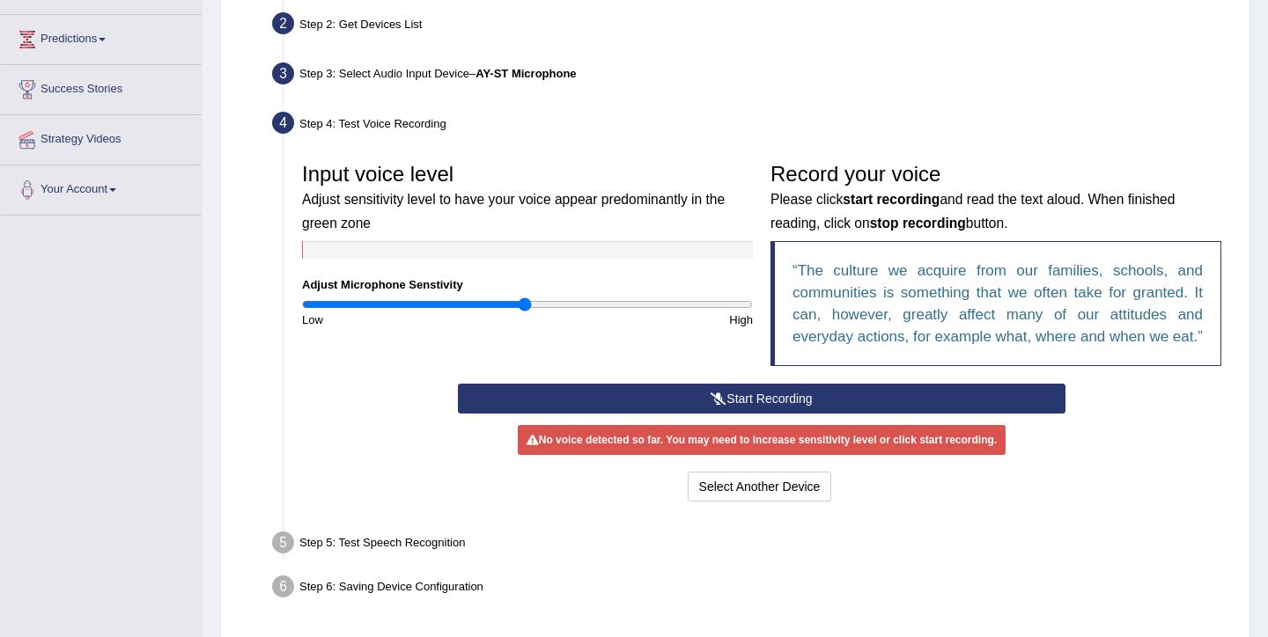
scroll to position [224, 0]
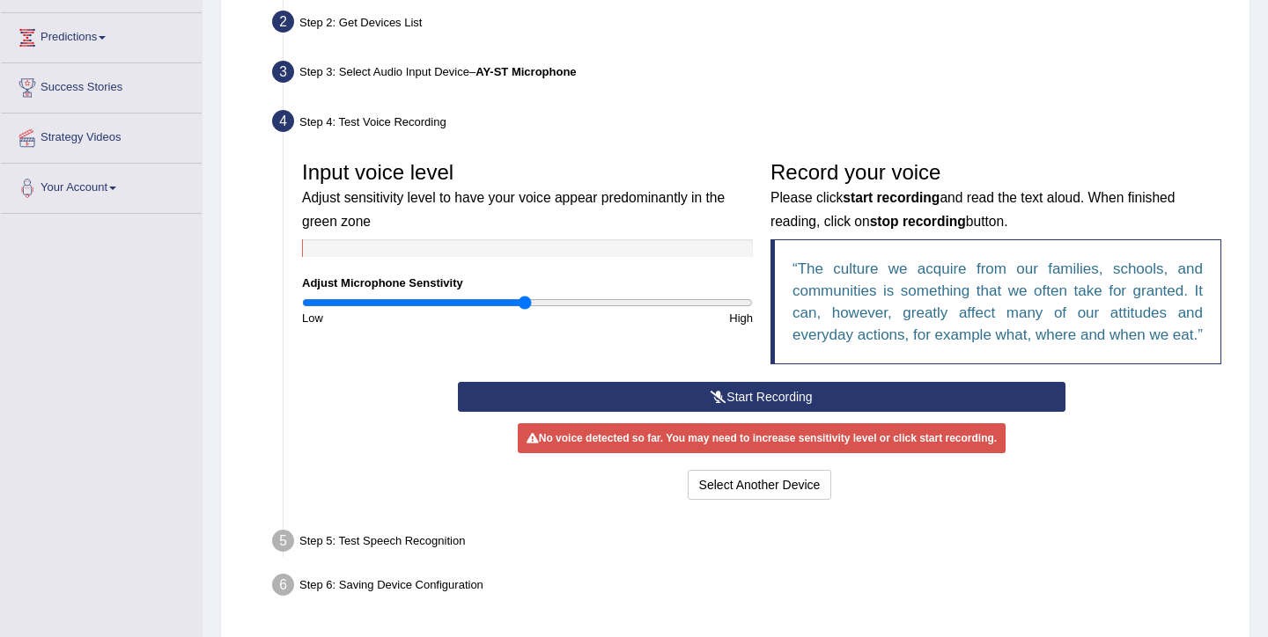
click at [739, 412] on button "Start Recording" at bounding box center [761, 397] width 607 height 30
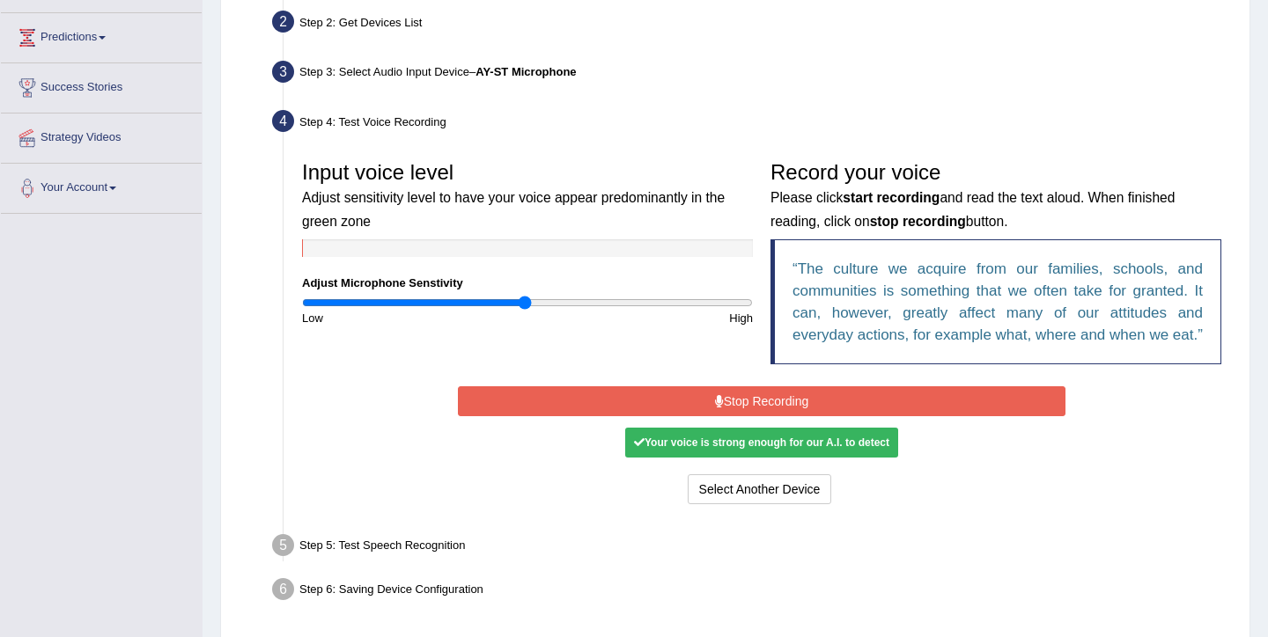
click at [748, 415] on button "Stop Recording" at bounding box center [761, 401] width 607 height 30
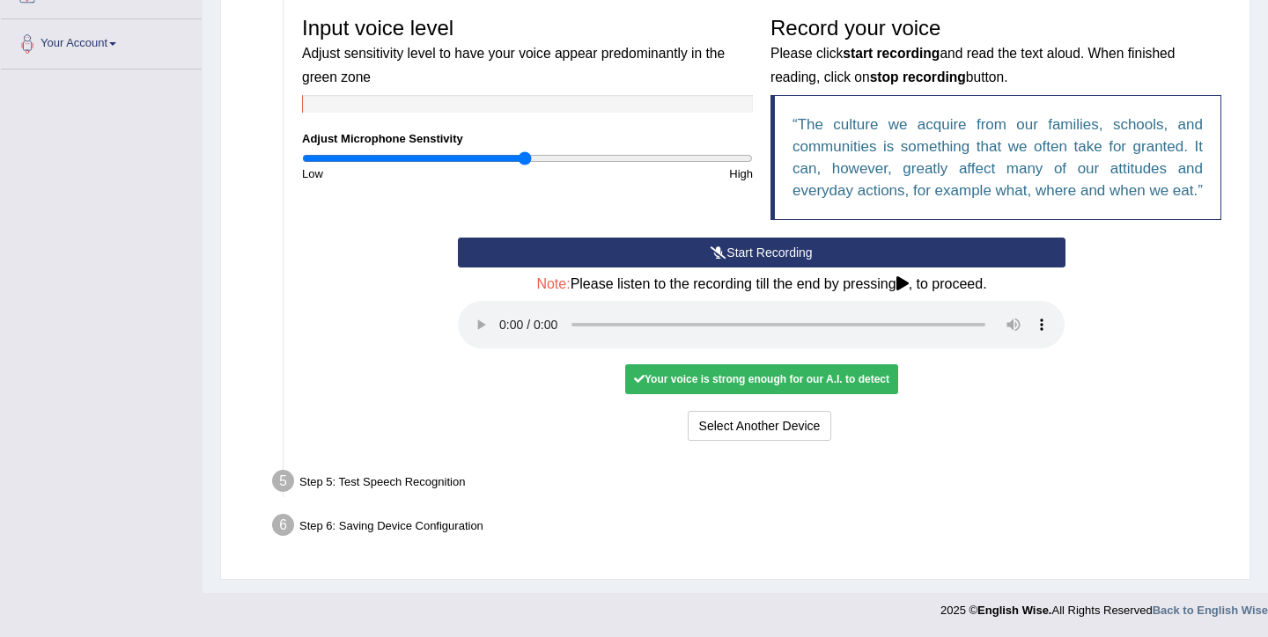
scroll to position [345, 0]
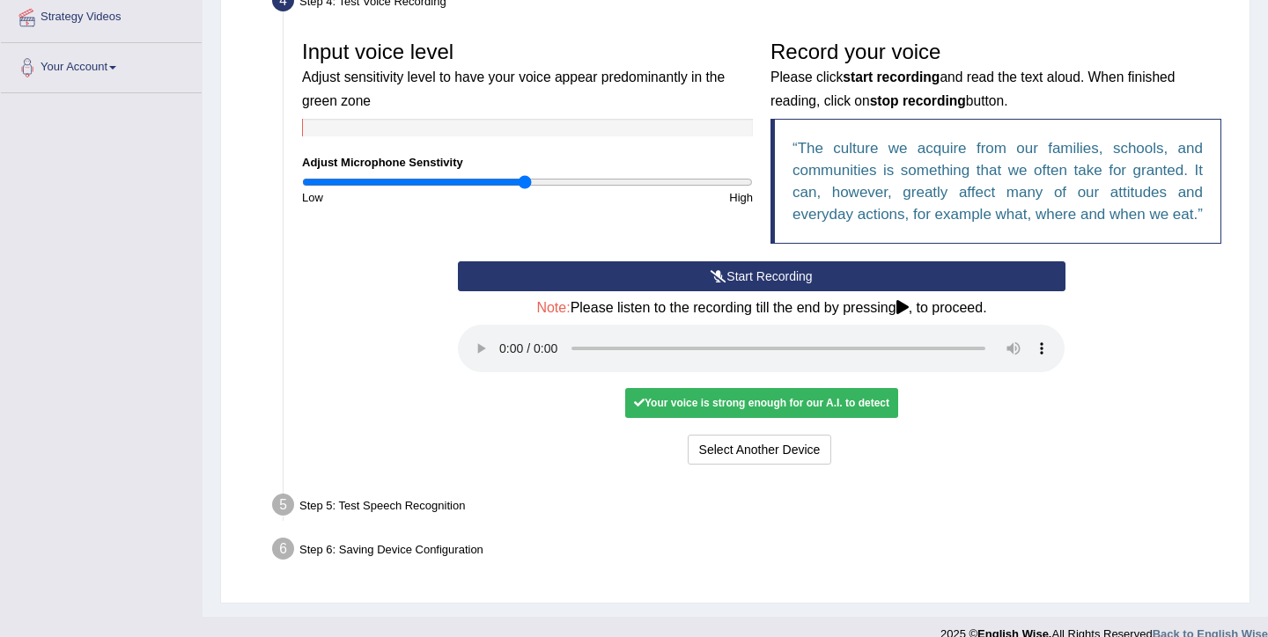
click at [1000, 407] on div "Start Recording Stop Recording Note: Please listen to the recording till the en…" at bounding box center [761, 365] width 624 height 208
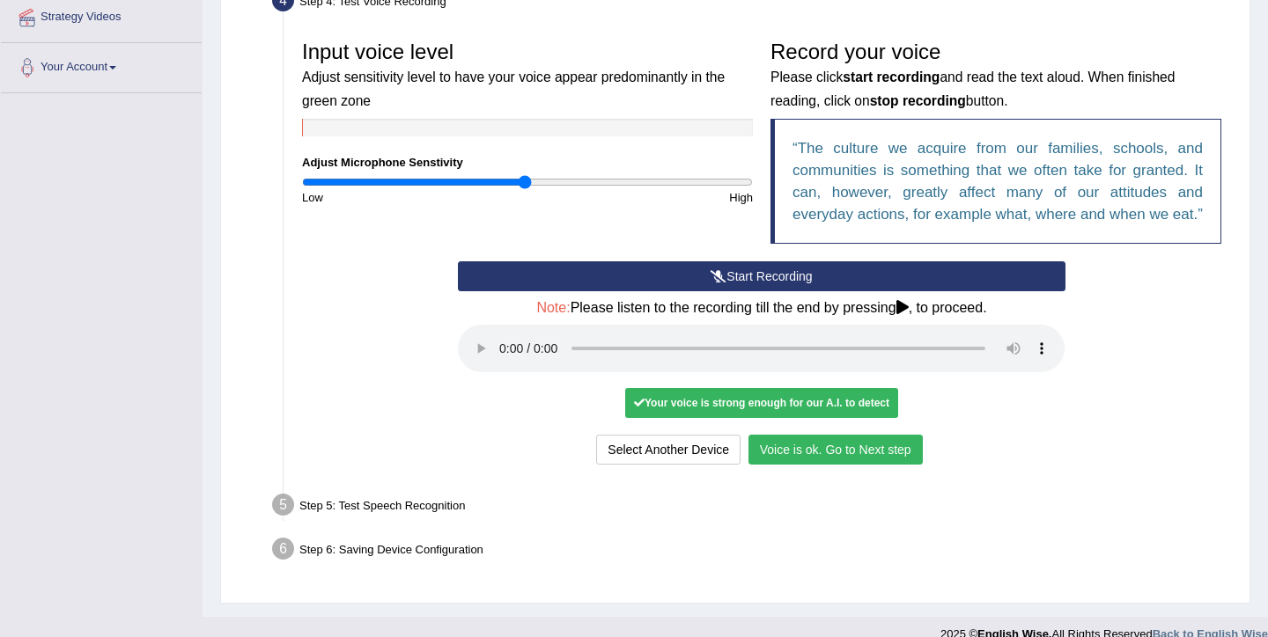
click at [829, 465] on button "Voice is ok. Go to Next step" at bounding box center [835, 450] width 174 height 30
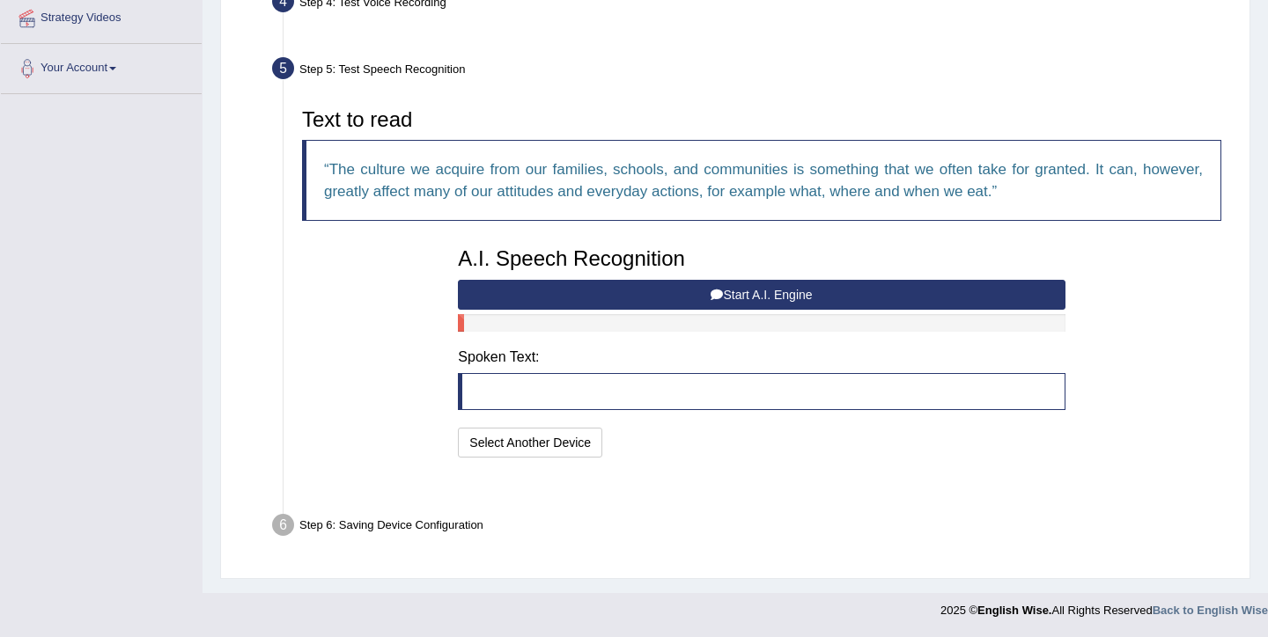
scroll to position [300, 0]
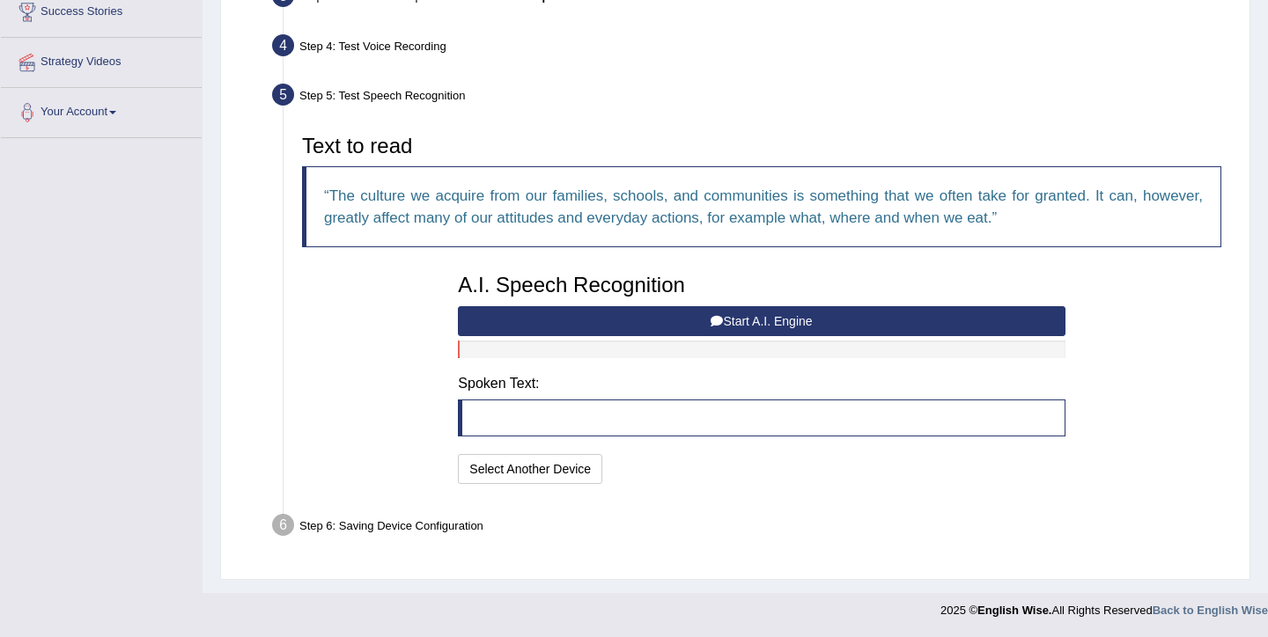
click at [754, 325] on button "Start A.I. Engine" at bounding box center [761, 321] width 607 height 30
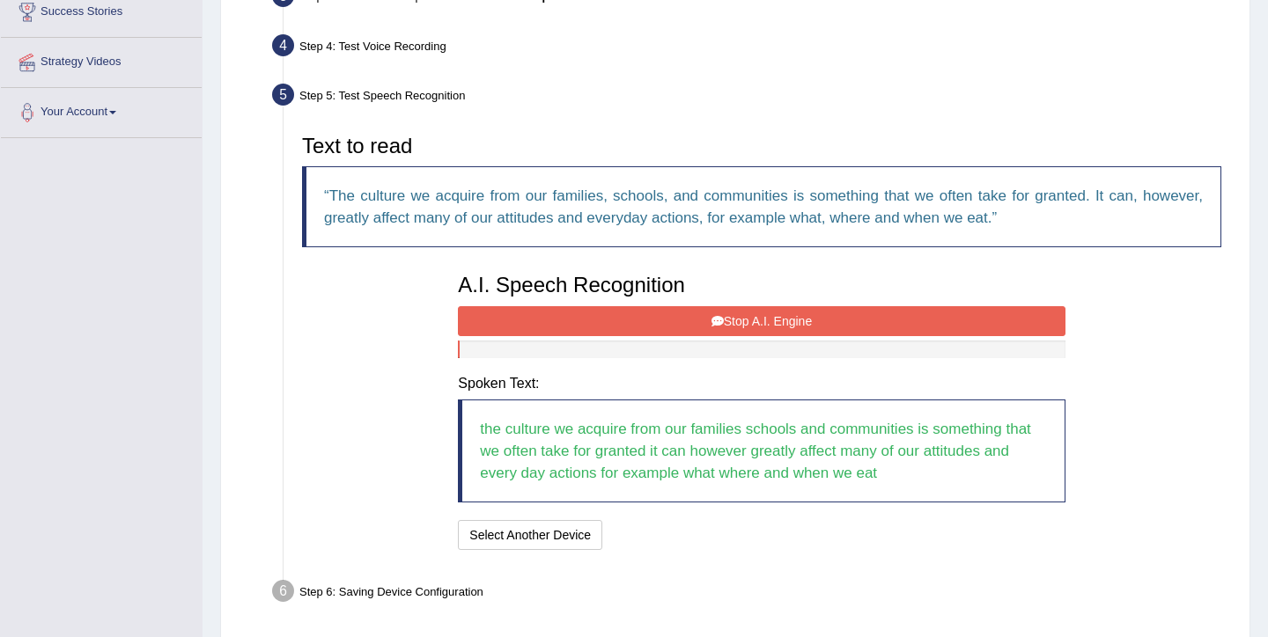
click at [746, 313] on button "Stop A.I. Engine" at bounding box center [761, 321] width 607 height 30
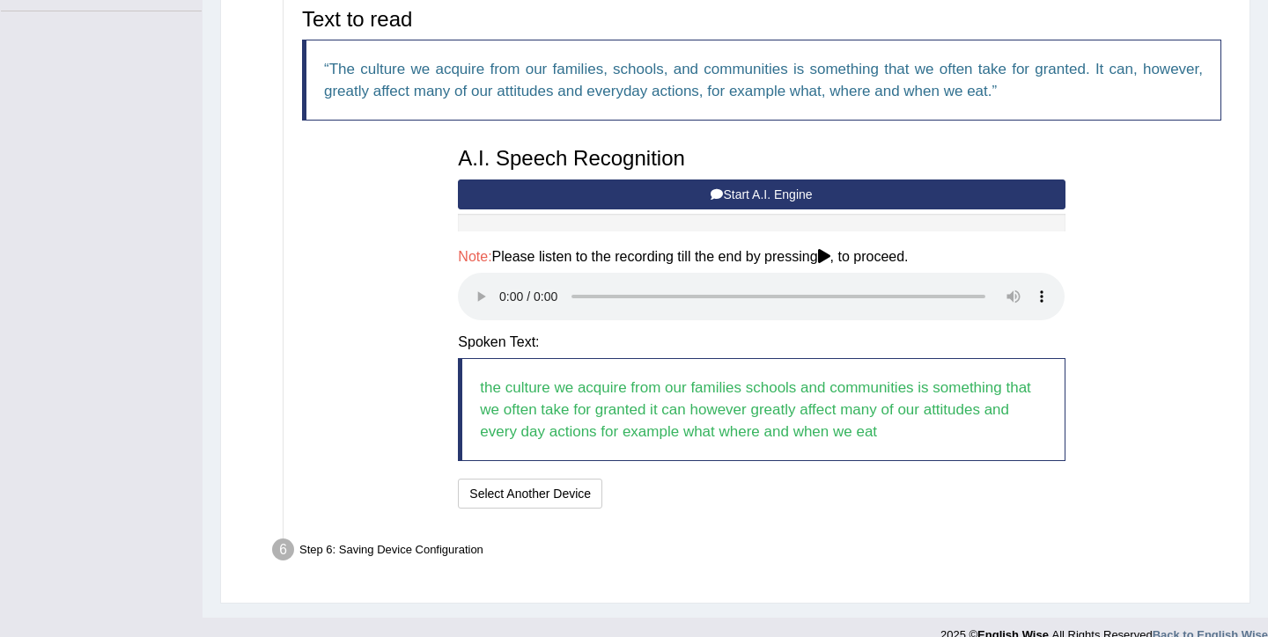
scroll to position [451, 0]
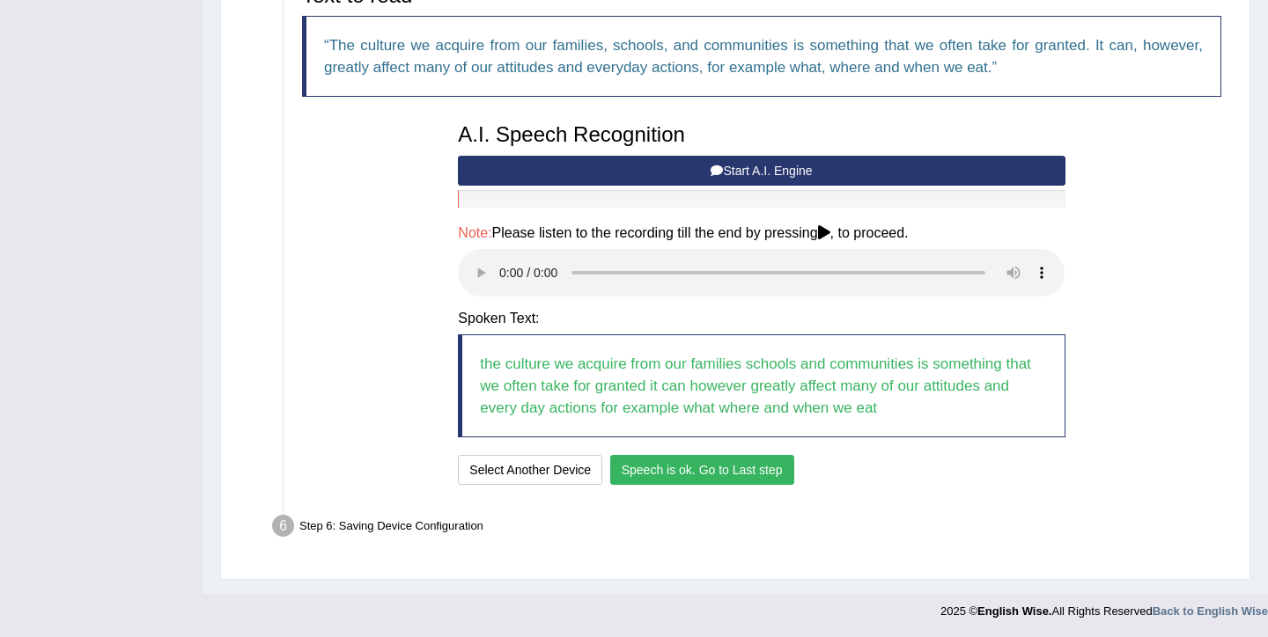
click at [744, 477] on button "Speech is ok. Go to Last step" at bounding box center [702, 470] width 184 height 30
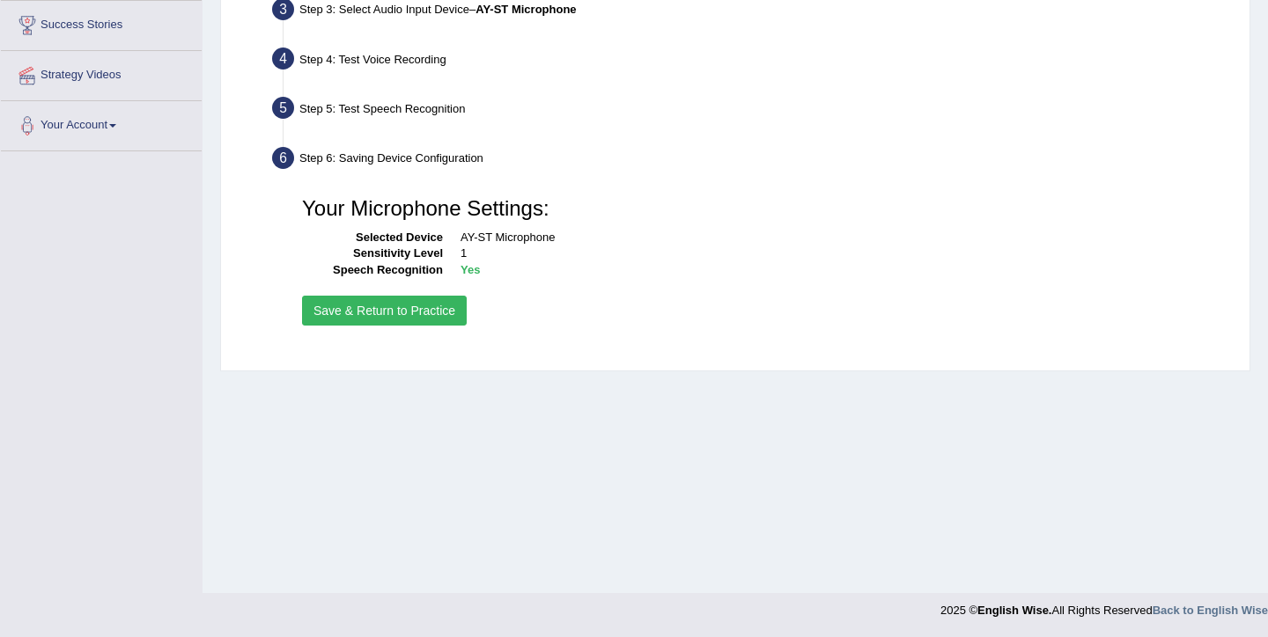
click at [402, 311] on button "Save & Return to Practice" at bounding box center [384, 311] width 165 height 30
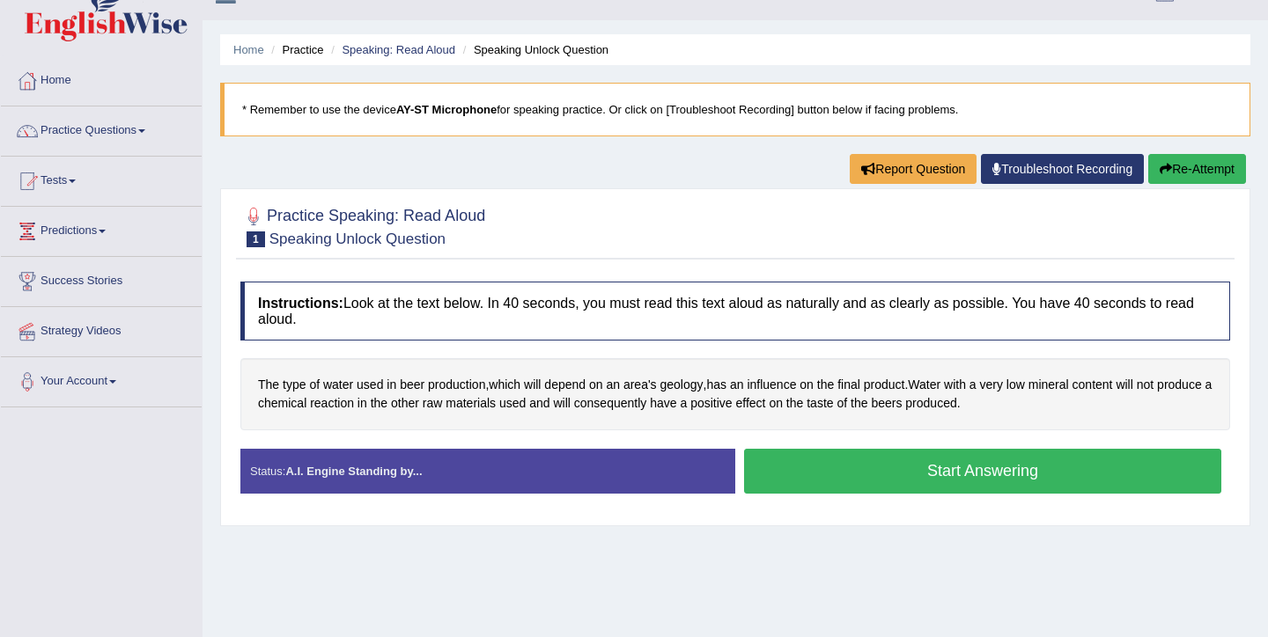
scroll to position [38, 0]
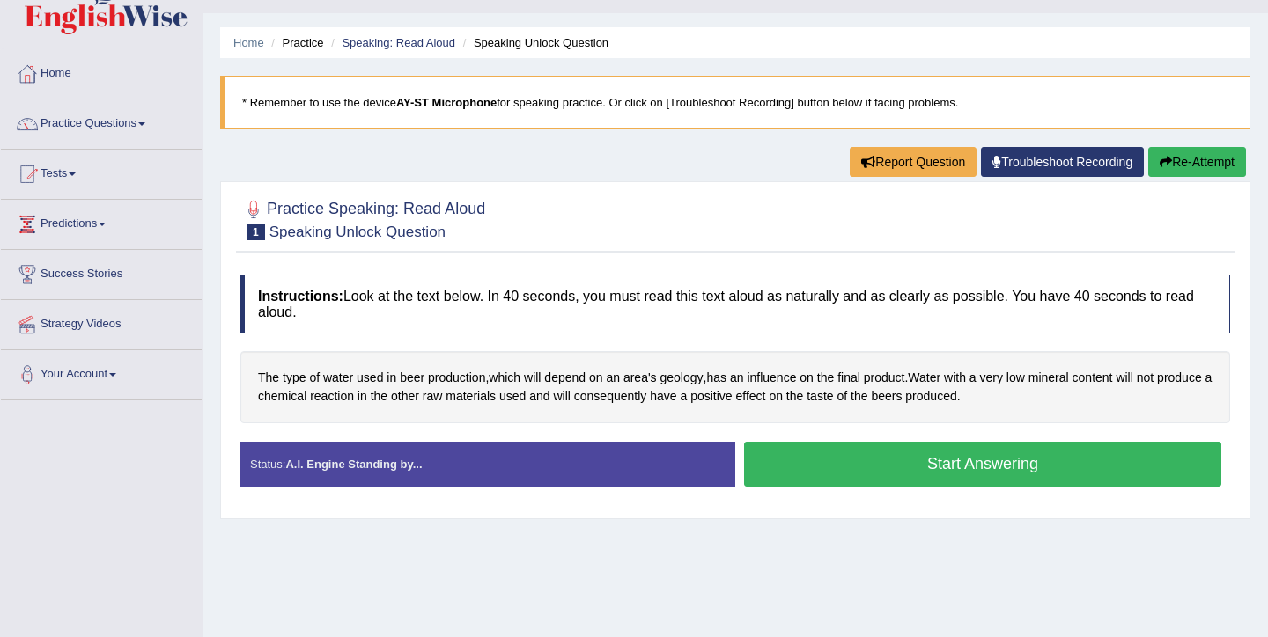
click at [845, 464] on button "Start Answering" at bounding box center [982, 464] width 477 height 45
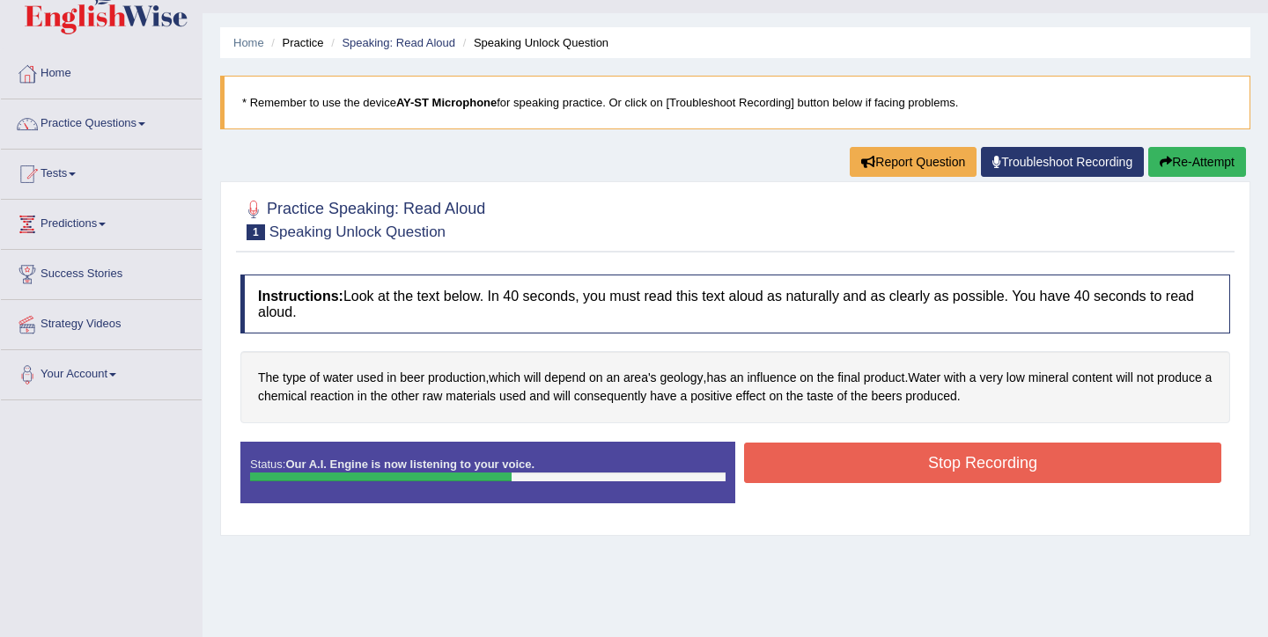
click at [845, 464] on button "Stop Recording" at bounding box center [982, 463] width 477 height 40
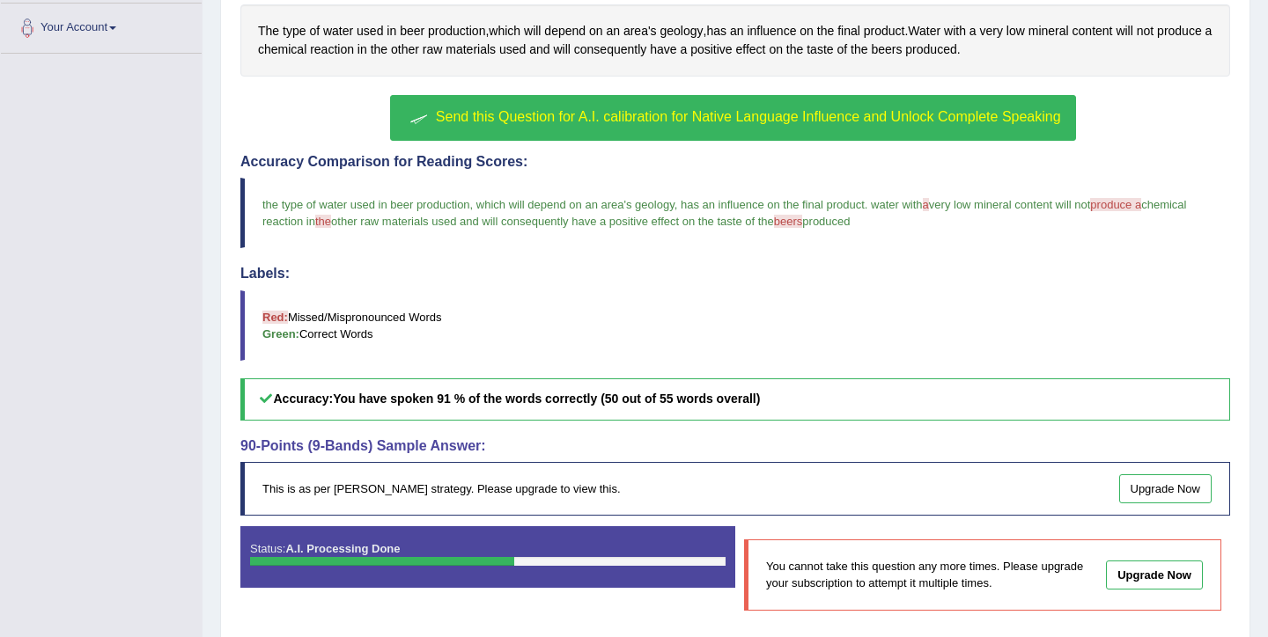
scroll to position [371, 0]
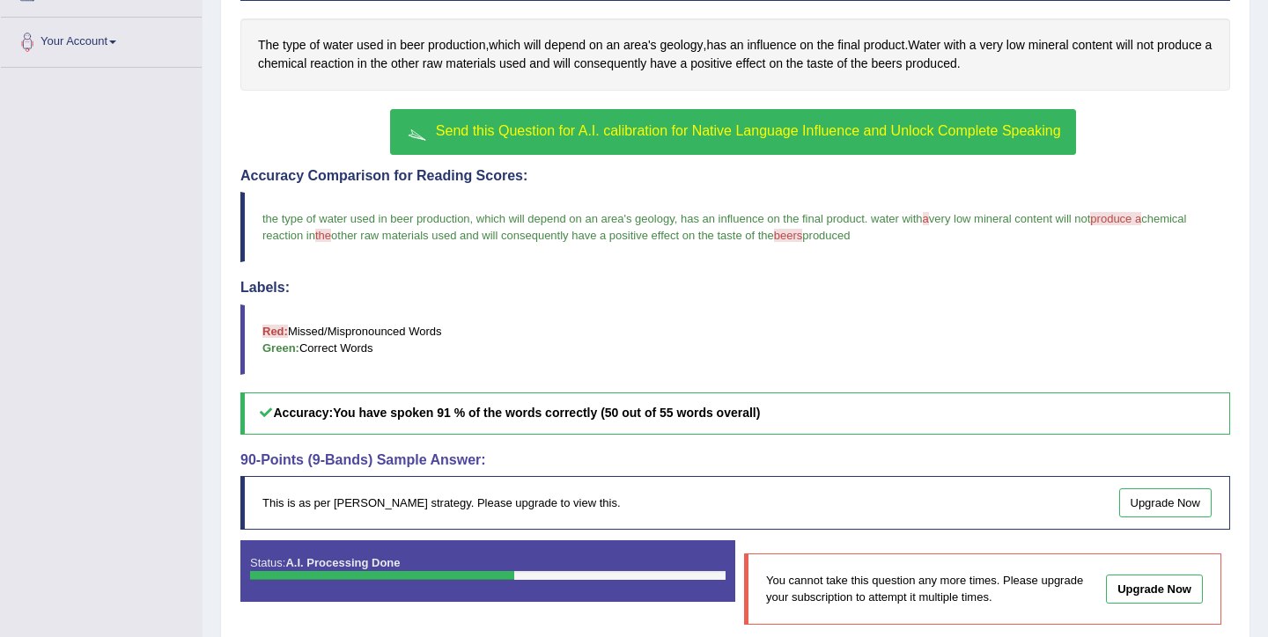
click at [946, 129] on span "Send this Question for A.I. calibration for Native Language Influence and Unloc…" at bounding box center [748, 130] width 625 height 15
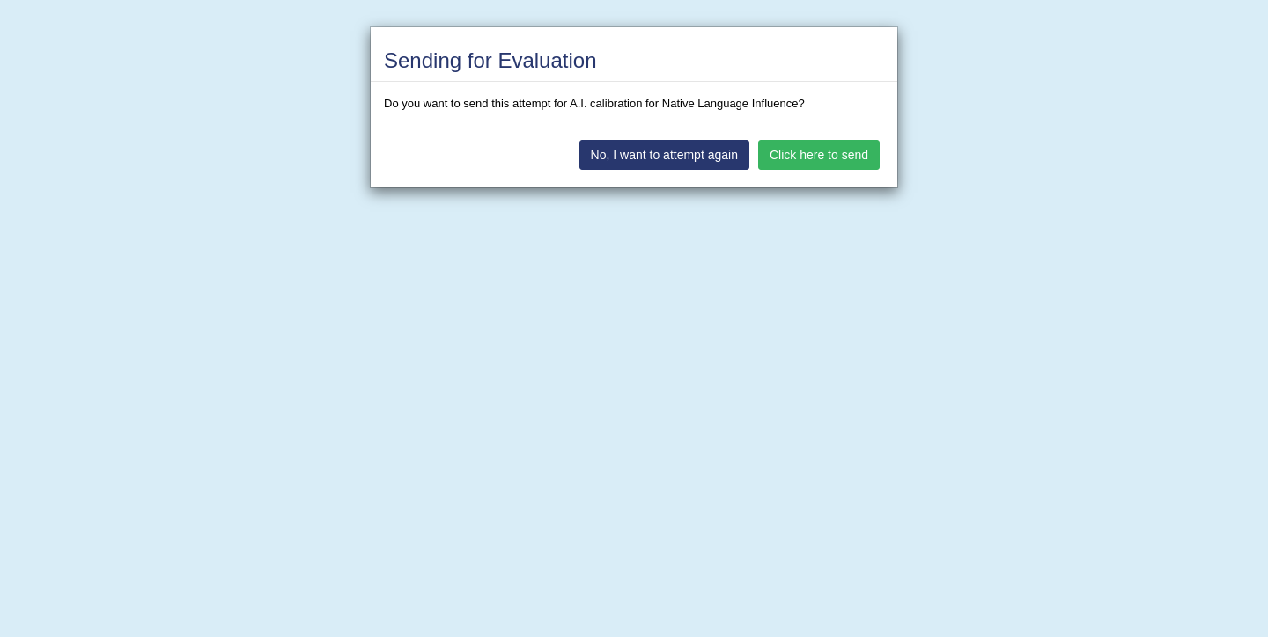
click at [863, 156] on button "Click here to send" at bounding box center [818, 155] width 121 height 30
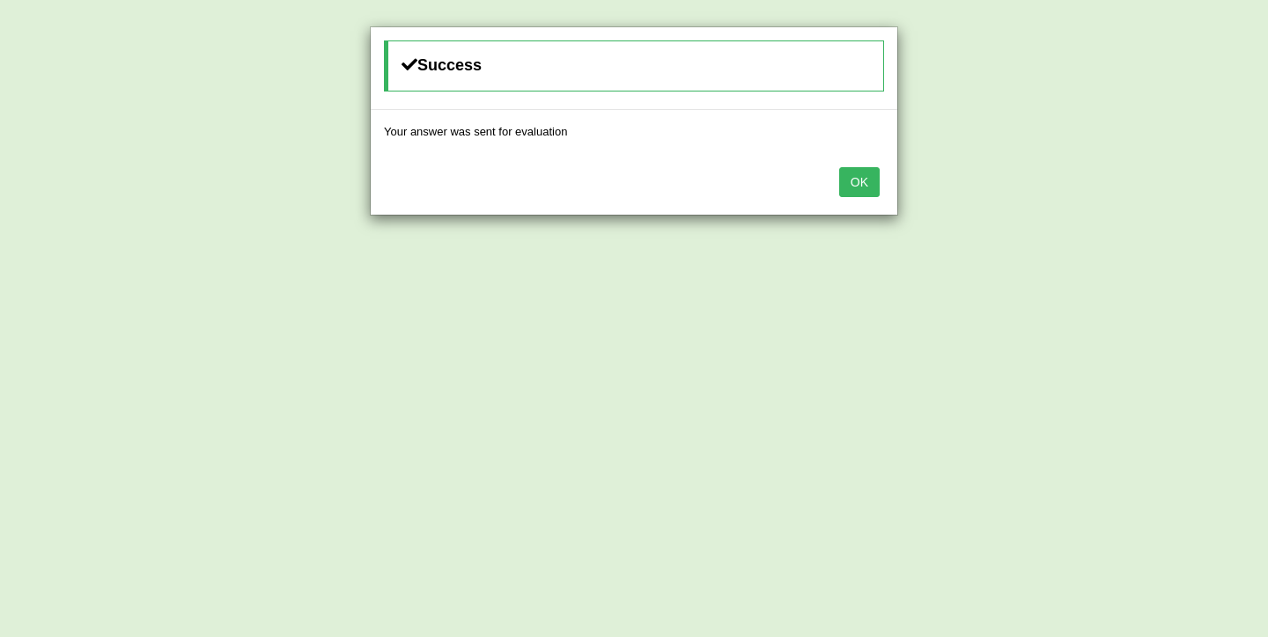
click at [866, 184] on button "OK" at bounding box center [859, 182] width 40 height 30
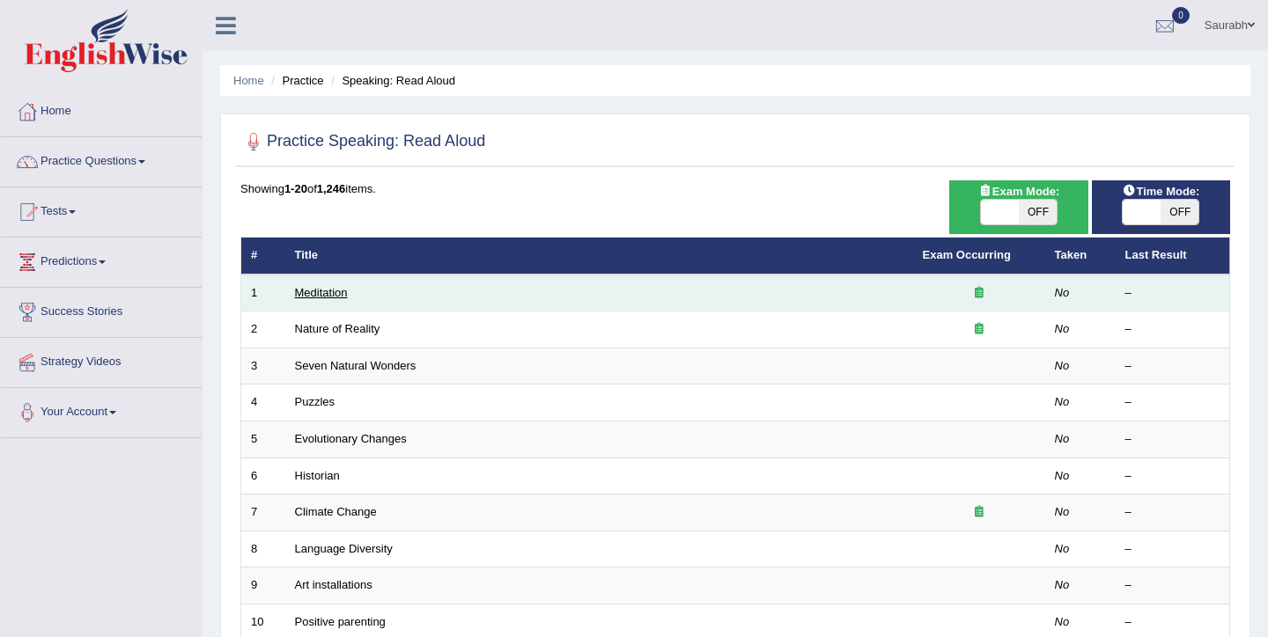
click at [341, 291] on link "Meditation" at bounding box center [321, 292] width 53 height 13
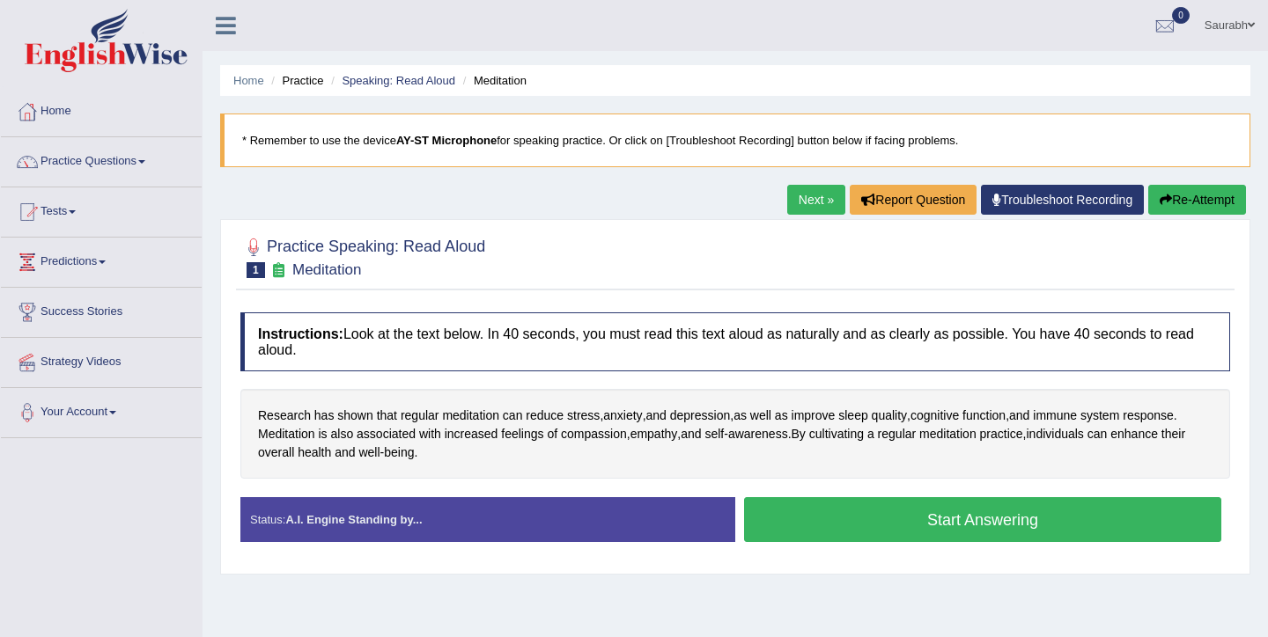
click at [882, 518] on button "Start Answering" at bounding box center [982, 519] width 477 height 45
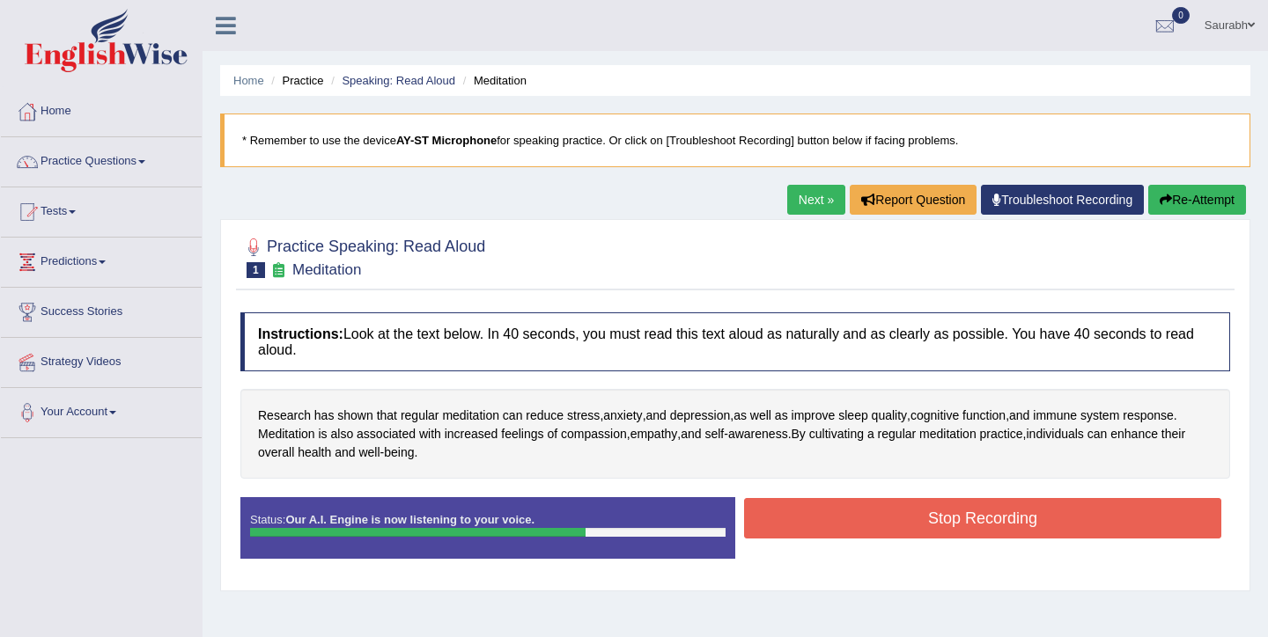
click at [882, 518] on button "Stop Recording" at bounding box center [982, 518] width 477 height 40
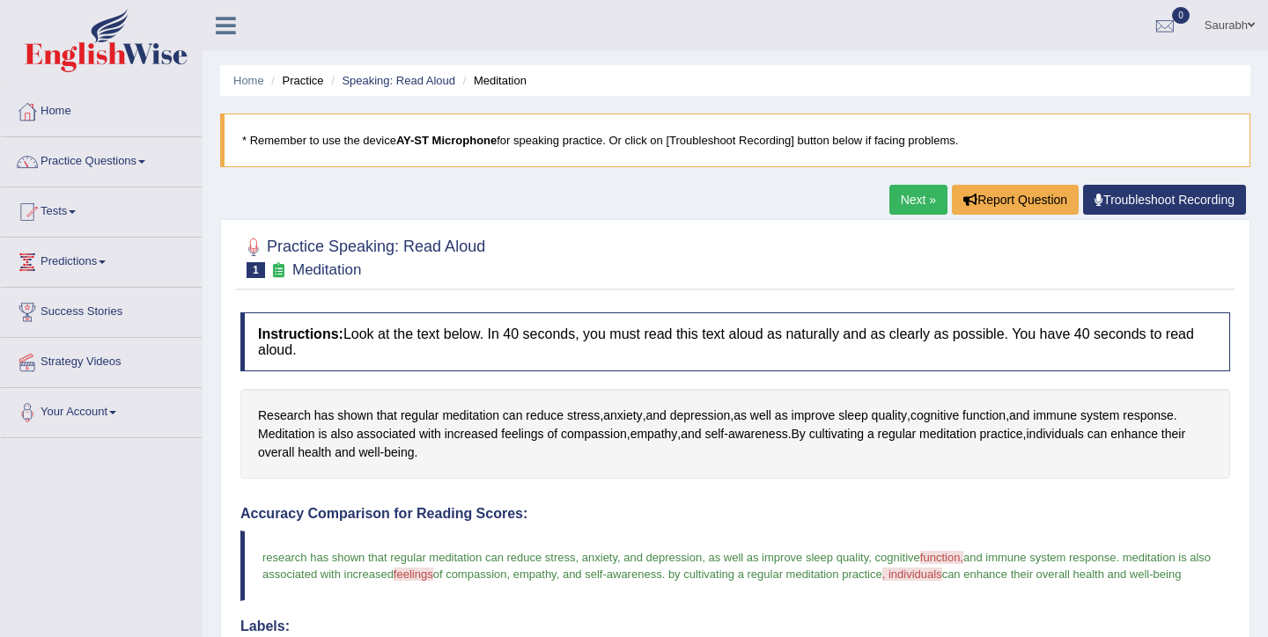
click at [914, 200] on link "Next »" at bounding box center [918, 200] width 58 height 30
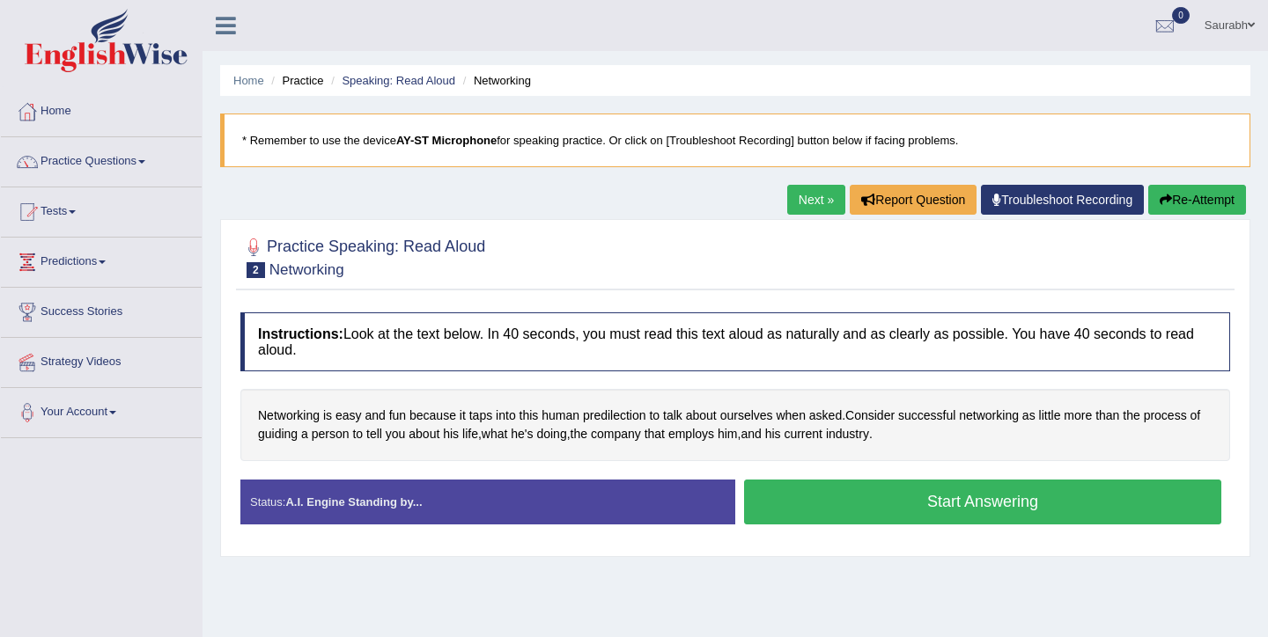
click at [864, 511] on button "Start Answering" at bounding box center [982, 502] width 477 height 45
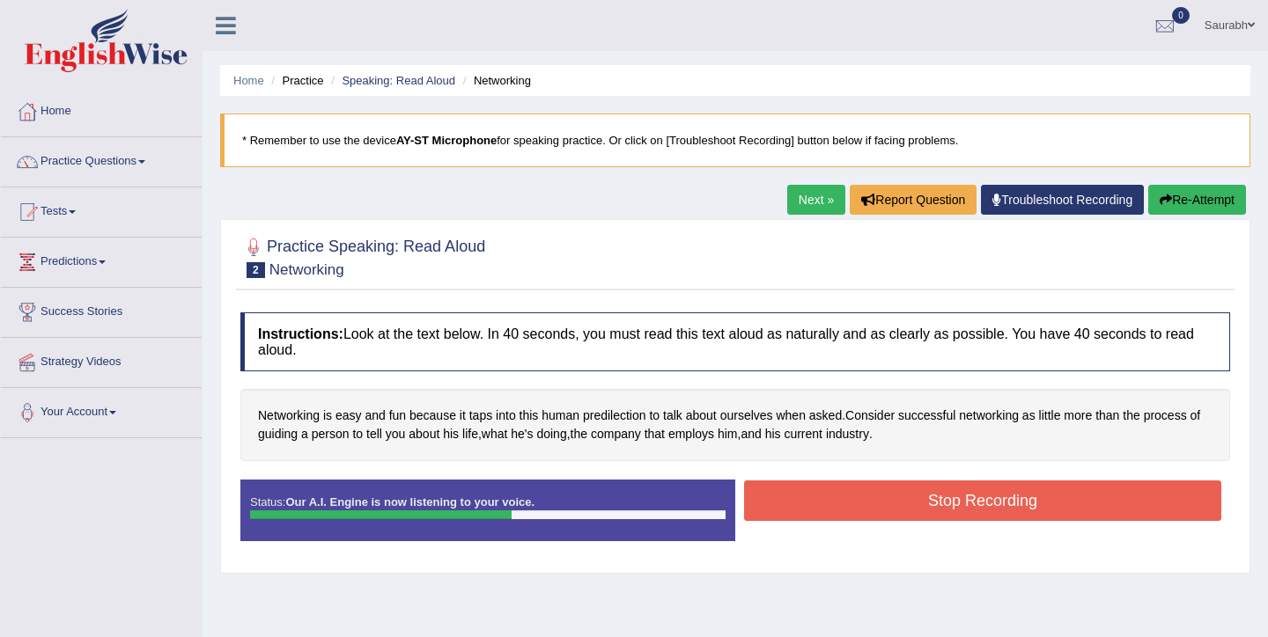
click at [864, 511] on button "Stop Recording" at bounding box center [982, 501] width 477 height 40
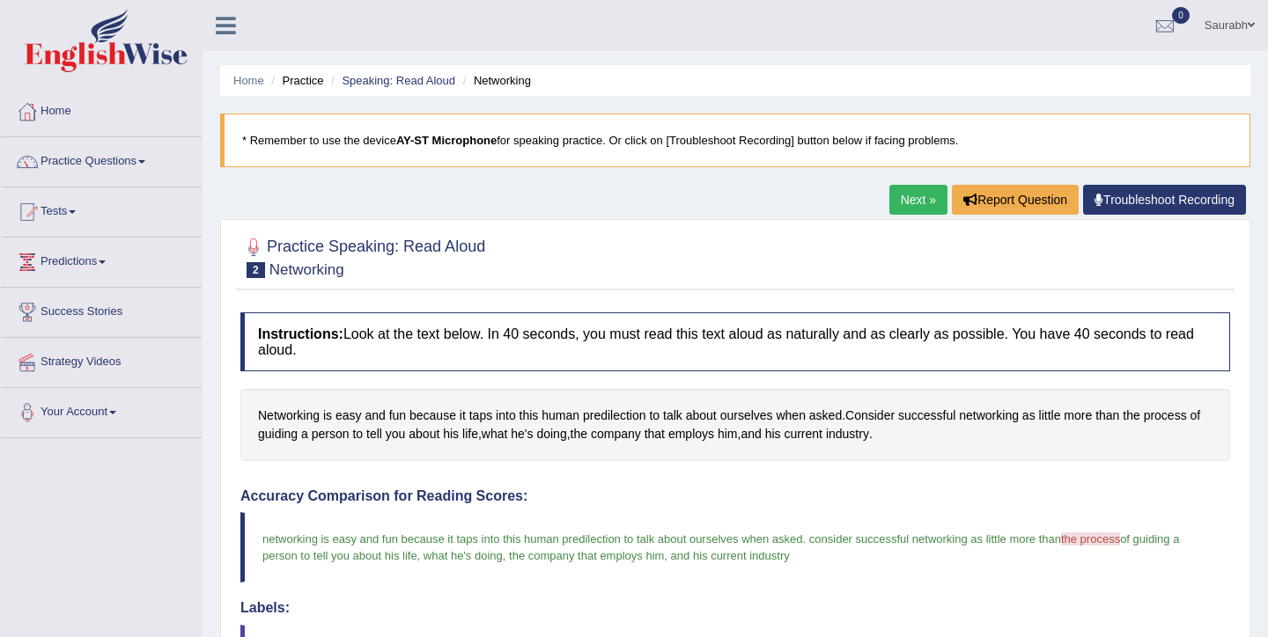
click at [920, 198] on link "Next »" at bounding box center [918, 200] width 58 height 30
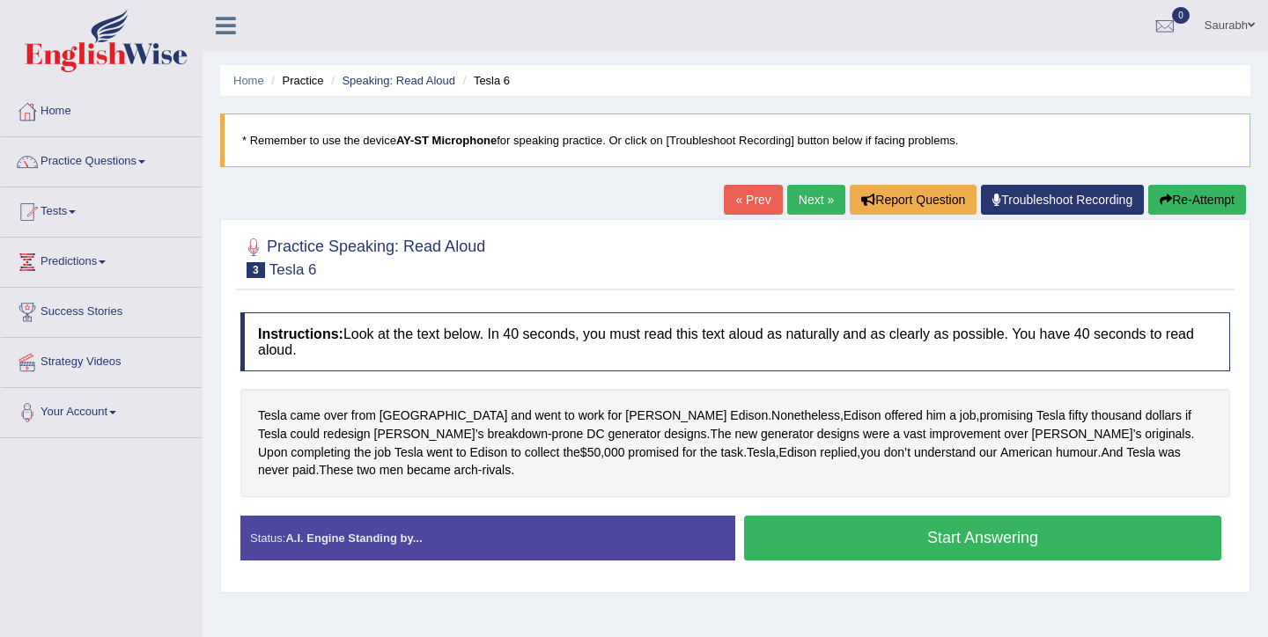
click at [880, 539] on button "Start Answering" at bounding box center [982, 538] width 477 height 45
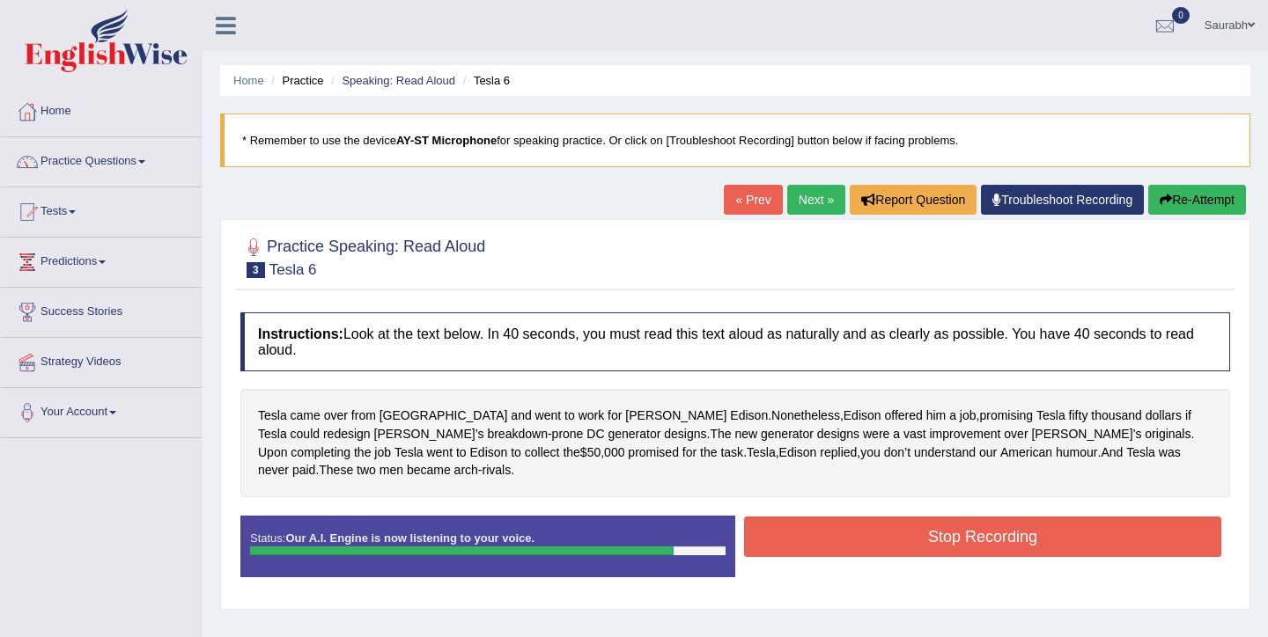
click at [880, 539] on button "Stop Recording" at bounding box center [982, 537] width 477 height 40
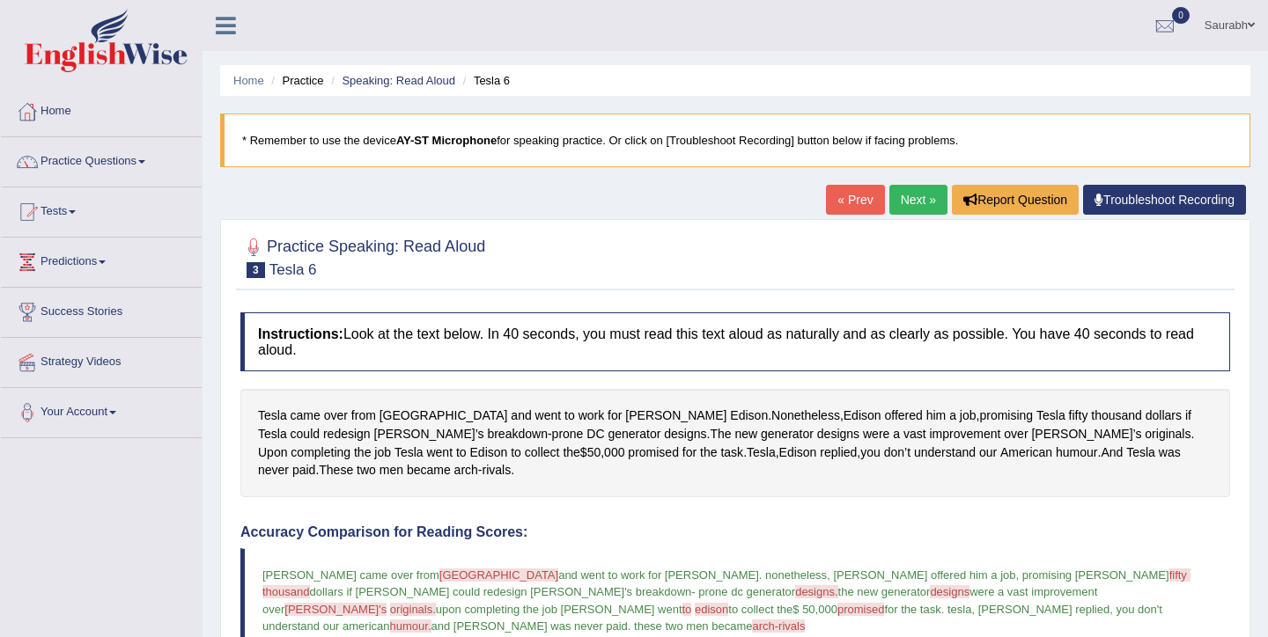
click at [903, 192] on link "Next »" at bounding box center [918, 200] width 58 height 30
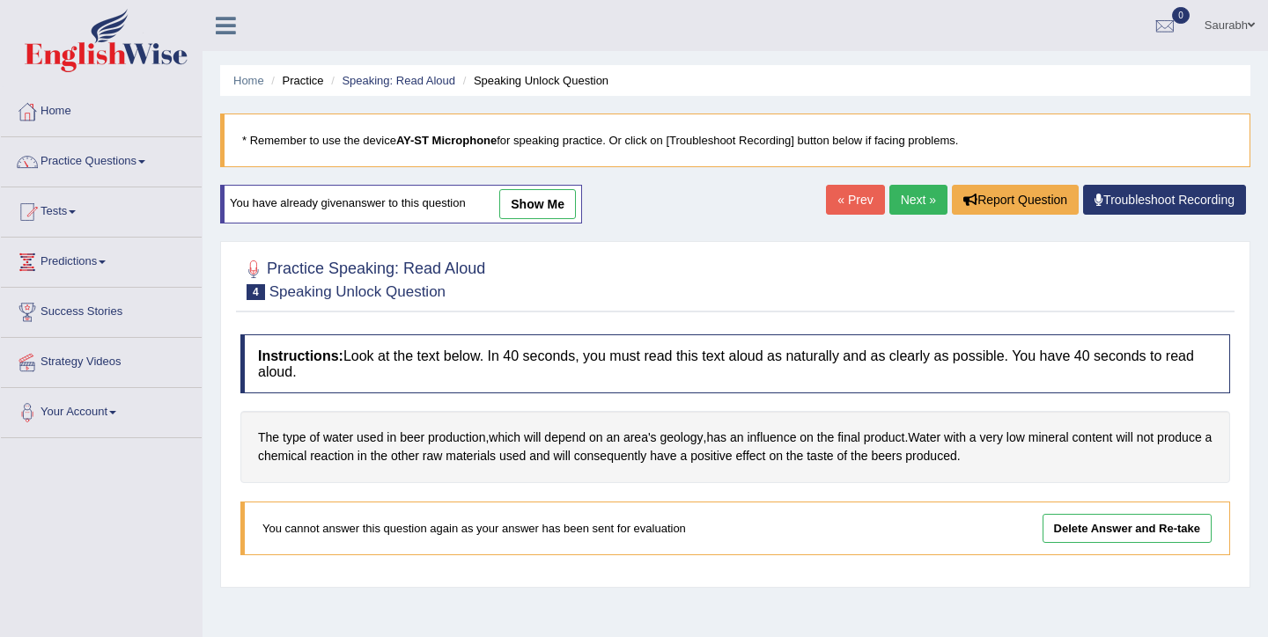
click at [909, 187] on link "Next »" at bounding box center [918, 200] width 58 height 30
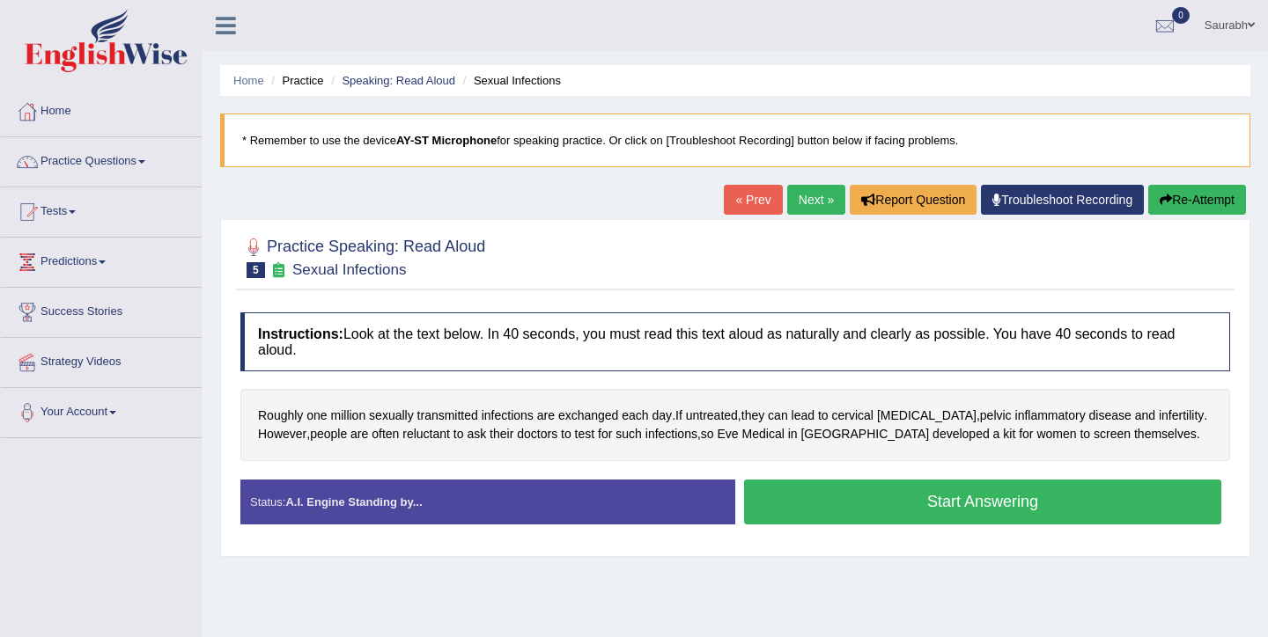
click at [916, 505] on button "Start Answering" at bounding box center [982, 502] width 477 height 45
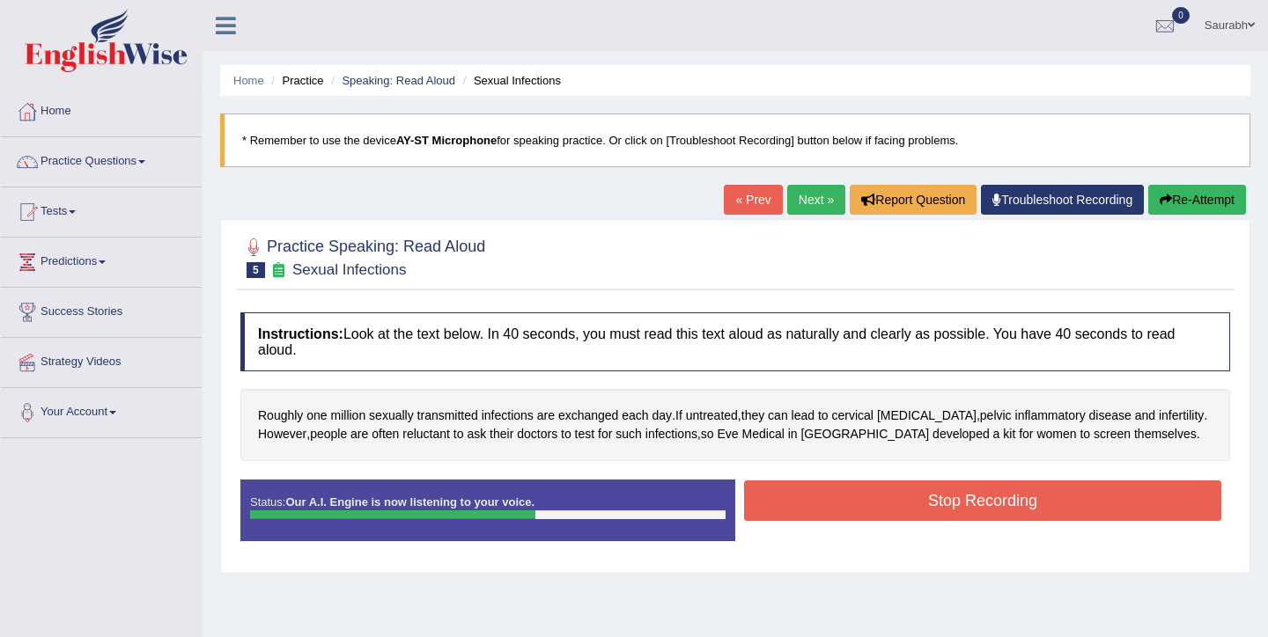
click at [916, 505] on button "Stop Recording" at bounding box center [982, 501] width 477 height 40
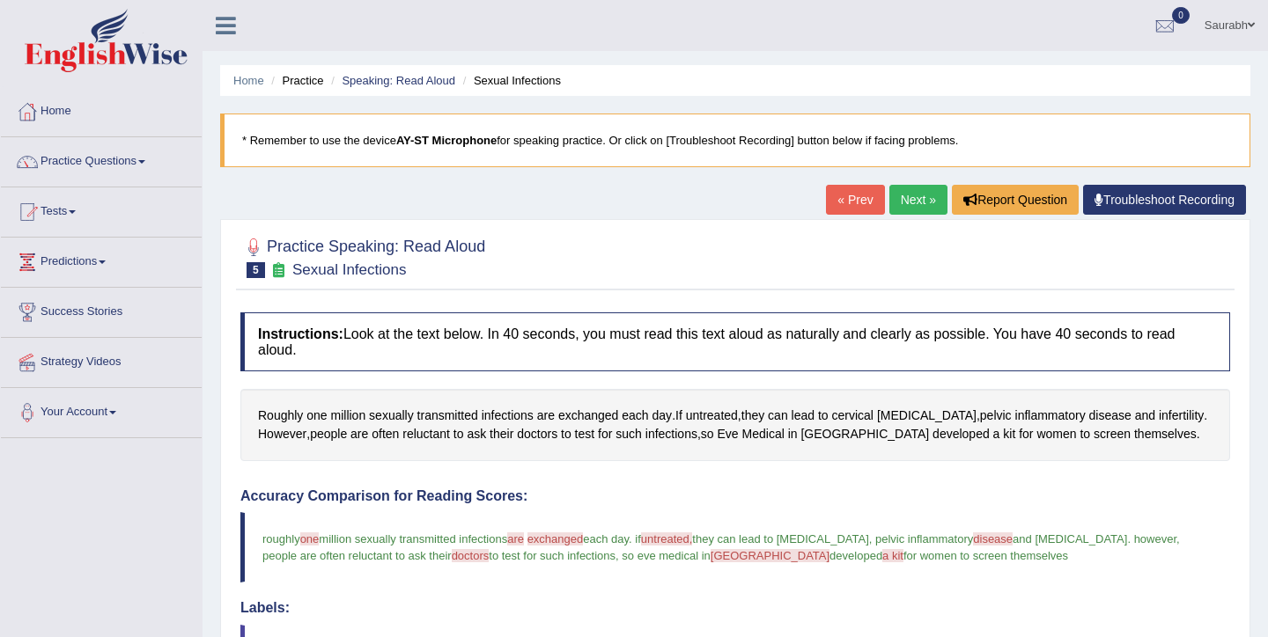
click at [920, 198] on link "Next »" at bounding box center [918, 200] width 58 height 30
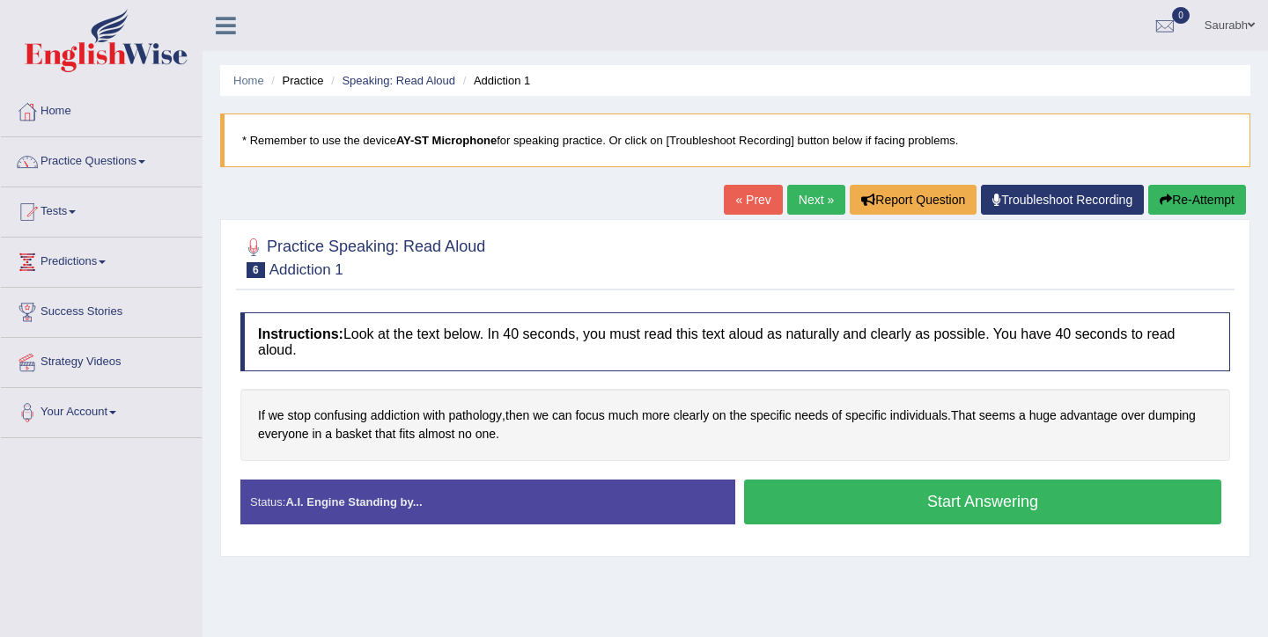
click at [853, 503] on button "Start Answering" at bounding box center [982, 502] width 477 height 45
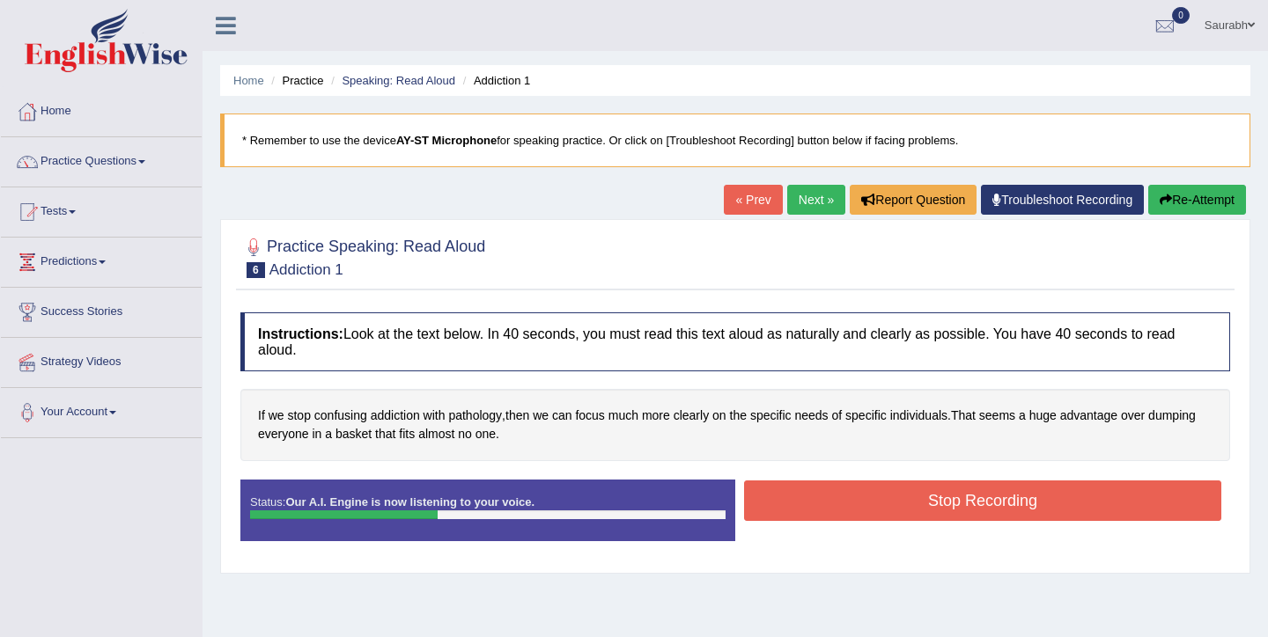
click at [853, 503] on button "Stop Recording" at bounding box center [982, 501] width 477 height 40
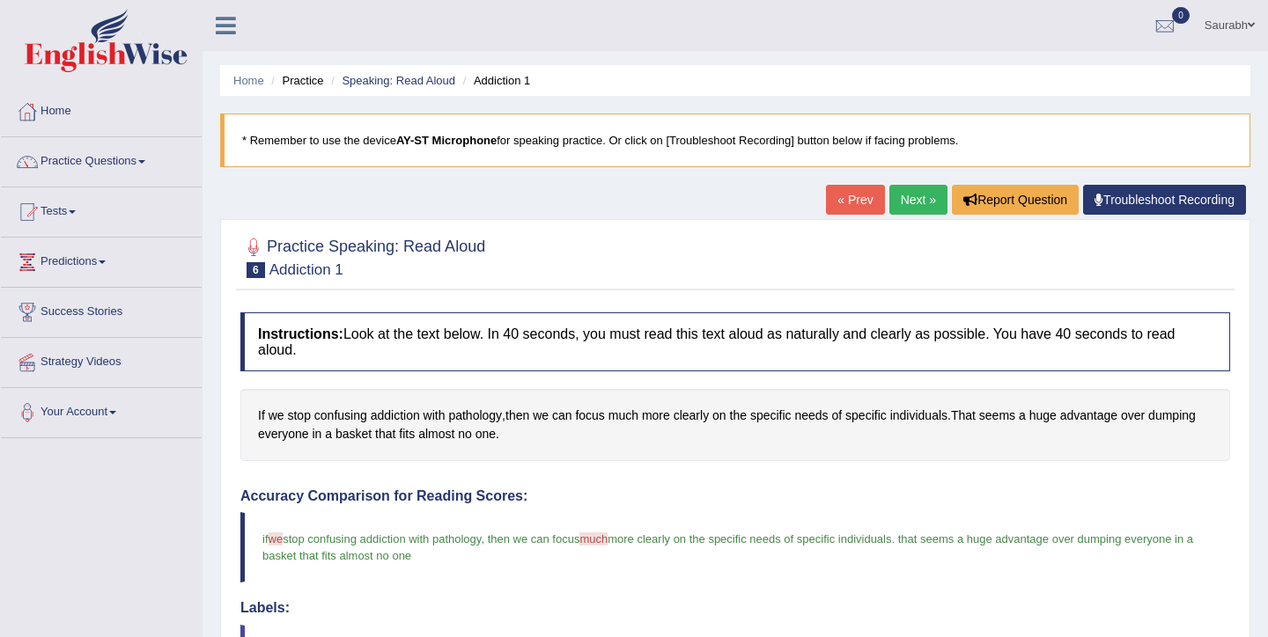
click at [923, 190] on link "Next »" at bounding box center [918, 200] width 58 height 30
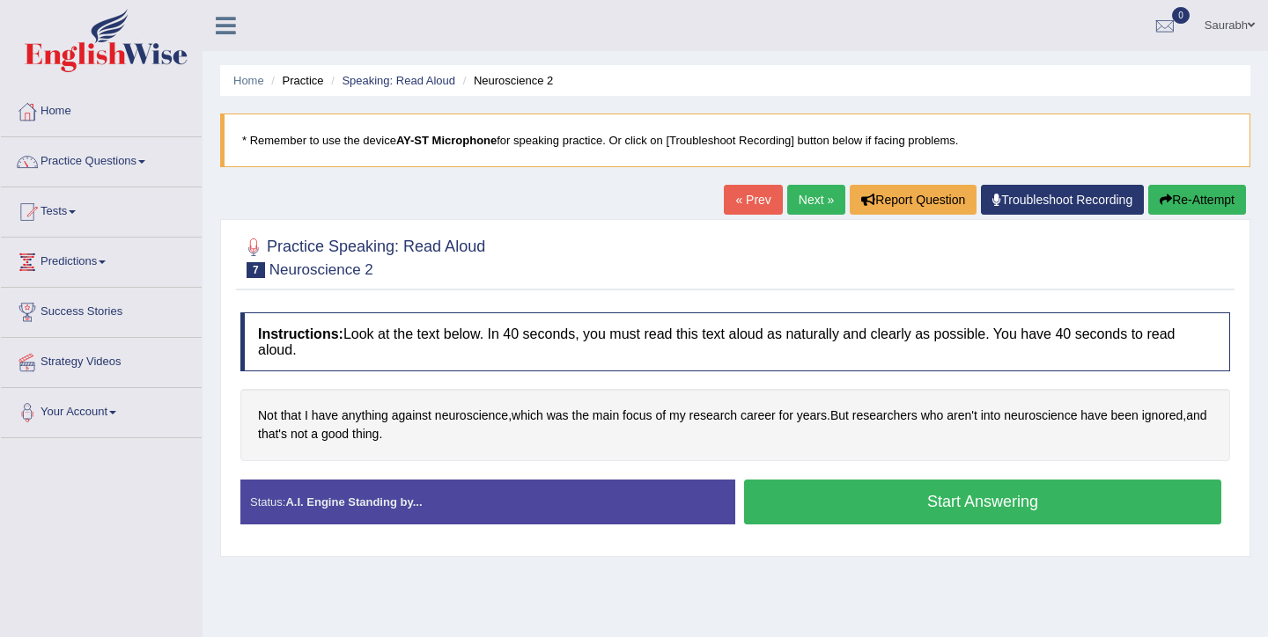
click at [829, 504] on button "Start Answering" at bounding box center [982, 502] width 477 height 45
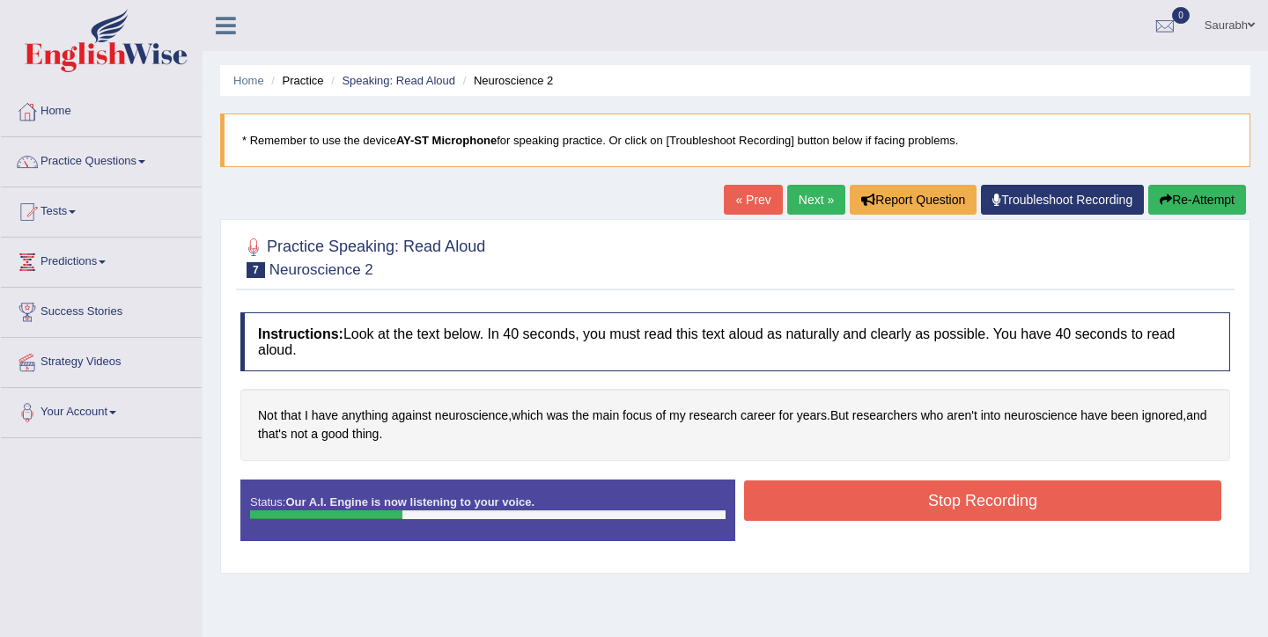
click at [869, 493] on button "Stop Recording" at bounding box center [982, 501] width 477 height 40
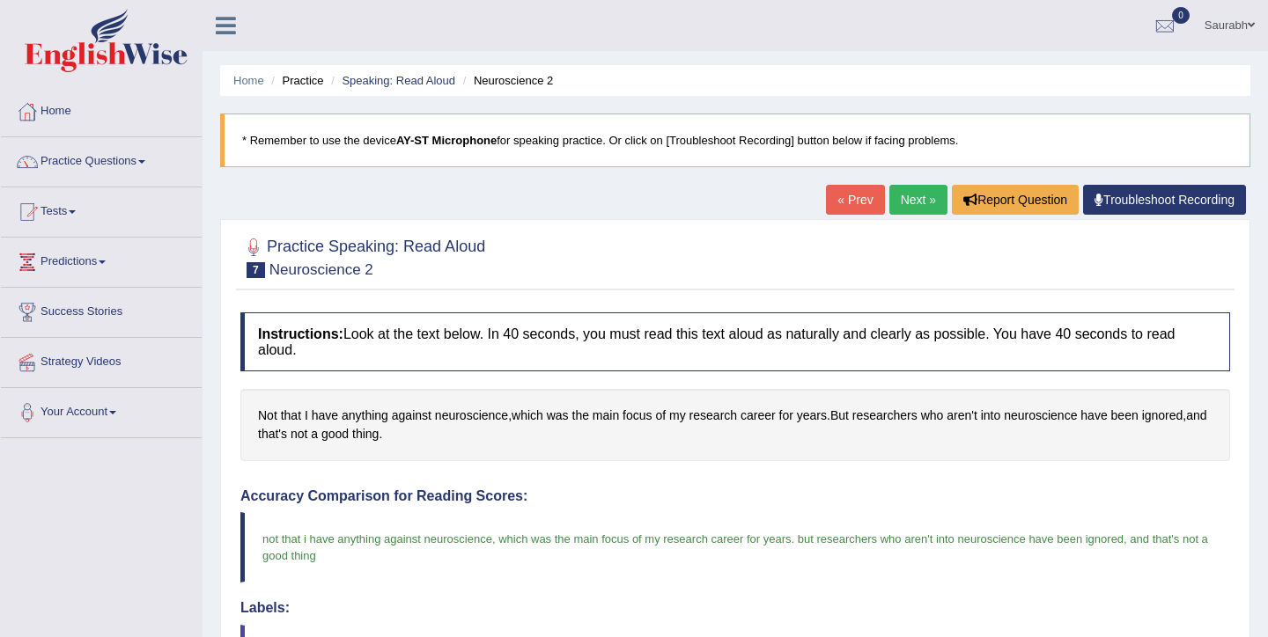
click at [901, 195] on link "Next »" at bounding box center [918, 200] width 58 height 30
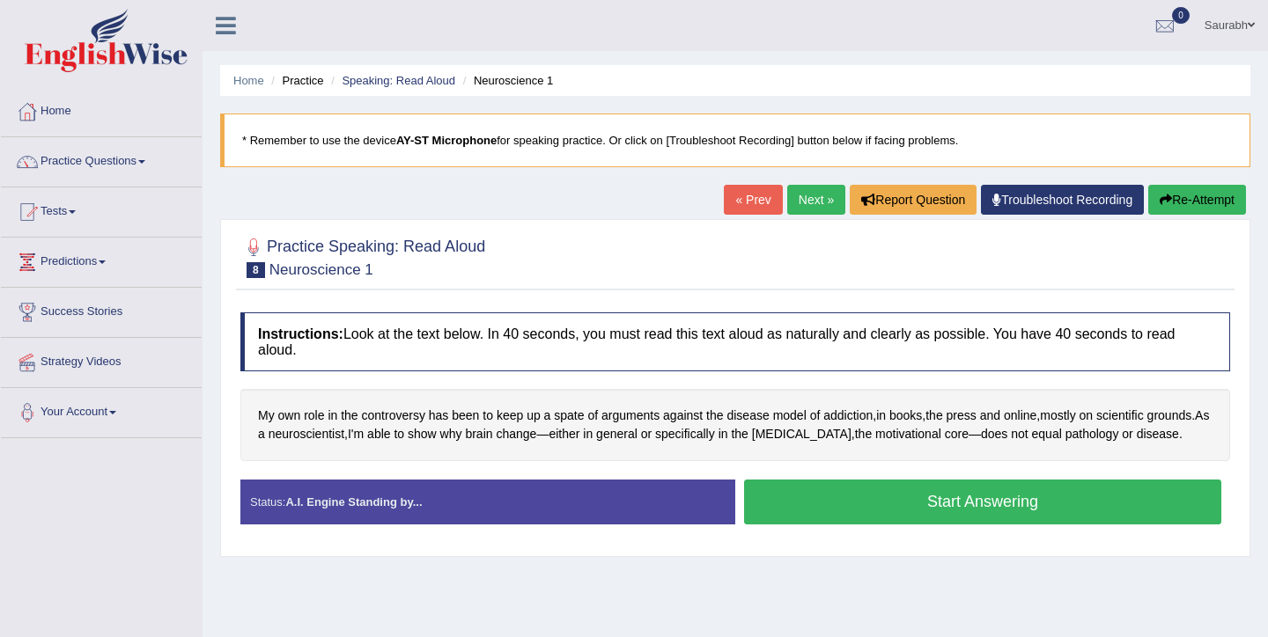
click at [787, 525] on button "Start Answering" at bounding box center [982, 502] width 477 height 45
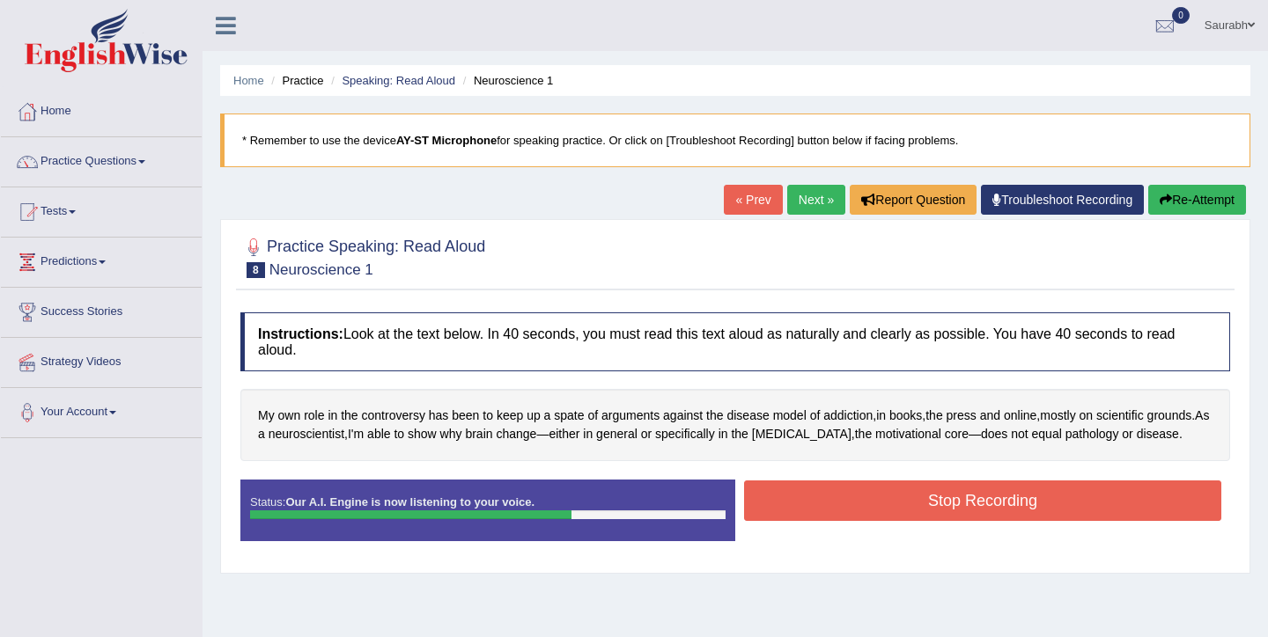
click at [793, 516] on button "Stop Recording" at bounding box center [982, 501] width 477 height 40
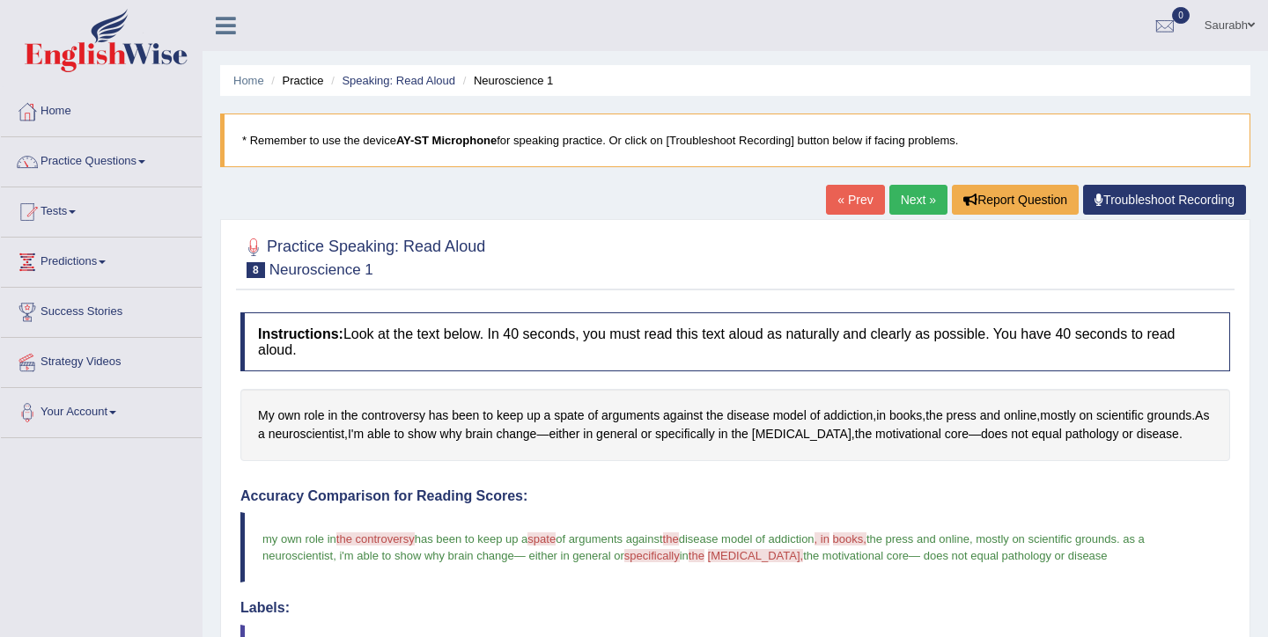
click at [914, 206] on link "Next »" at bounding box center [918, 200] width 58 height 30
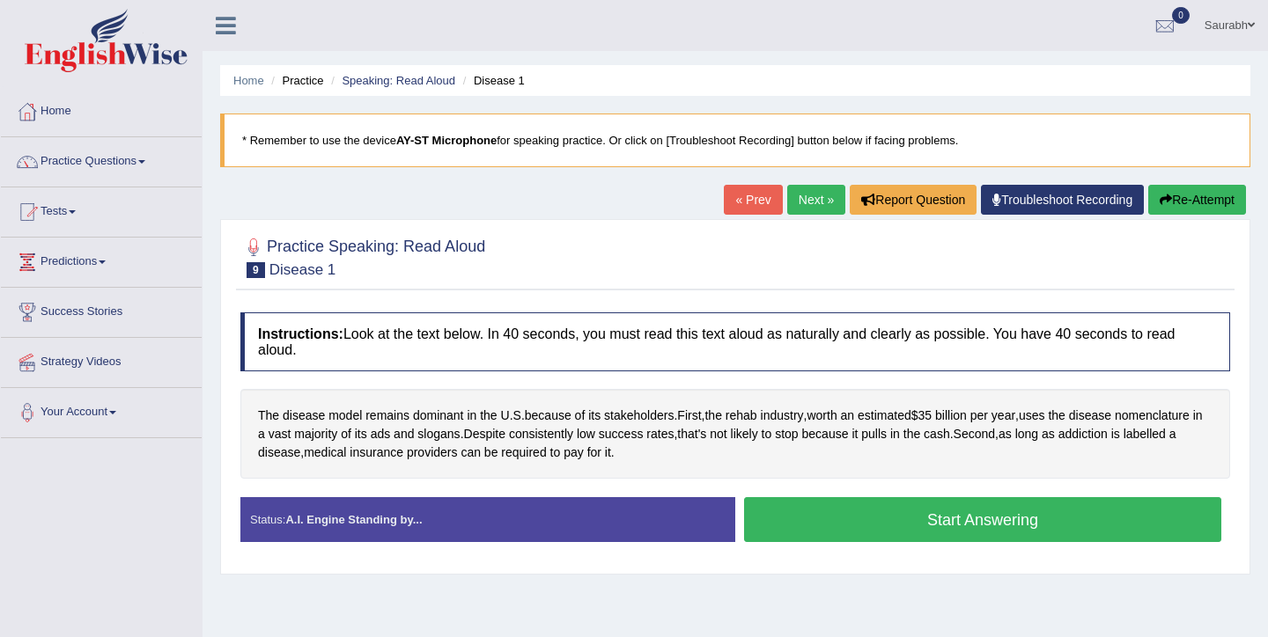
click at [850, 510] on button "Start Answering" at bounding box center [982, 519] width 477 height 45
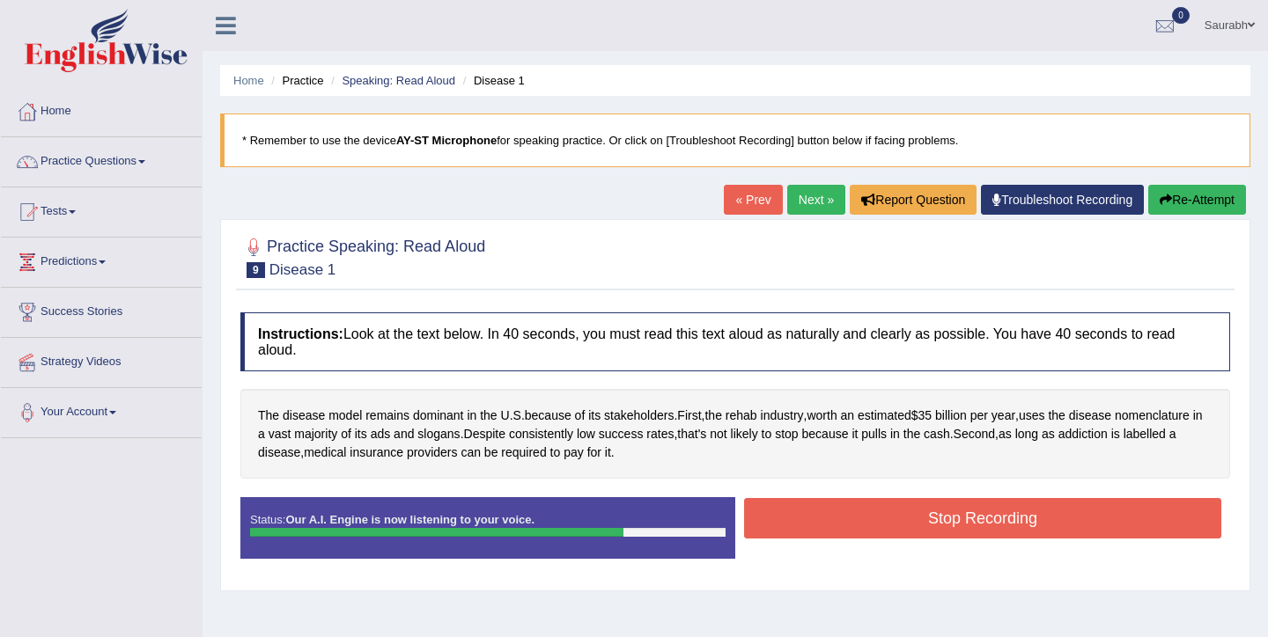
click at [850, 510] on button "Stop Recording" at bounding box center [982, 518] width 477 height 40
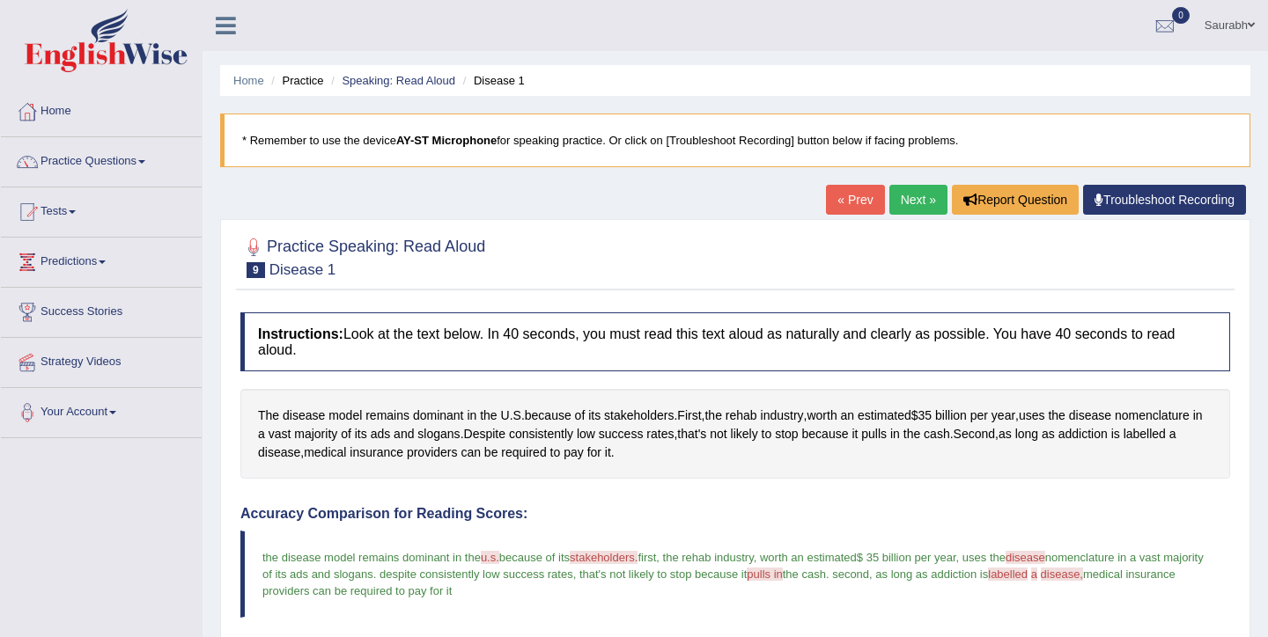
click at [922, 195] on link "Next »" at bounding box center [918, 200] width 58 height 30
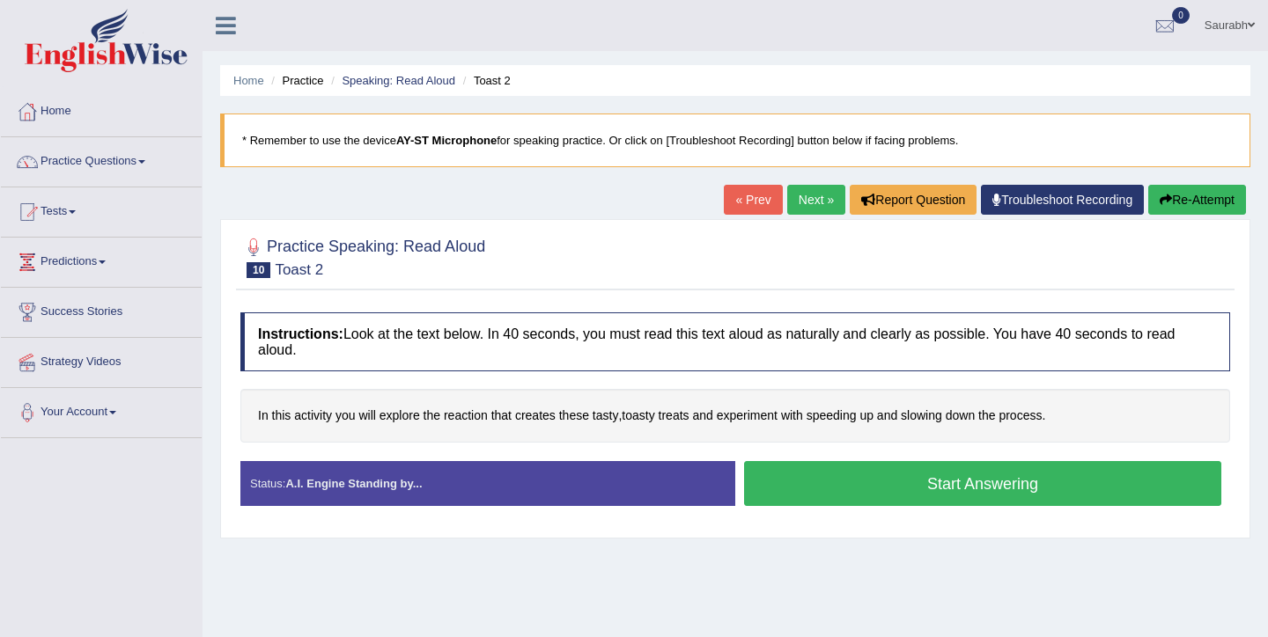
click at [855, 476] on button "Start Answering" at bounding box center [982, 483] width 477 height 45
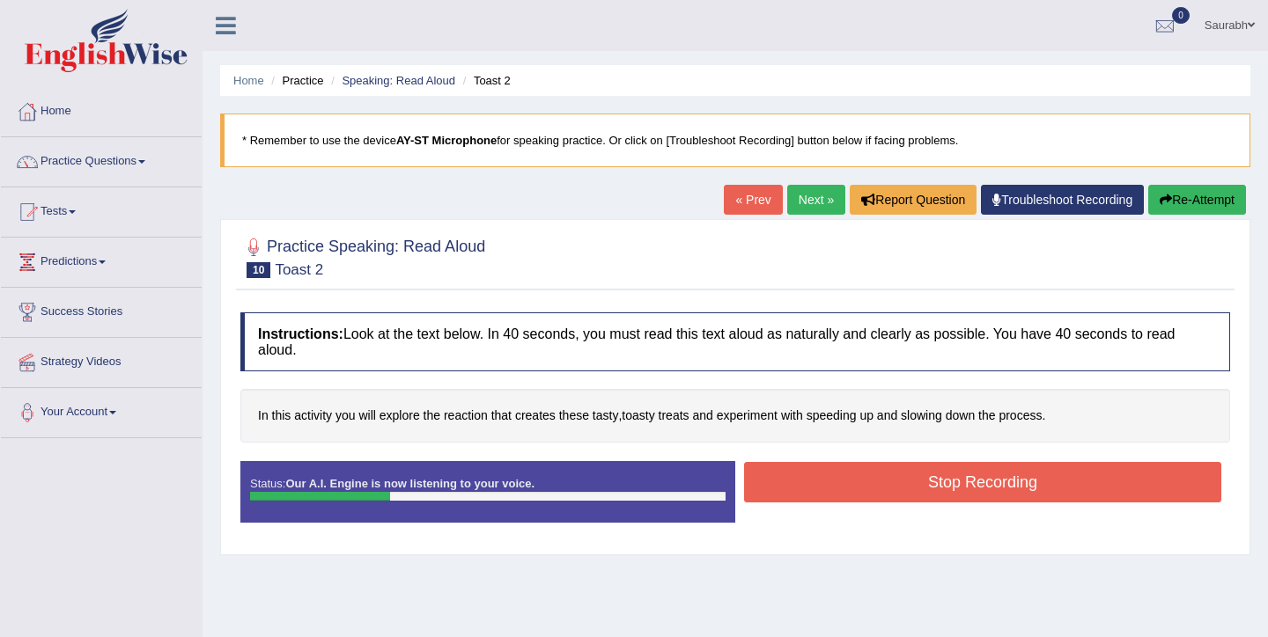
click at [876, 482] on button "Stop Recording" at bounding box center [982, 482] width 477 height 40
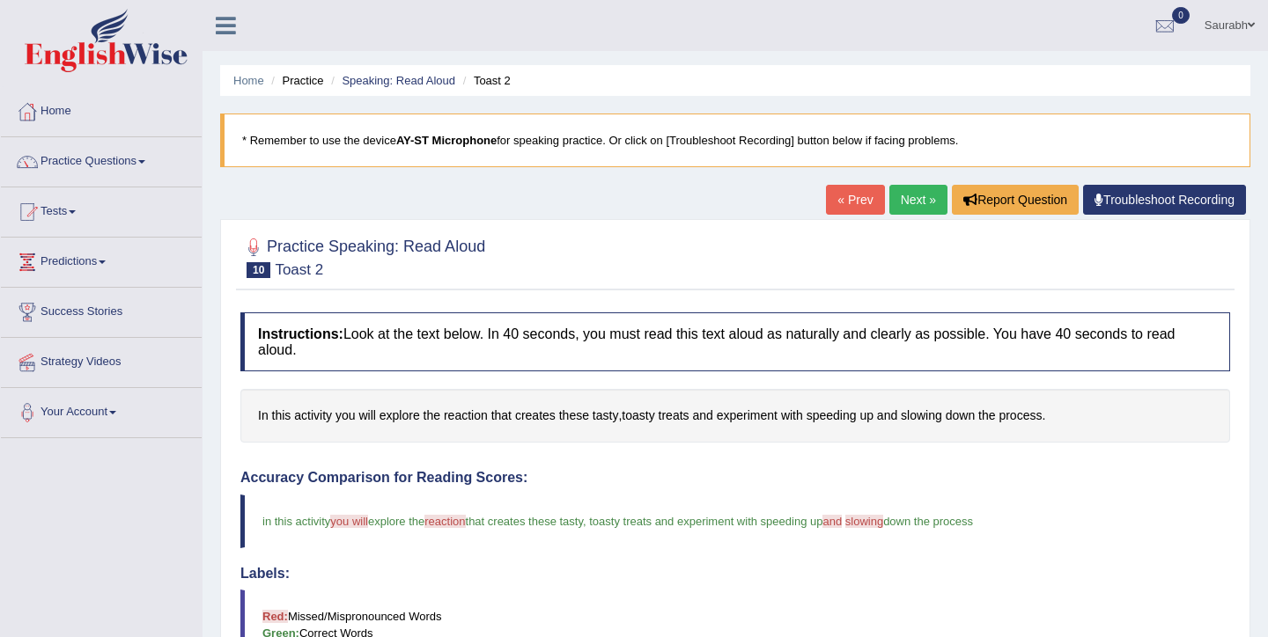
click at [922, 205] on link "Next »" at bounding box center [918, 200] width 58 height 30
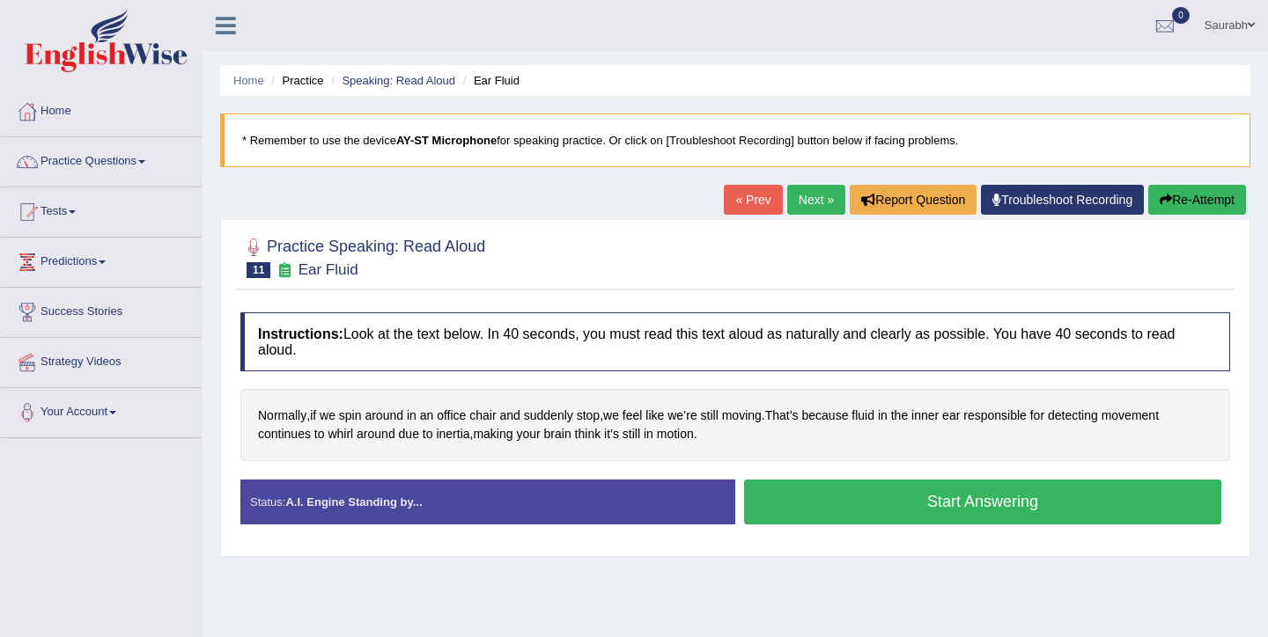
click at [853, 513] on button "Start Answering" at bounding box center [982, 502] width 477 height 45
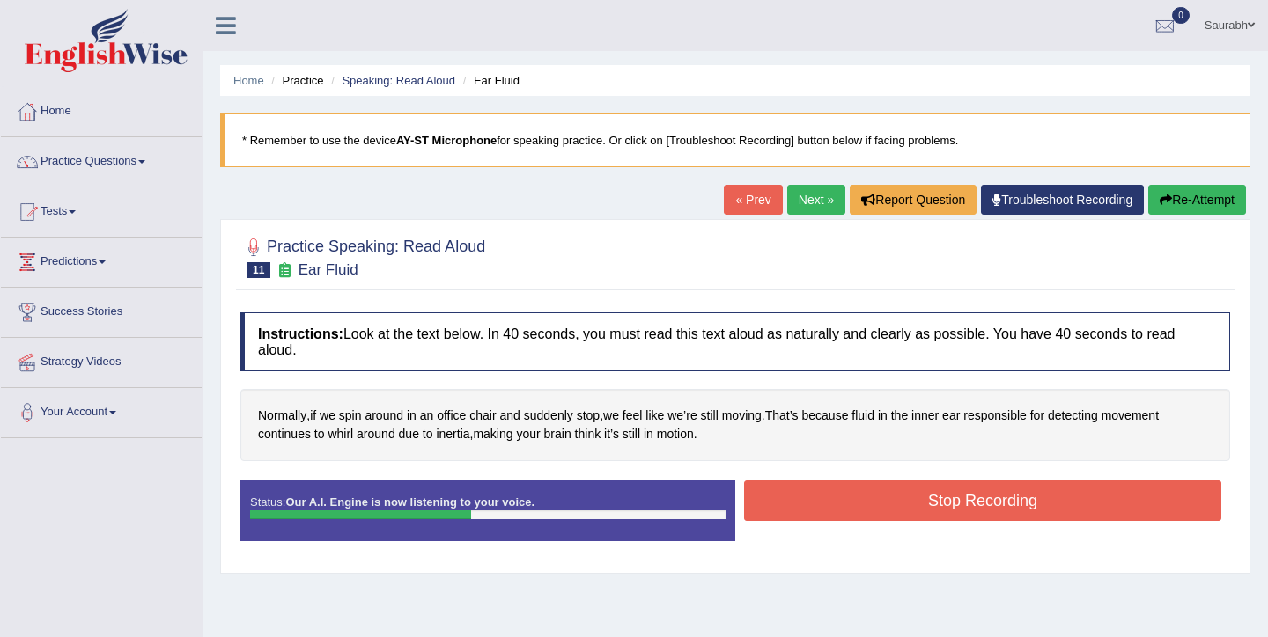
click at [836, 501] on button "Stop Recording" at bounding box center [982, 501] width 477 height 40
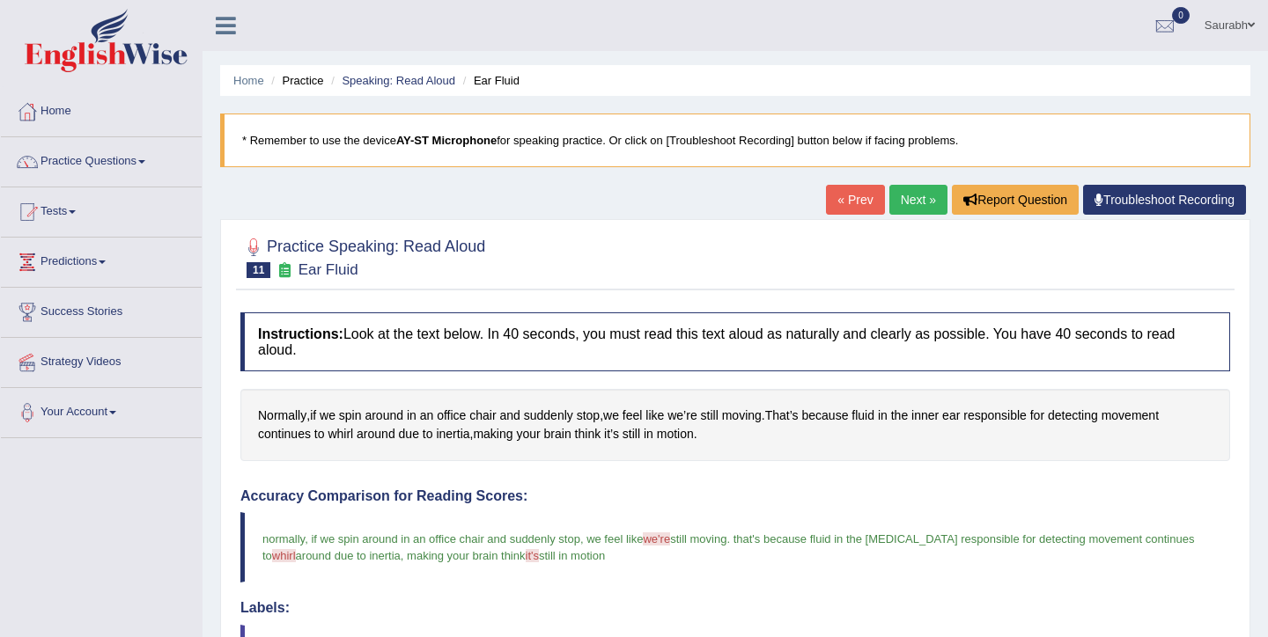
click at [904, 210] on link "Next »" at bounding box center [918, 200] width 58 height 30
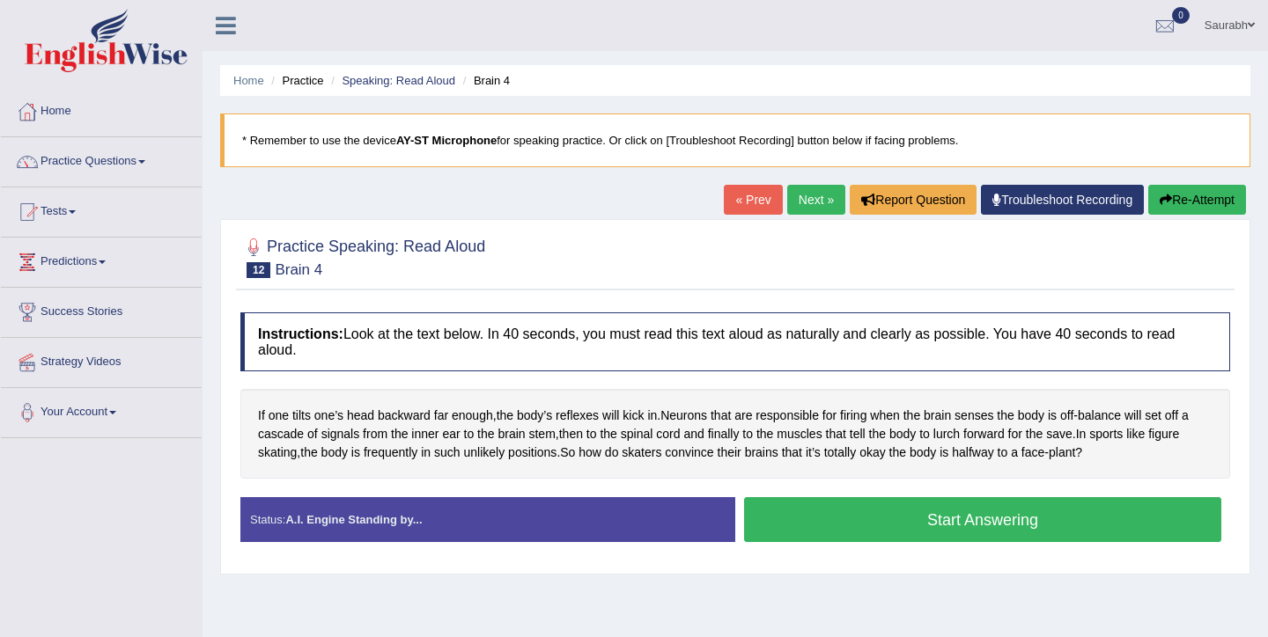
click at [809, 506] on button "Start Answering" at bounding box center [982, 519] width 477 height 45
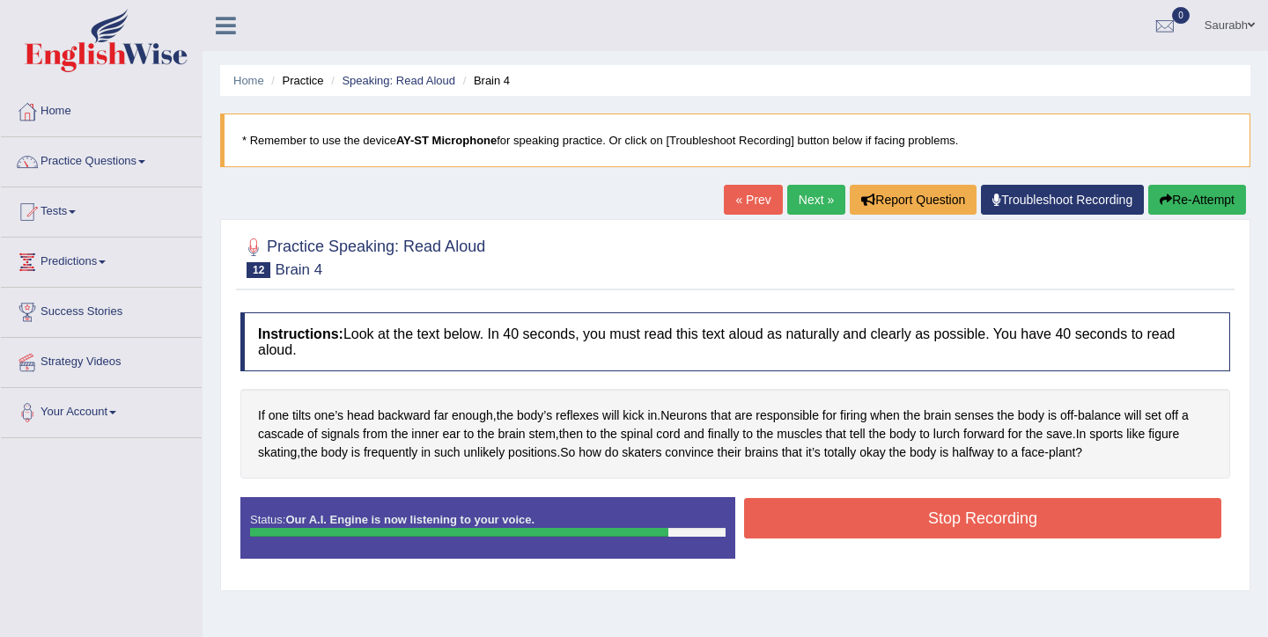
click at [967, 528] on button "Stop Recording" at bounding box center [982, 518] width 477 height 40
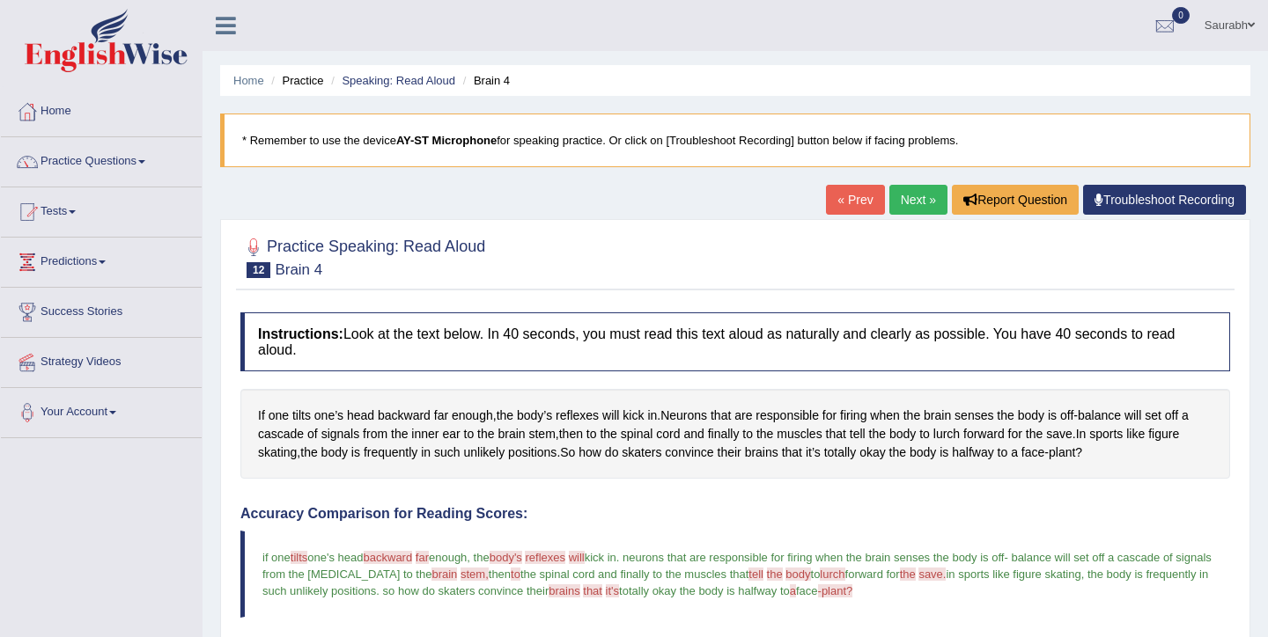
click at [916, 207] on link "Next »" at bounding box center [918, 200] width 58 height 30
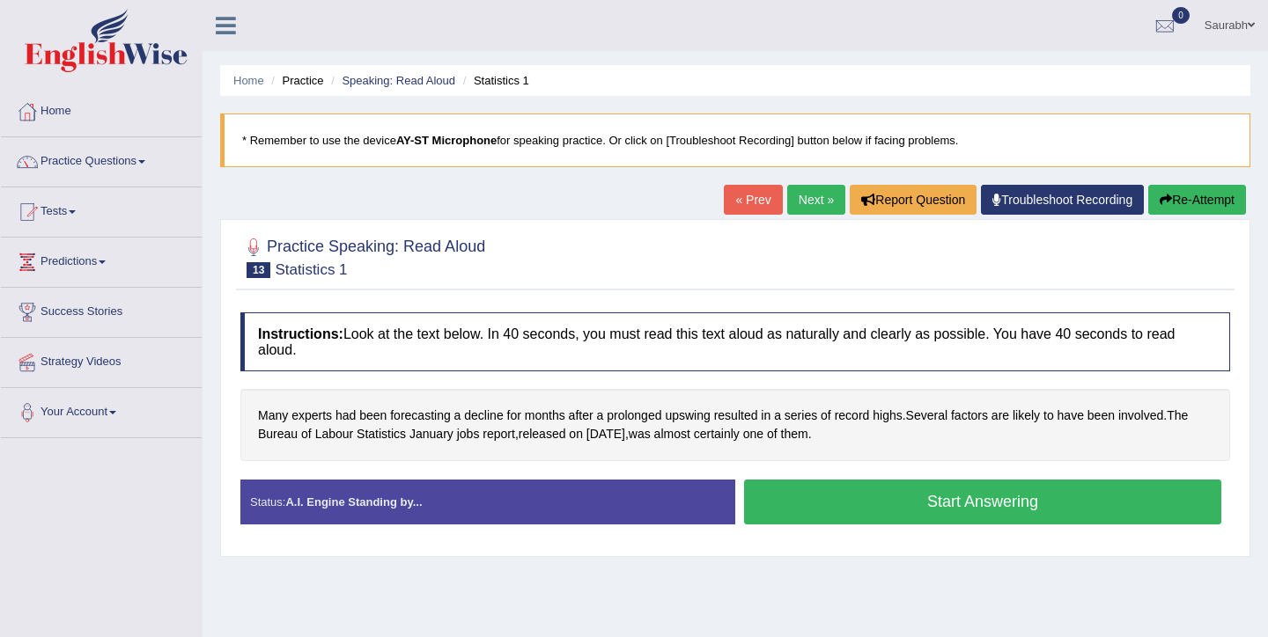
click at [843, 486] on button "Start Answering" at bounding box center [982, 502] width 477 height 45
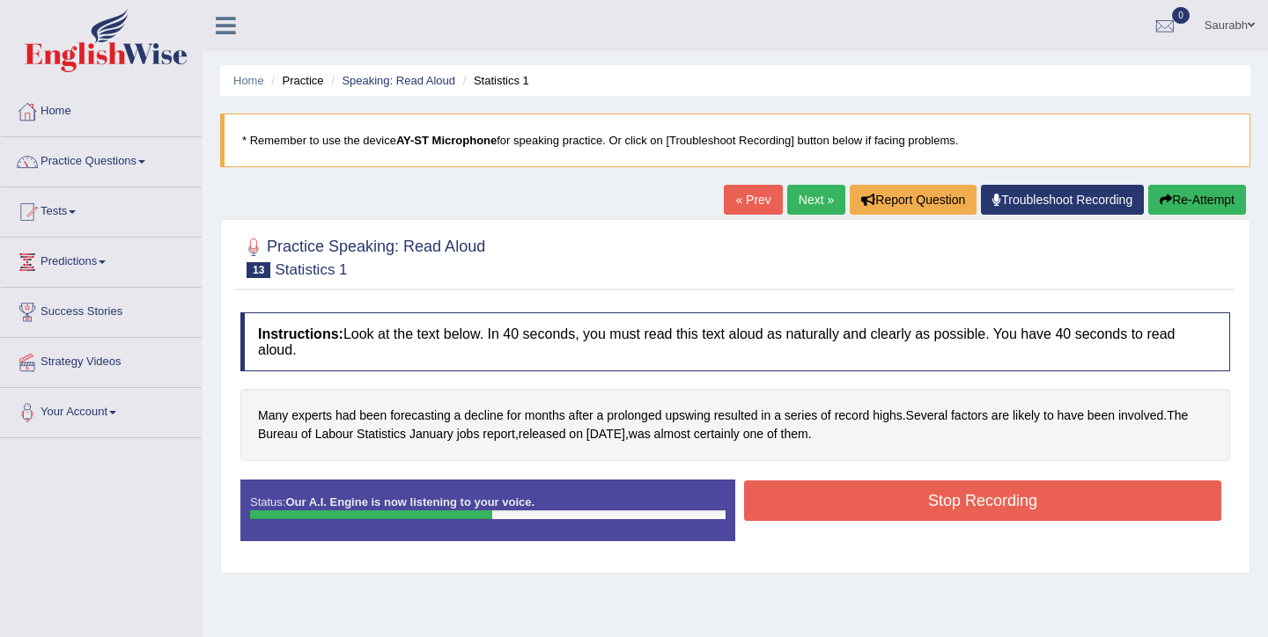
click at [812, 482] on button "Stop Recording" at bounding box center [982, 501] width 477 height 40
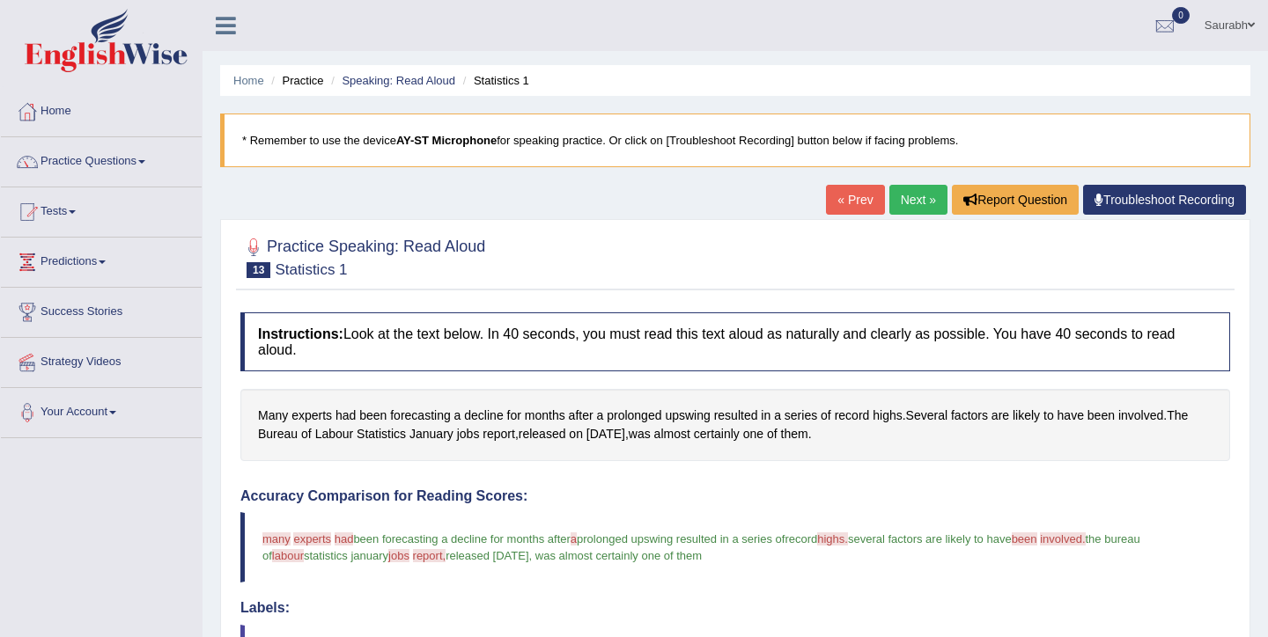
click at [901, 196] on link "Next »" at bounding box center [918, 200] width 58 height 30
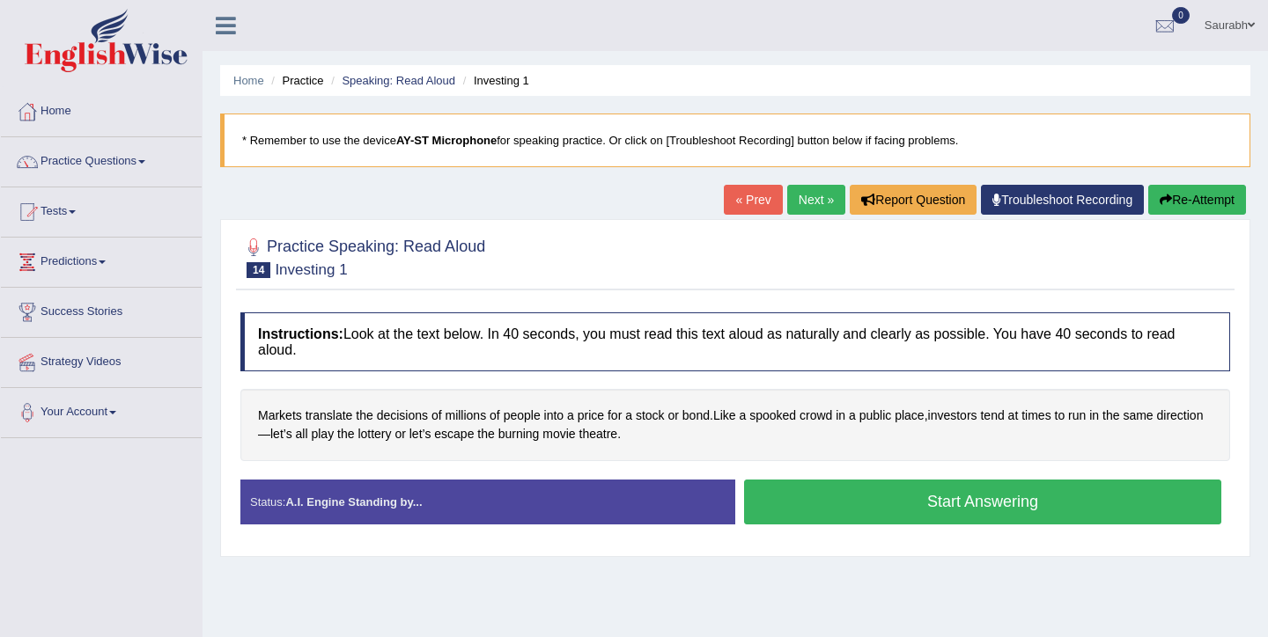
click at [839, 511] on button "Start Answering" at bounding box center [982, 502] width 477 height 45
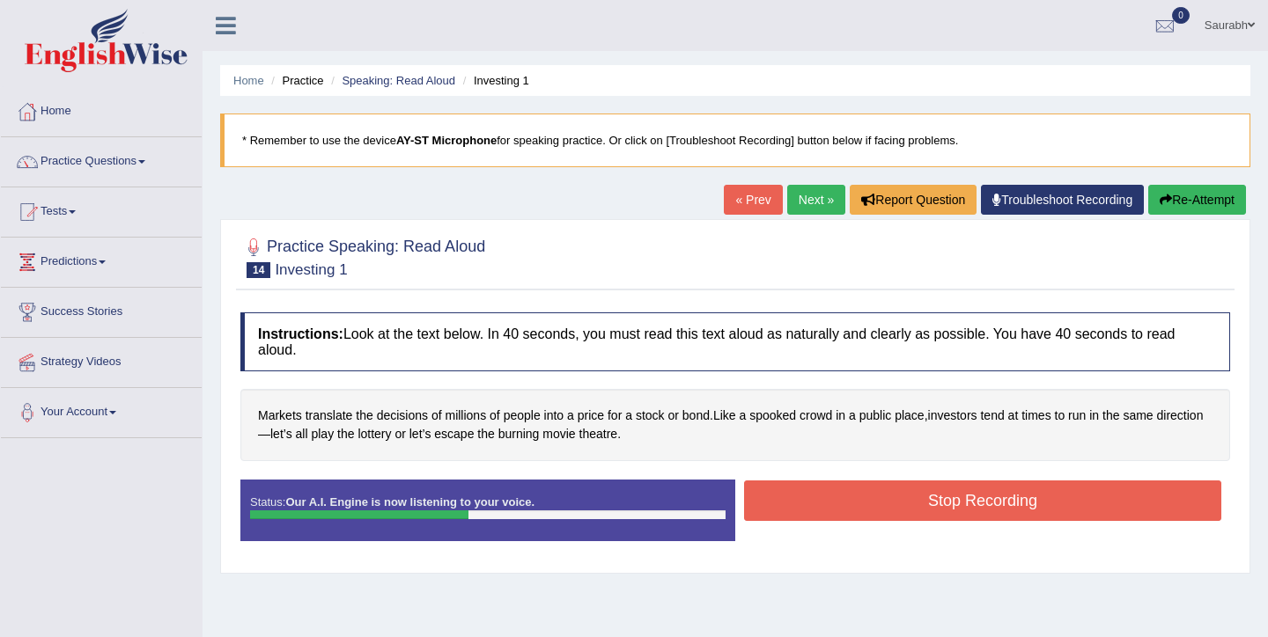
click at [784, 514] on button "Stop Recording" at bounding box center [982, 501] width 477 height 40
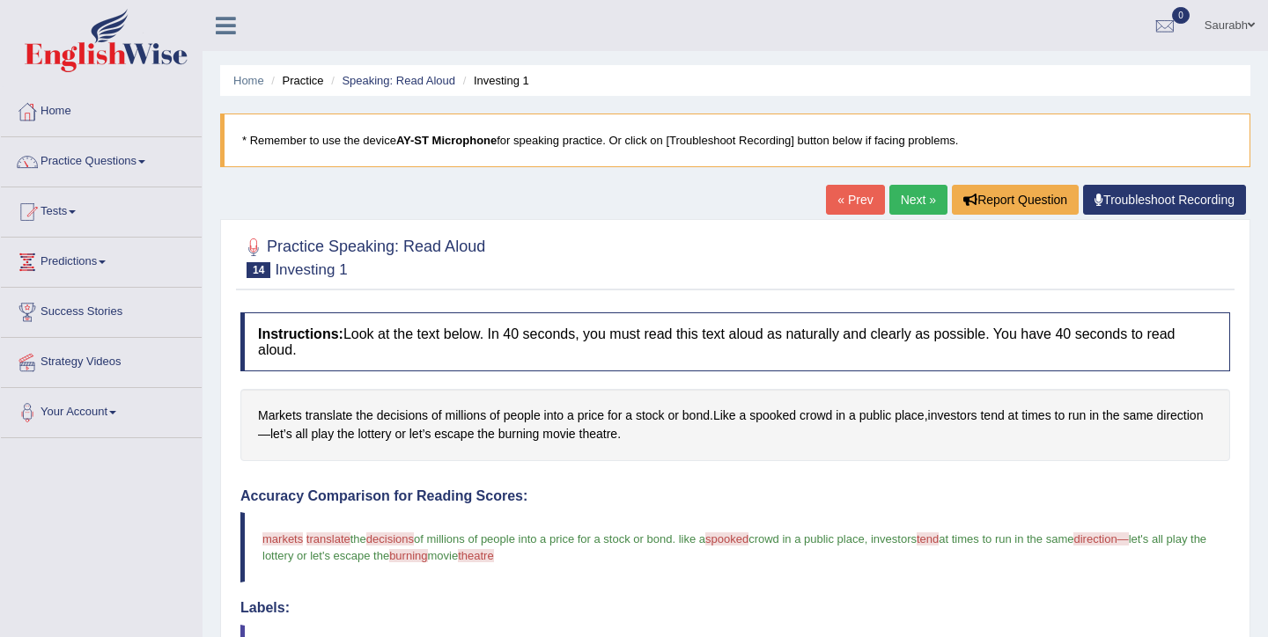
click at [910, 199] on link "Next »" at bounding box center [918, 200] width 58 height 30
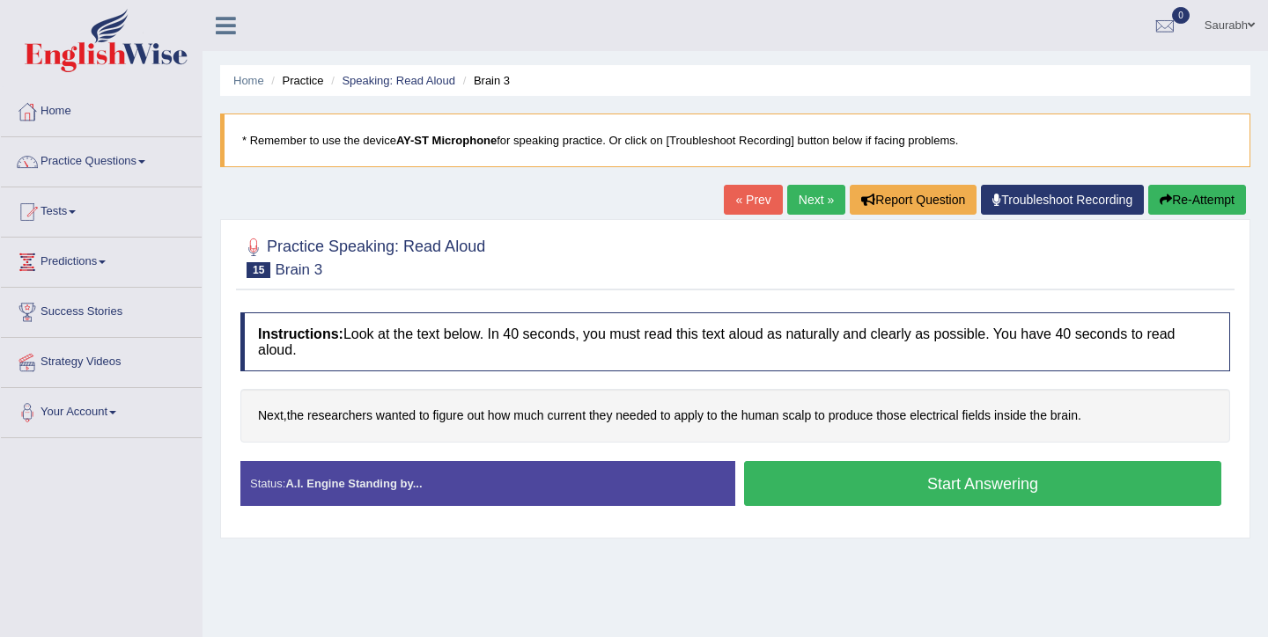
click at [888, 483] on button "Start Answering" at bounding box center [982, 483] width 477 height 45
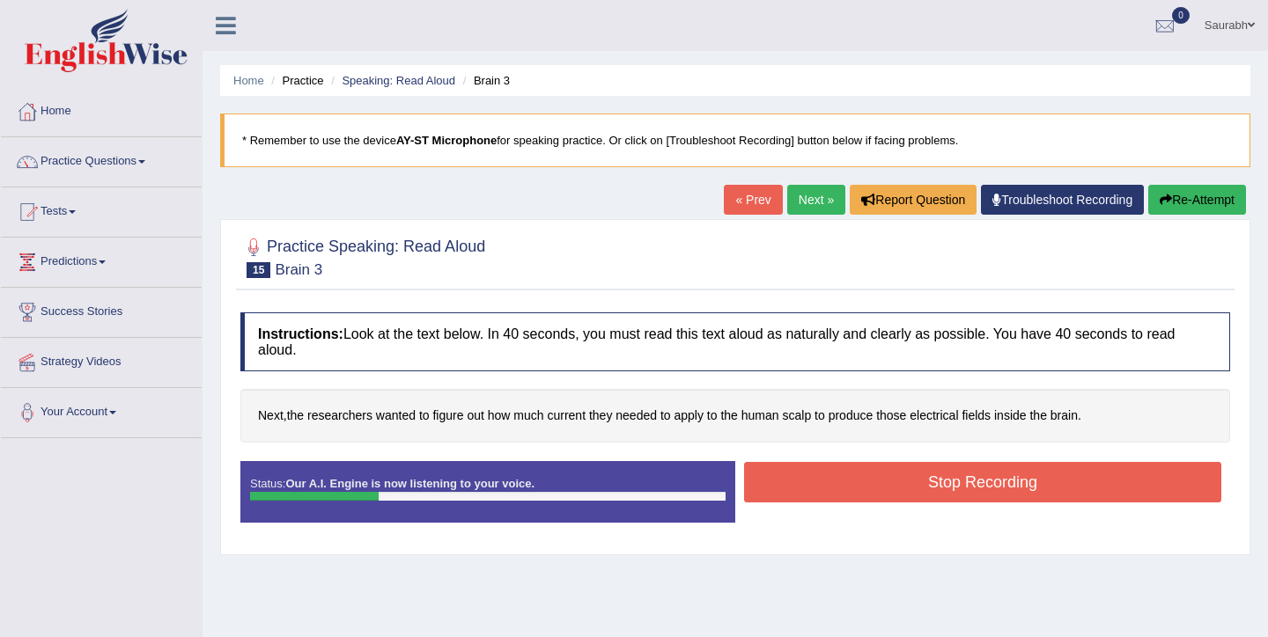
click at [866, 487] on button "Stop Recording" at bounding box center [982, 482] width 477 height 40
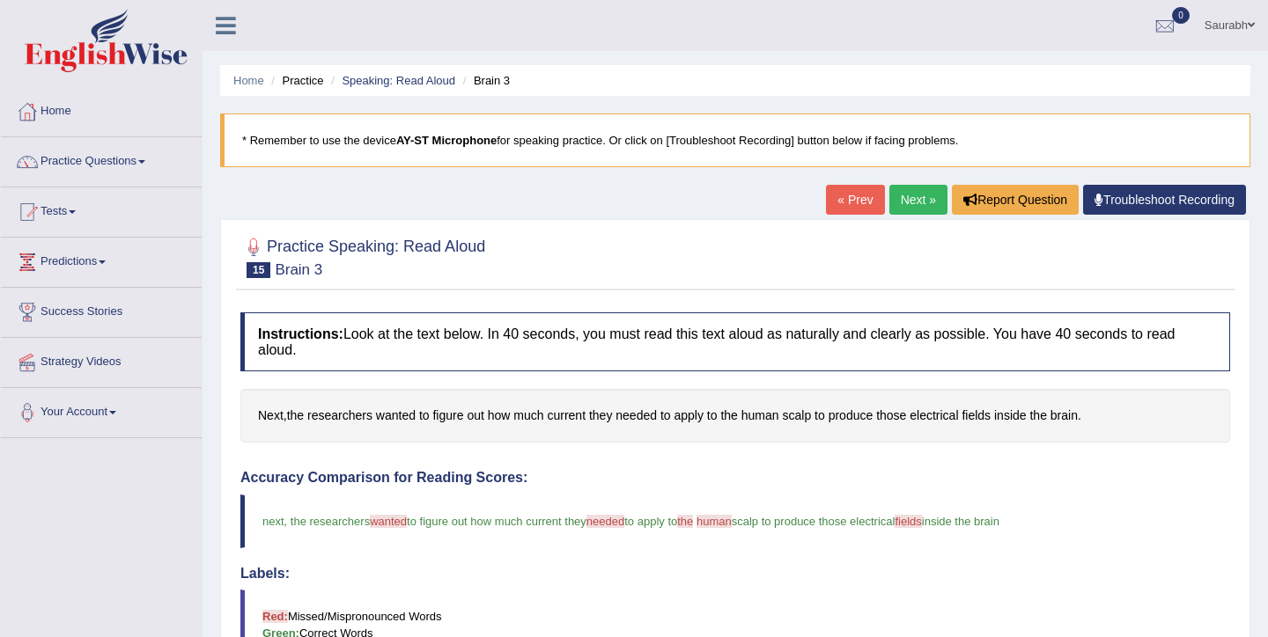
click at [921, 207] on link "Next »" at bounding box center [918, 200] width 58 height 30
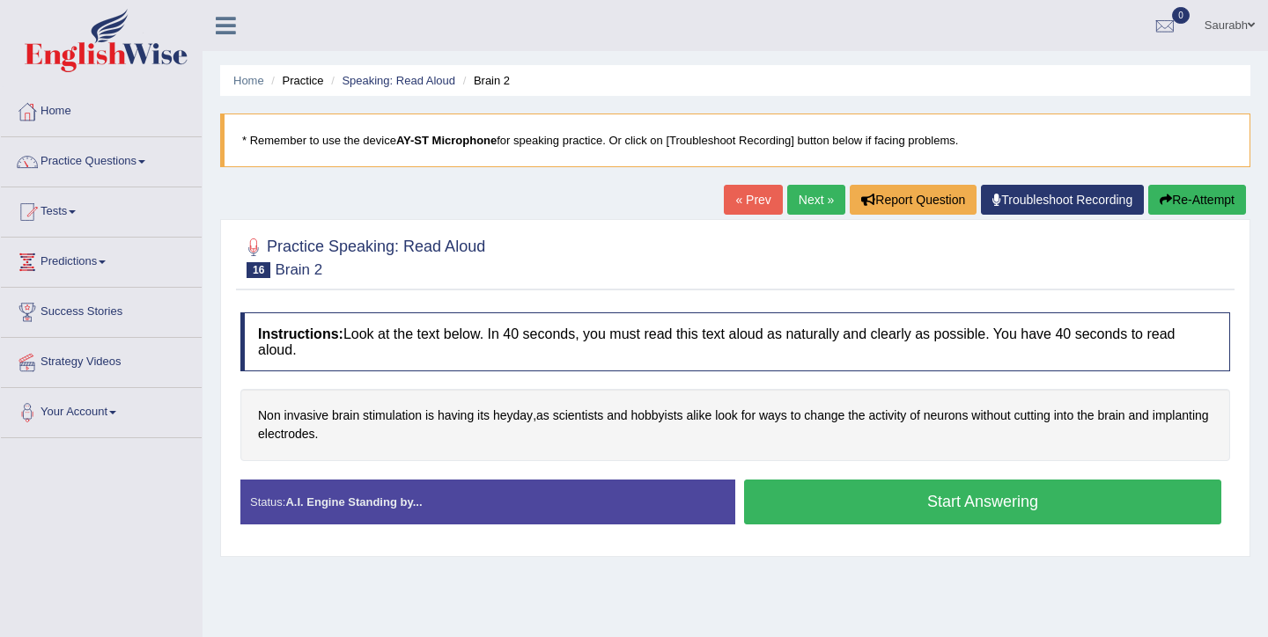
click at [824, 510] on button "Start Answering" at bounding box center [982, 502] width 477 height 45
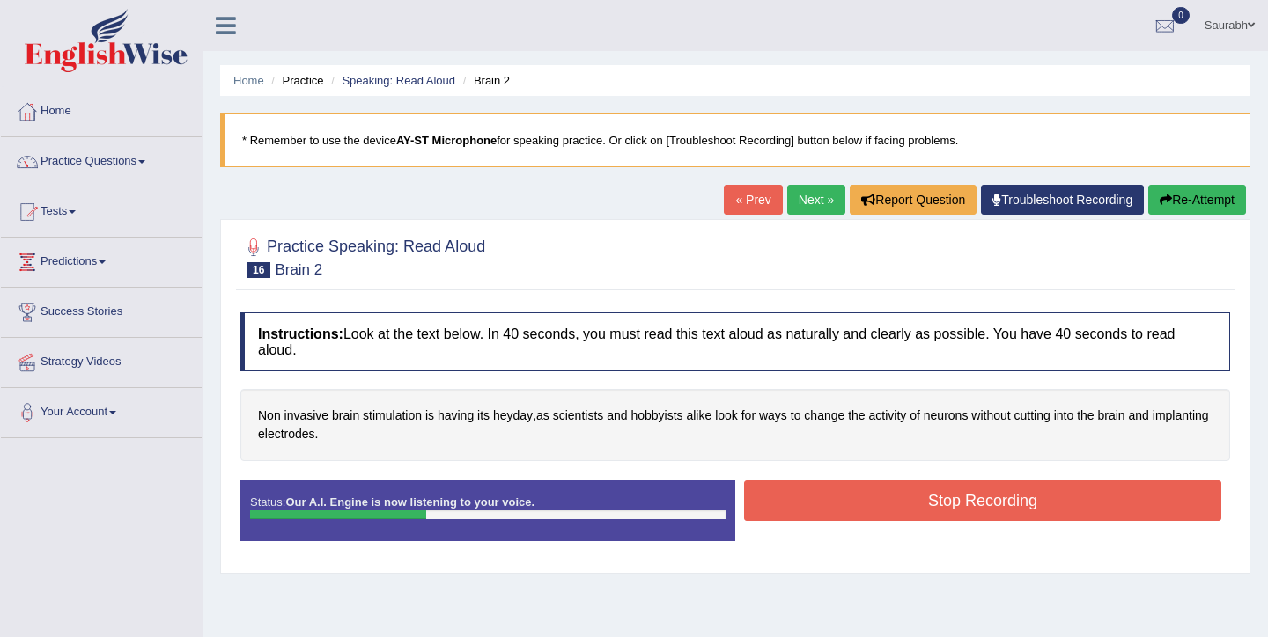
click at [760, 511] on button "Stop Recording" at bounding box center [982, 501] width 477 height 40
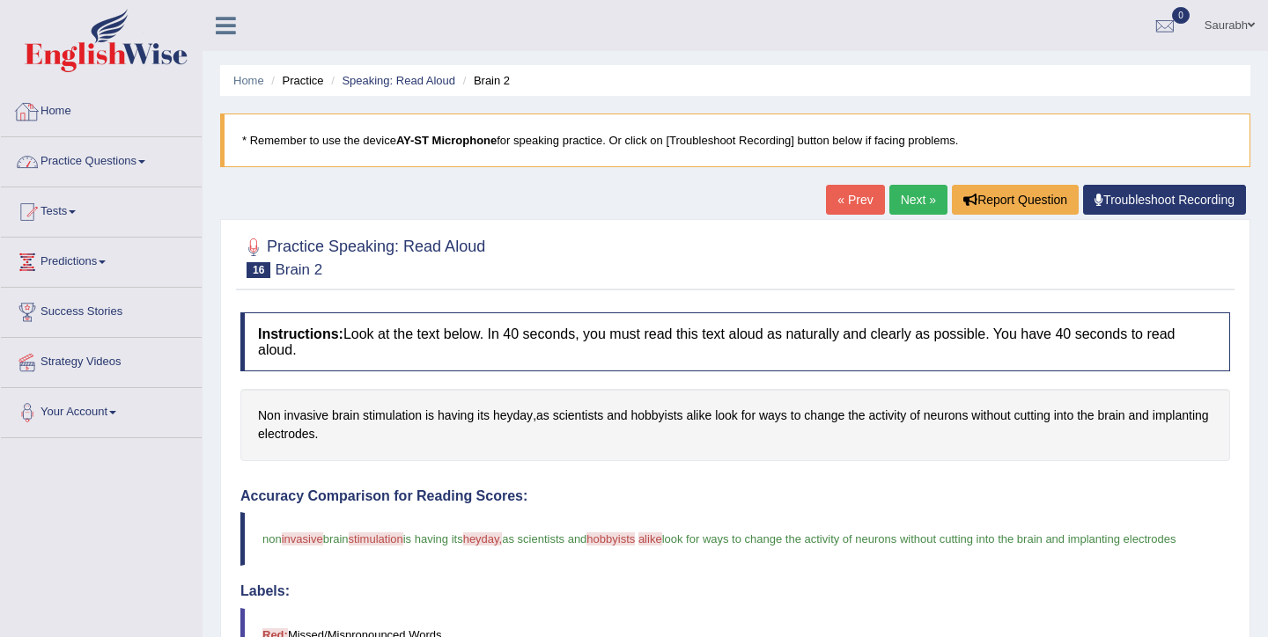
click at [153, 166] on link "Practice Questions" at bounding box center [101, 159] width 201 height 44
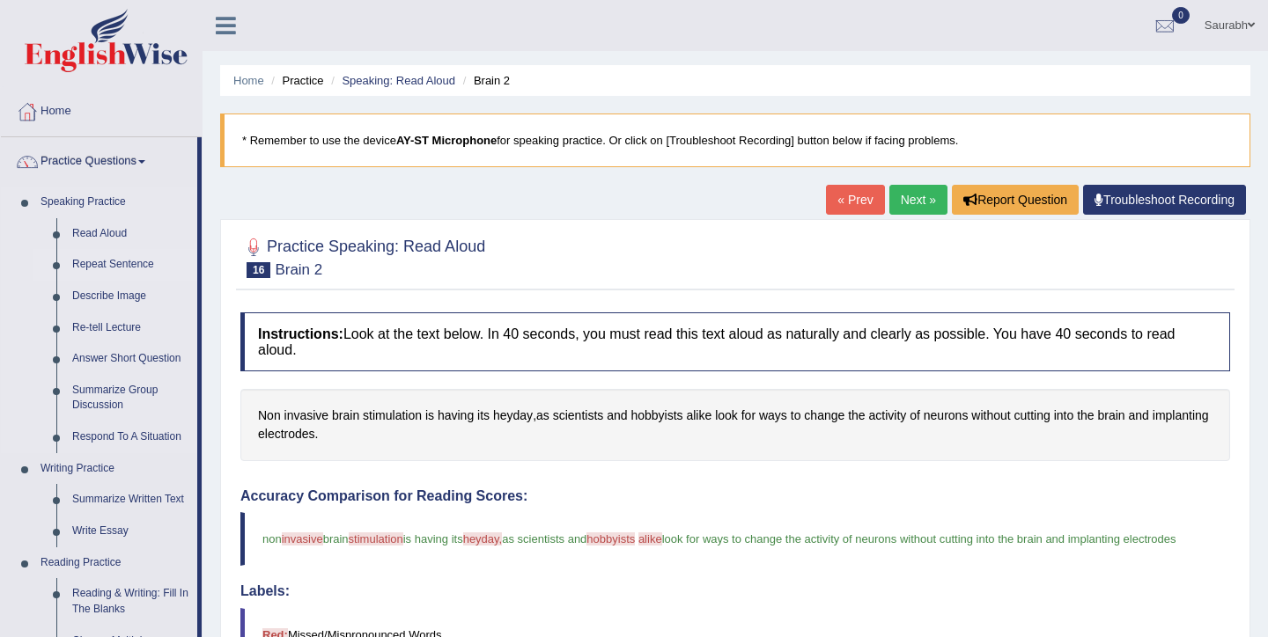
click at [112, 267] on link "Repeat Sentence" at bounding box center [130, 265] width 133 height 32
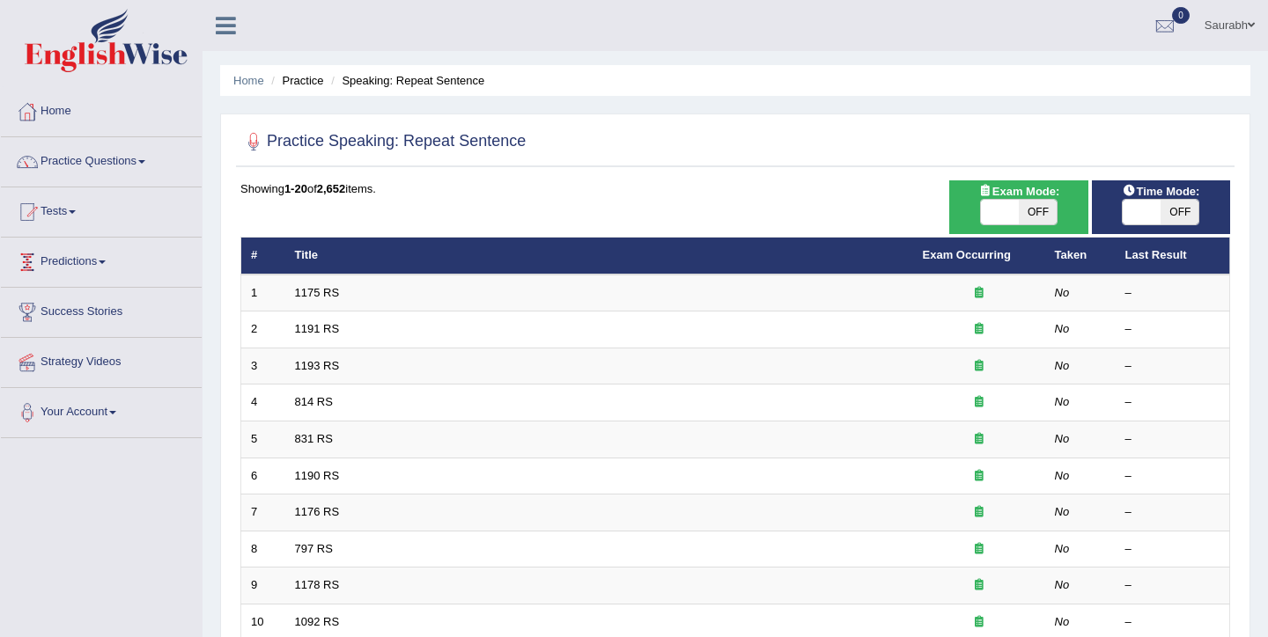
click at [115, 261] on link "Predictions" at bounding box center [101, 260] width 201 height 44
click at [92, 294] on link "Latest Predictions" at bounding box center [115, 303] width 165 height 32
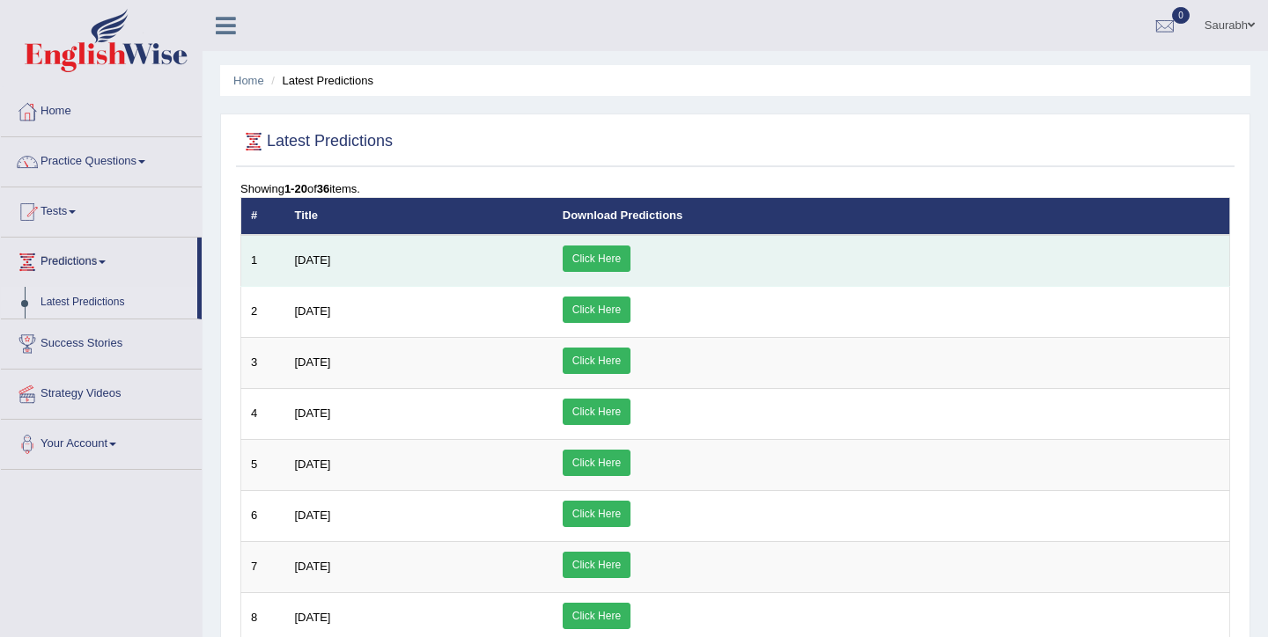
click at [630, 264] on link "Click Here" at bounding box center [597, 259] width 68 height 26
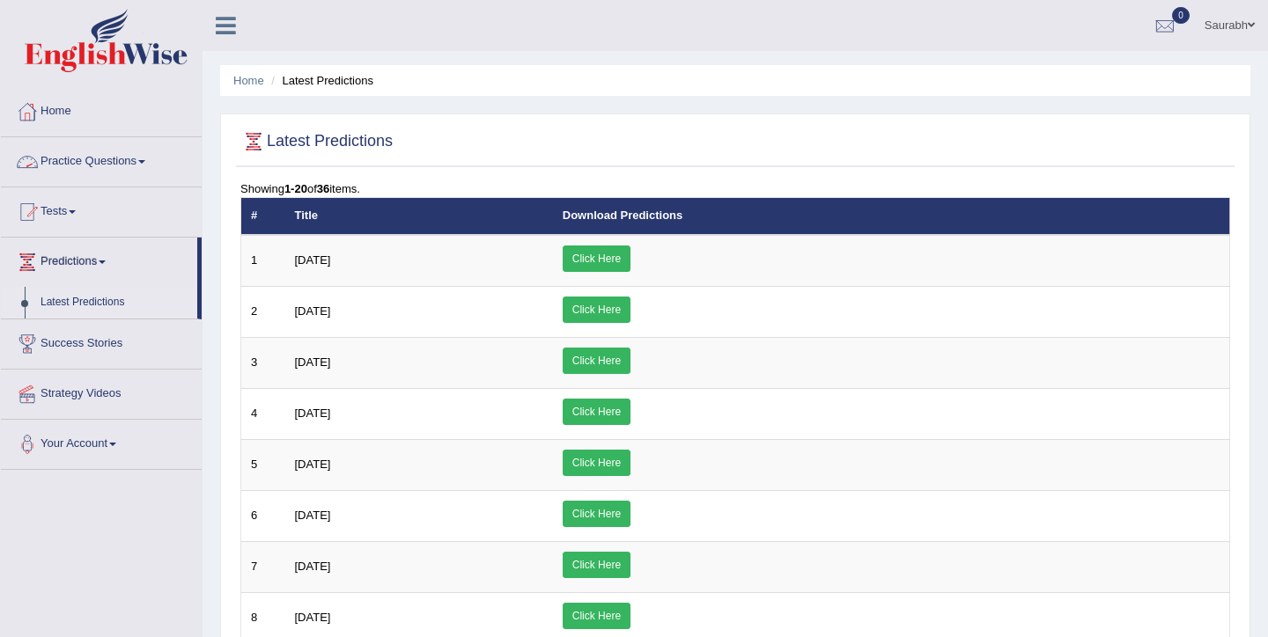
click at [86, 169] on link "Practice Questions" at bounding box center [101, 159] width 201 height 44
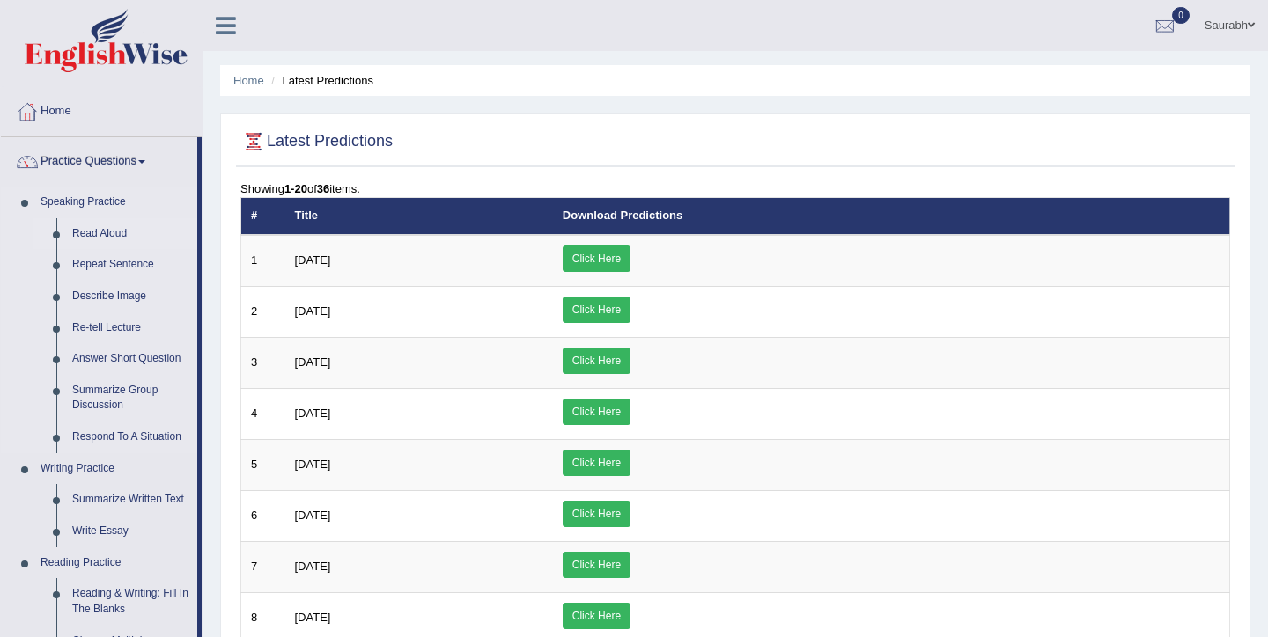
click at [95, 230] on link "Read Aloud" at bounding box center [130, 234] width 133 height 32
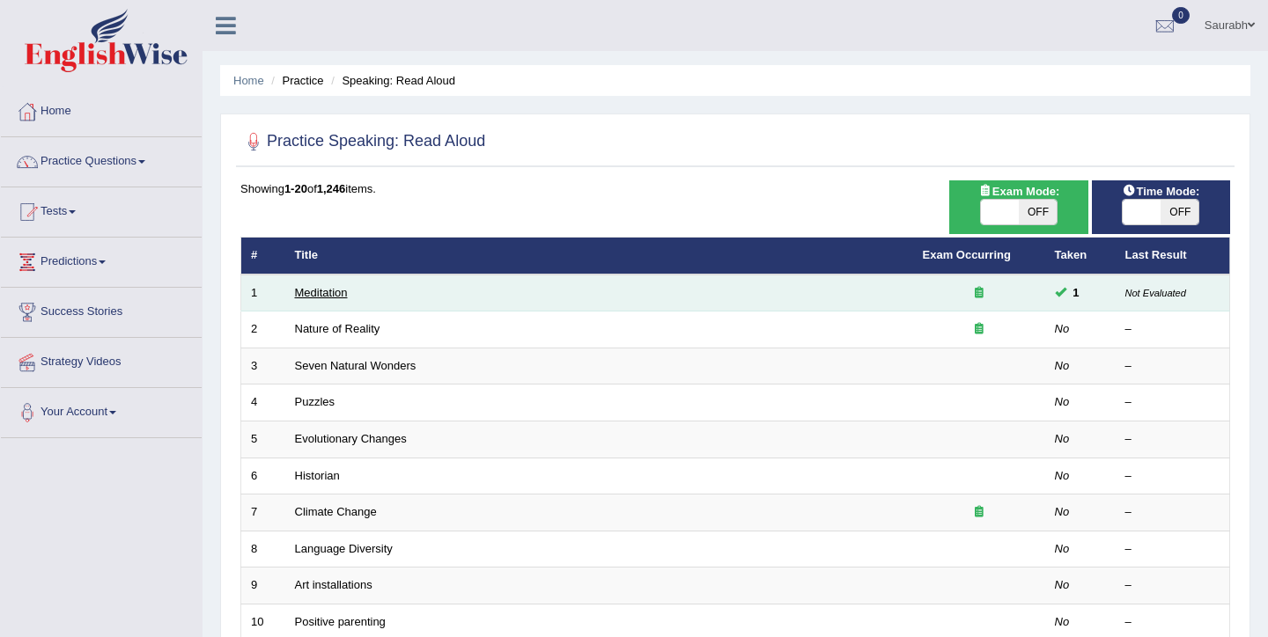
click at [308, 296] on link "Meditation" at bounding box center [321, 292] width 53 height 13
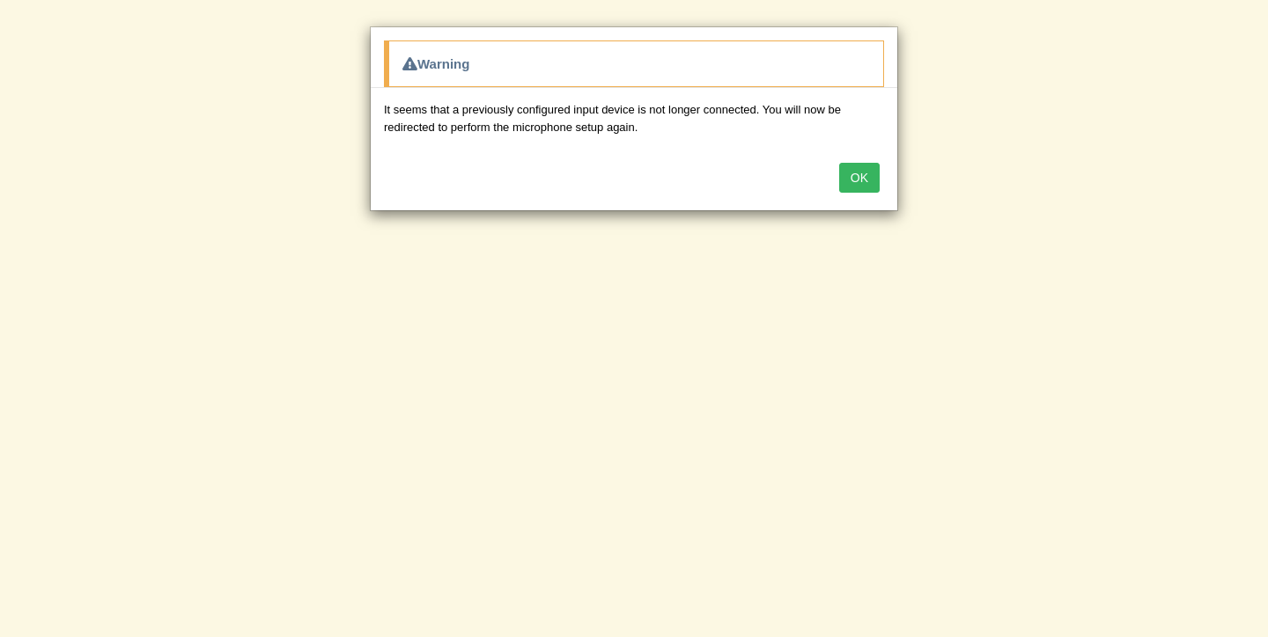
click at [866, 183] on button "OK" at bounding box center [859, 178] width 40 height 30
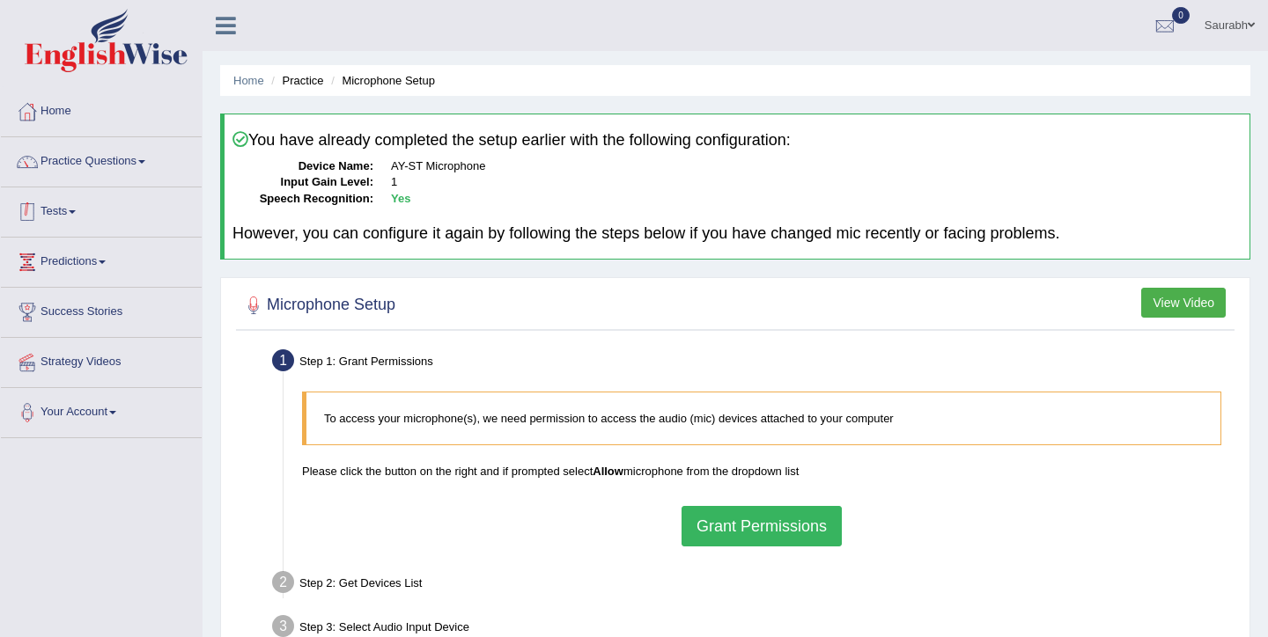
click at [84, 212] on link "Tests" at bounding box center [101, 210] width 201 height 44
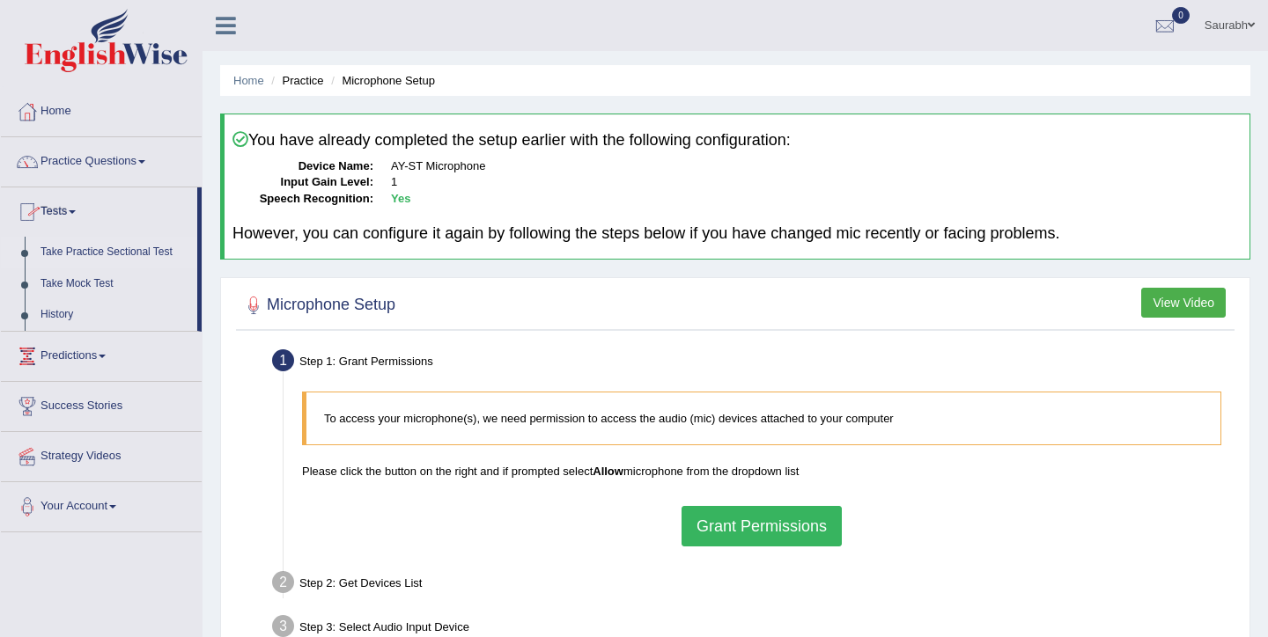
click at [83, 250] on link "Take Practice Sectional Test" at bounding box center [115, 253] width 165 height 32
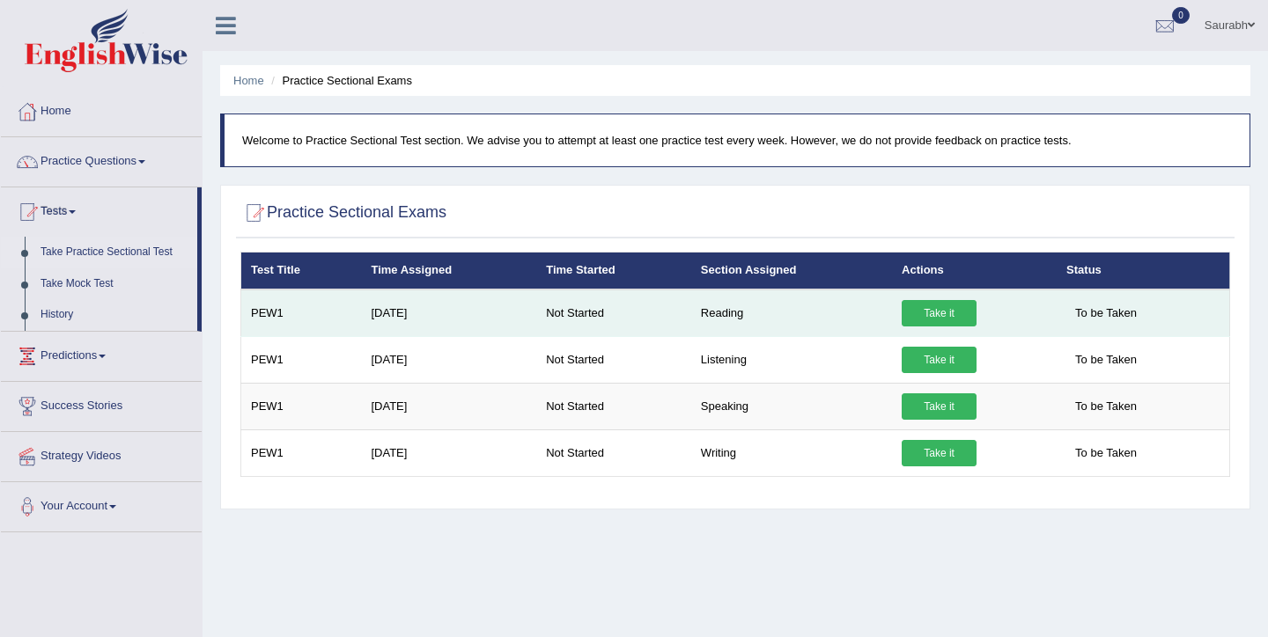
click at [928, 319] on link "Take it" at bounding box center [938, 313] width 75 height 26
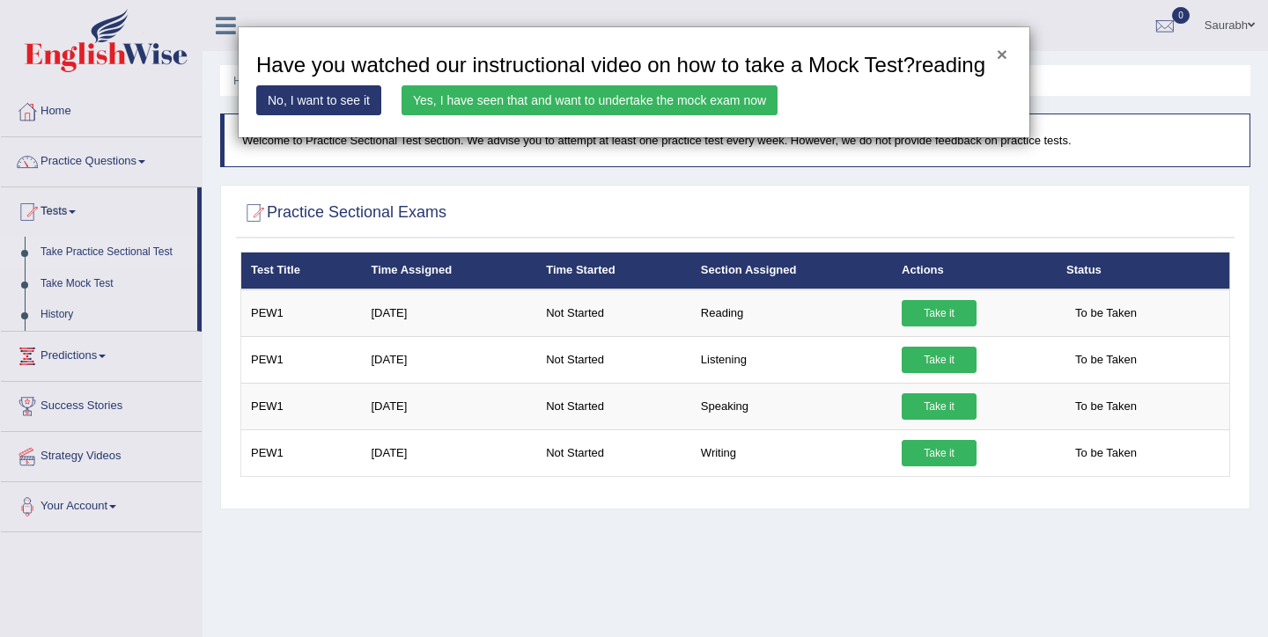
click at [1004, 63] on button "×" at bounding box center [1002, 54] width 11 height 18
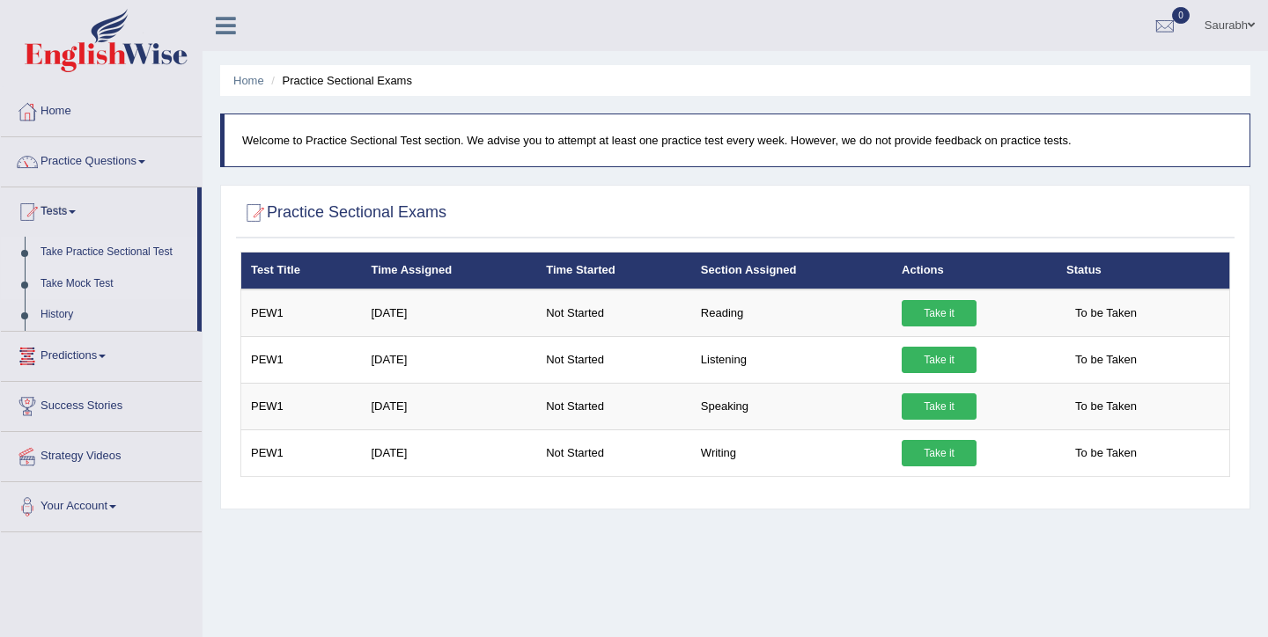
click at [85, 279] on link "Take Mock Test" at bounding box center [115, 285] width 165 height 32
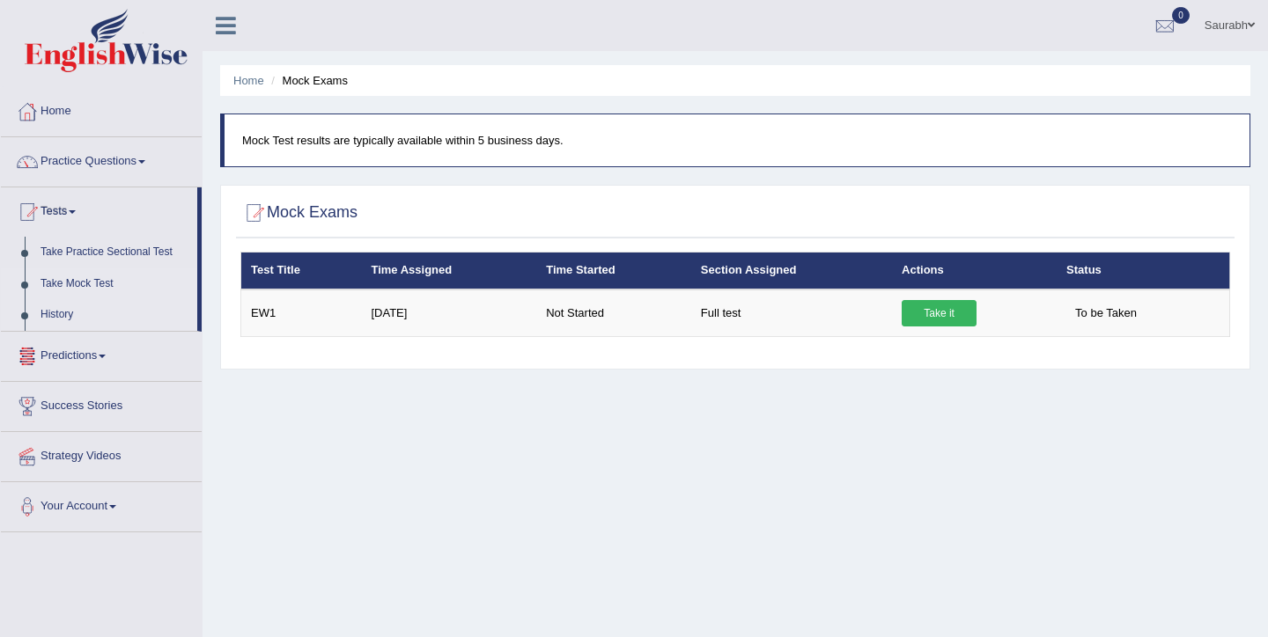
click at [64, 312] on link "History" at bounding box center [115, 315] width 165 height 32
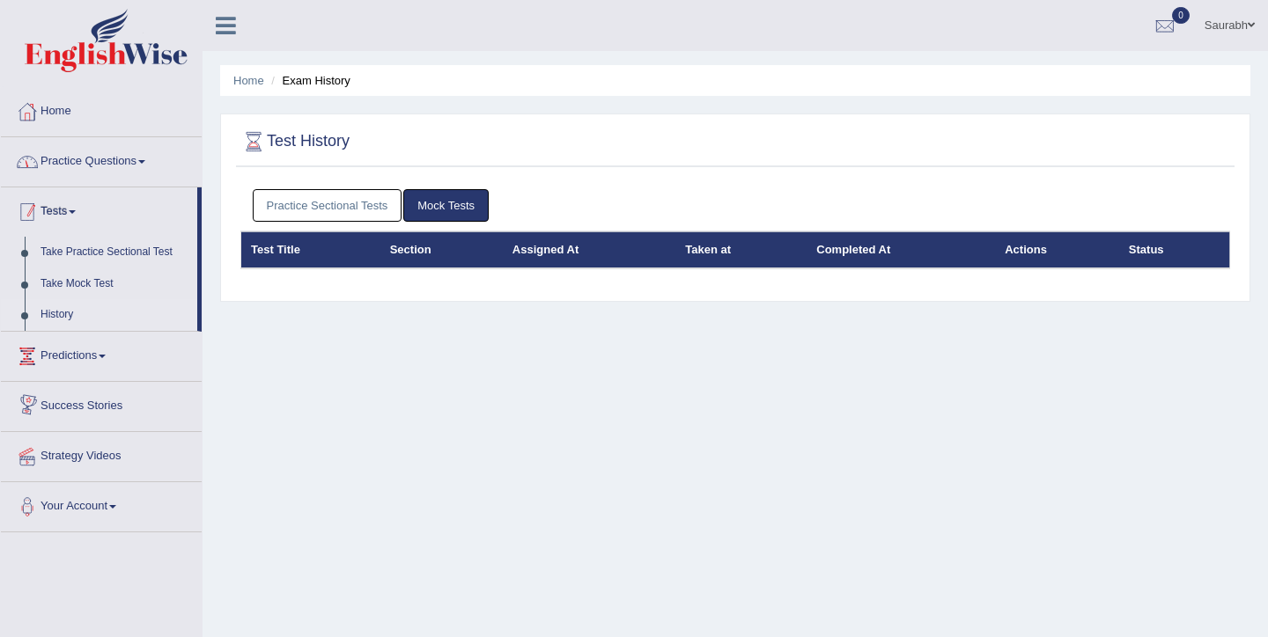
click at [129, 169] on link "Practice Questions" at bounding box center [101, 159] width 201 height 44
